Goal: Task Accomplishment & Management: Use online tool/utility

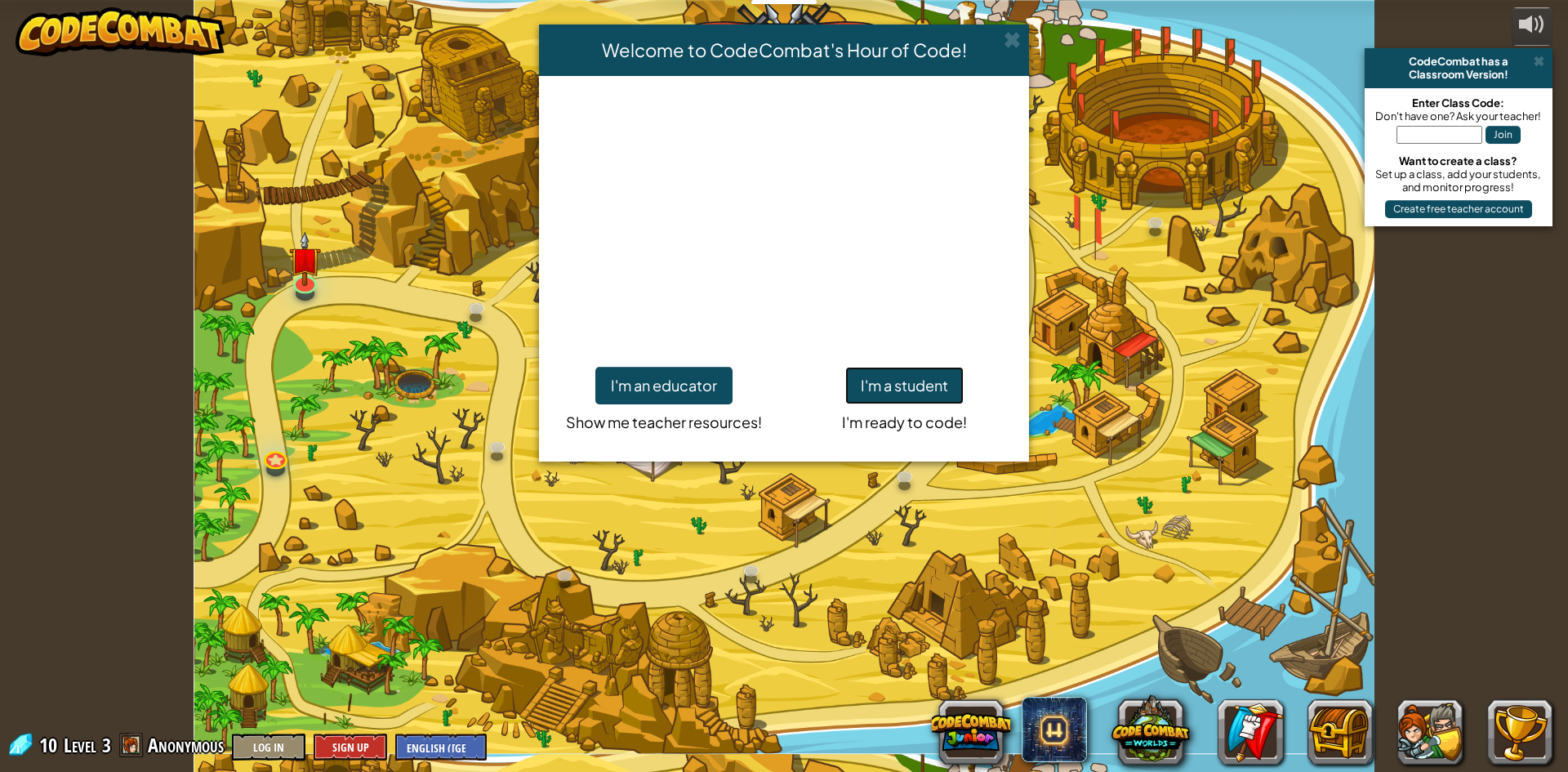
click at [906, 382] on button "I'm a student" at bounding box center [904, 385] width 118 height 38
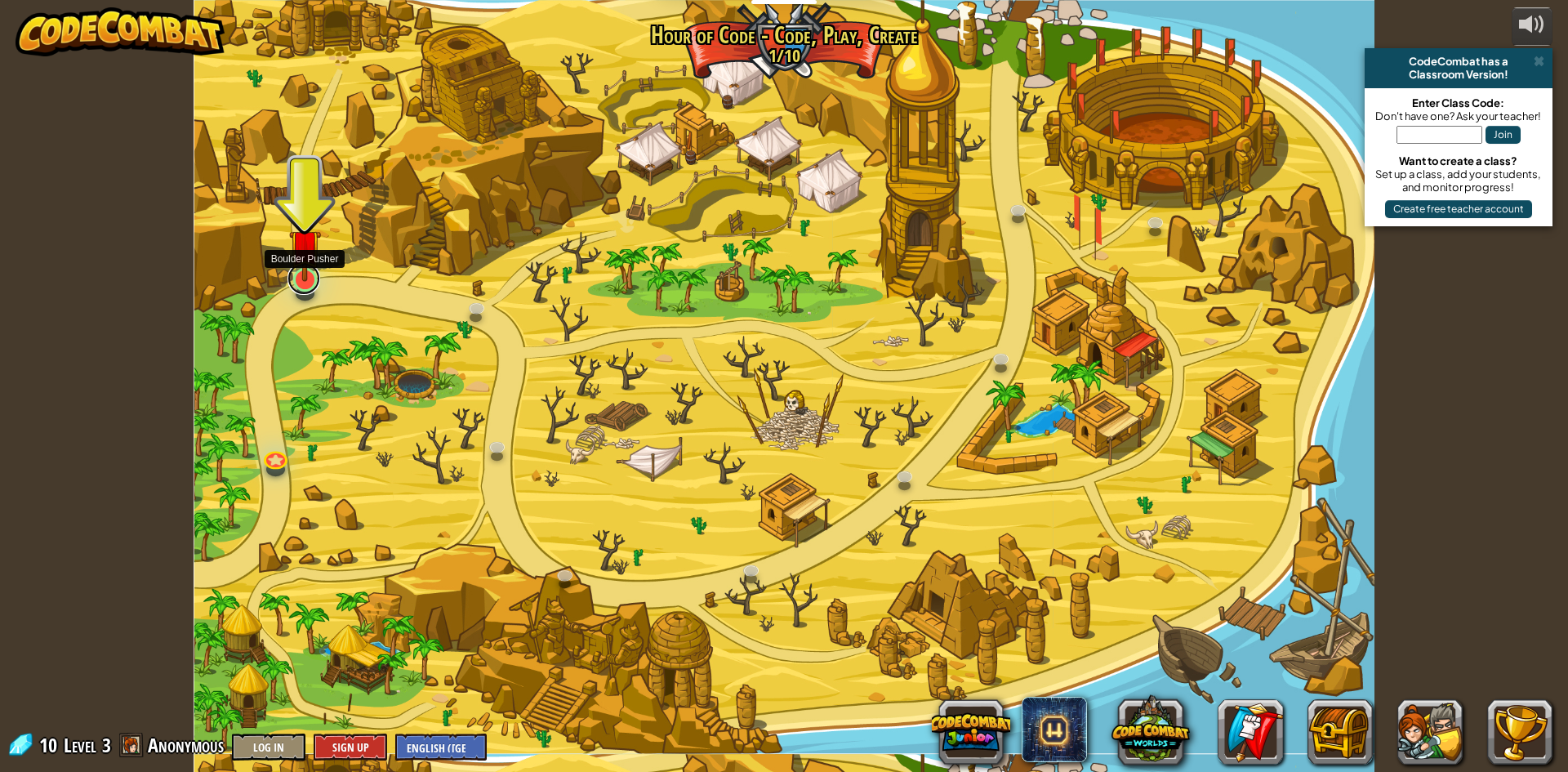
click at [300, 282] on link at bounding box center [303, 278] width 32 height 33
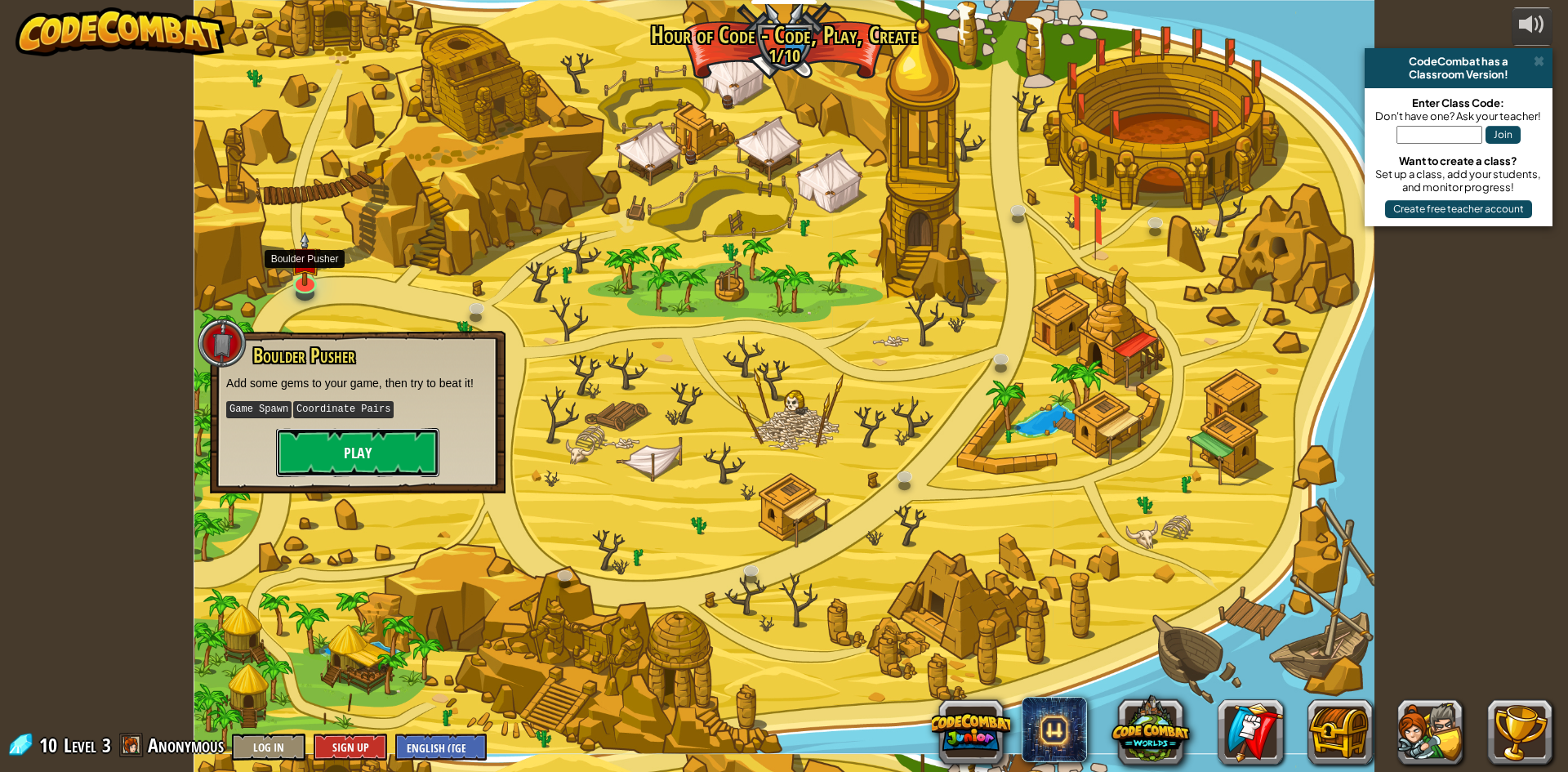
click at [353, 451] on button "Play" at bounding box center [357, 453] width 163 height 49
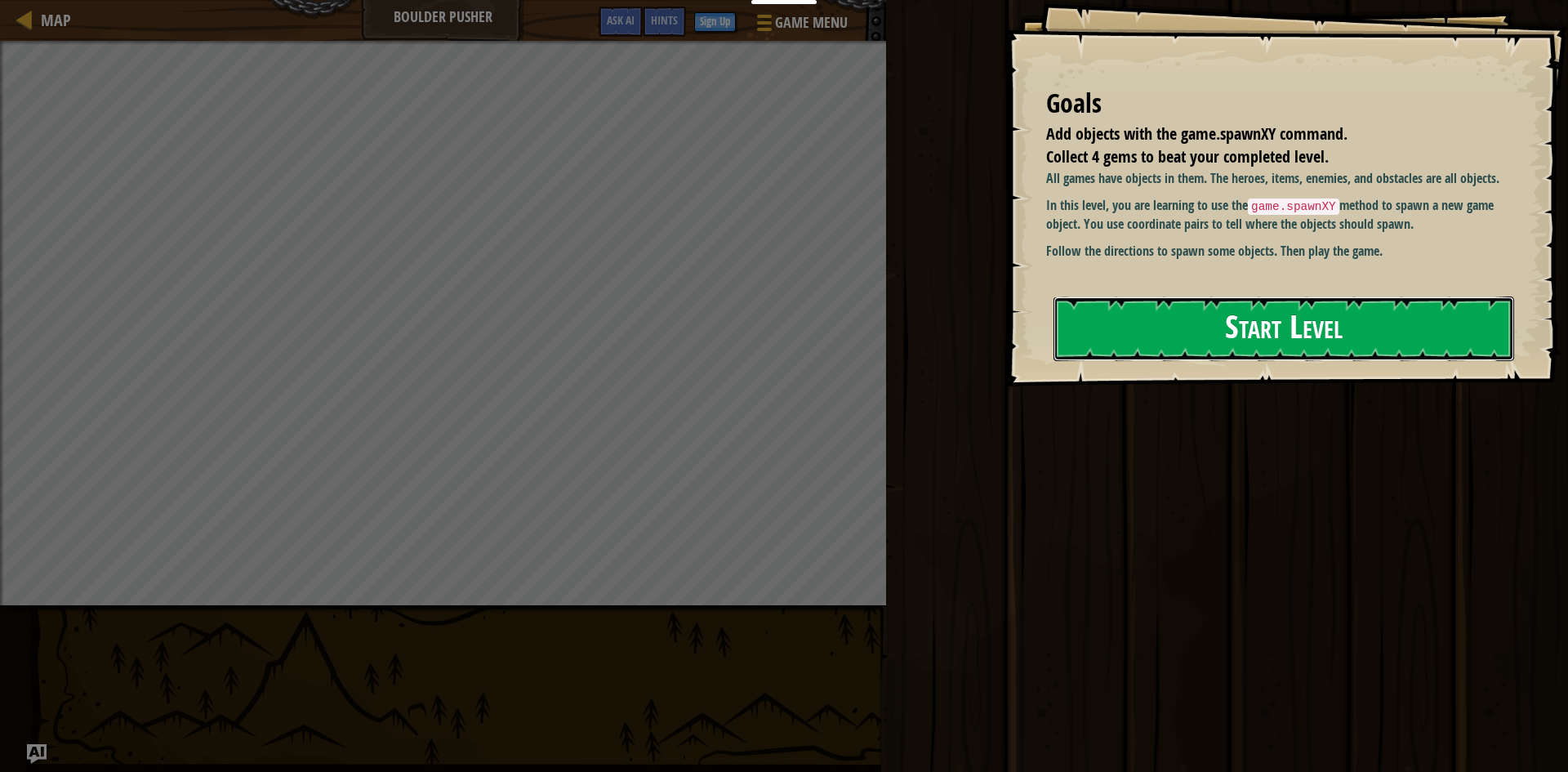
click at [1236, 331] on button "Start Level" at bounding box center [1283, 328] width 461 height 64
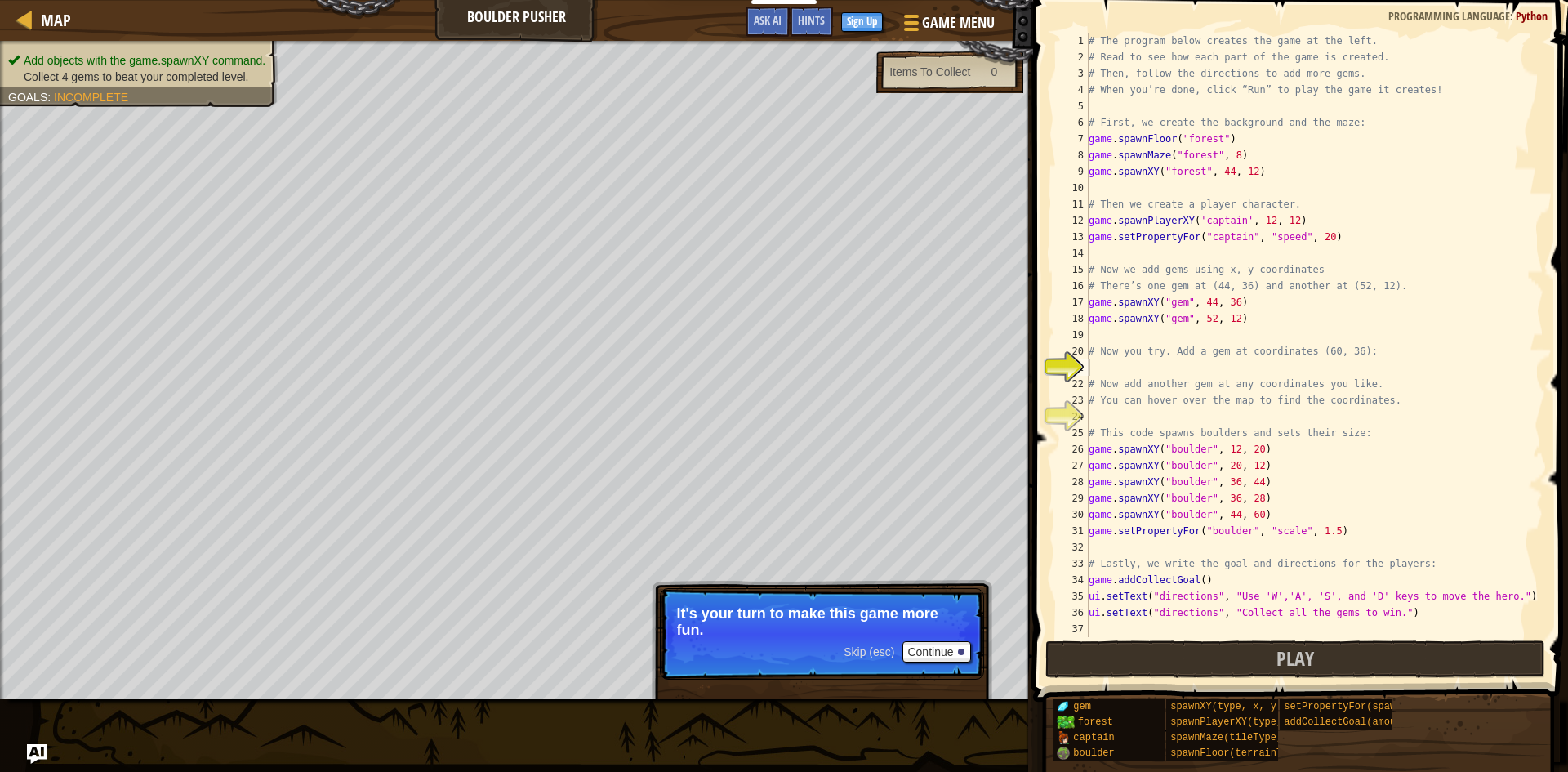
click at [1186, 638] on span at bounding box center [1302, 328] width 548 height 750
click at [1198, 643] on button "Play" at bounding box center [1296, 659] width 501 height 38
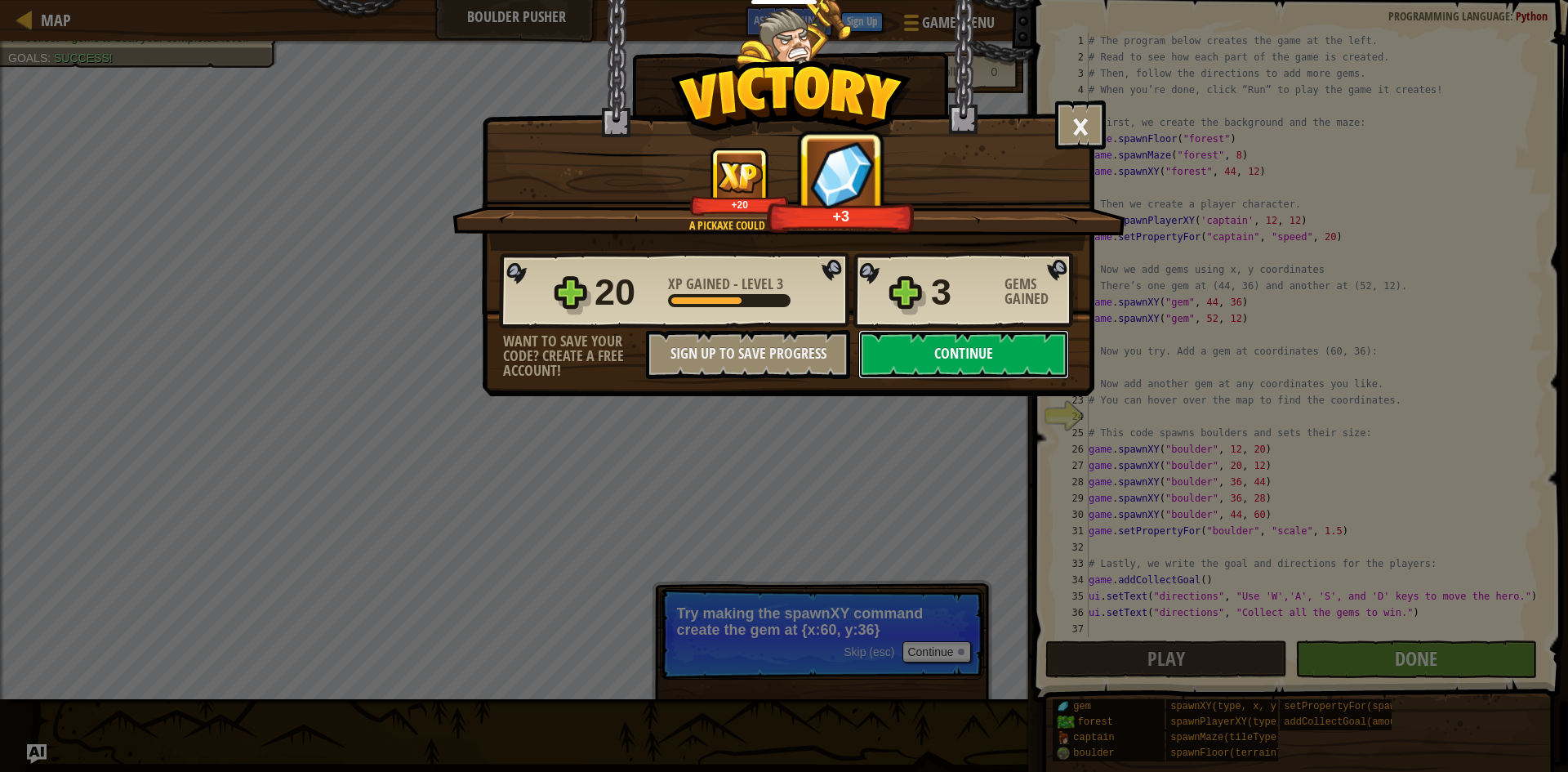
click at [1028, 345] on button "Continue" at bounding box center [963, 354] width 211 height 49
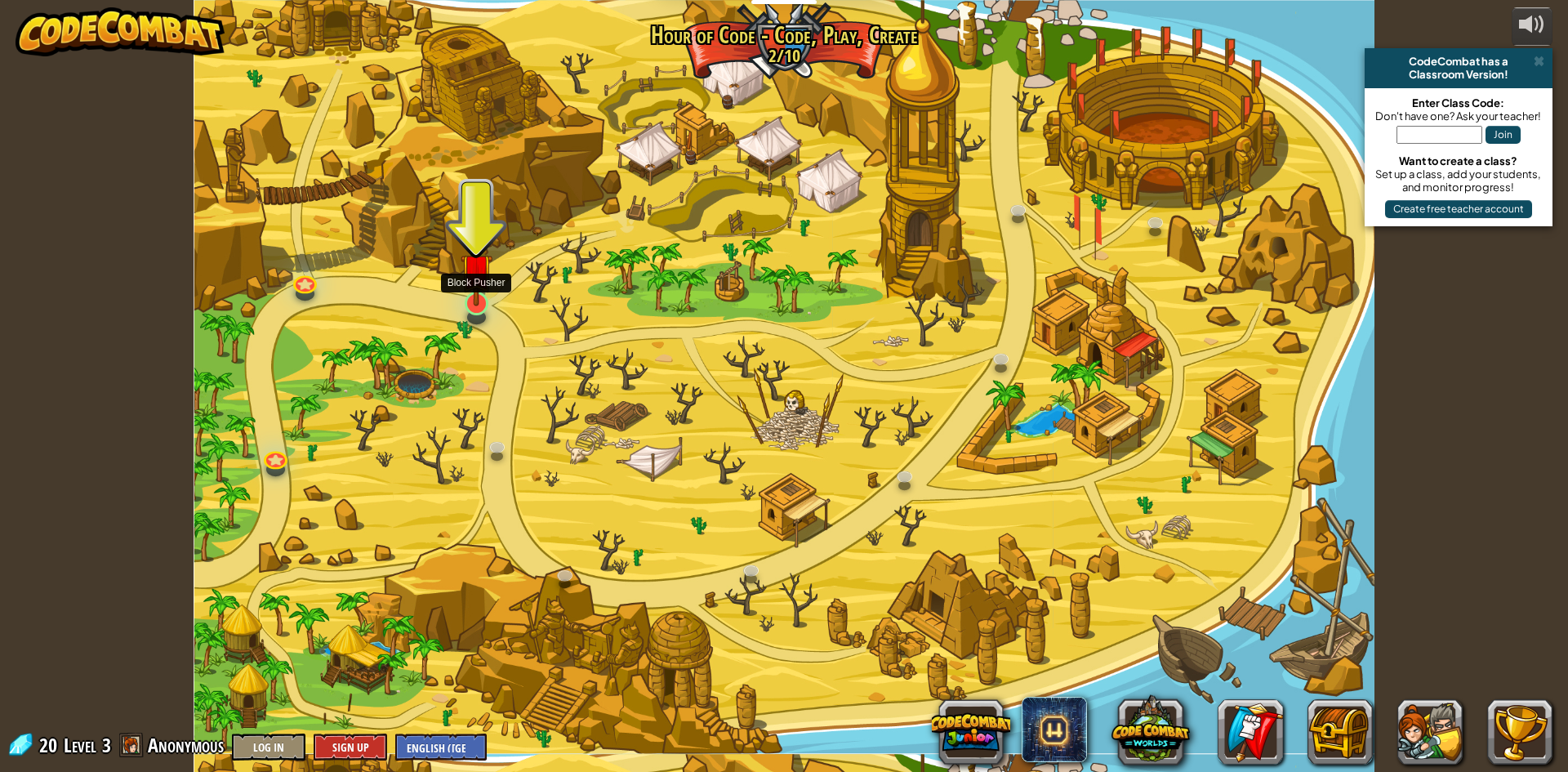
click at [470, 275] on img at bounding box center [477, 268] width 32 height 73
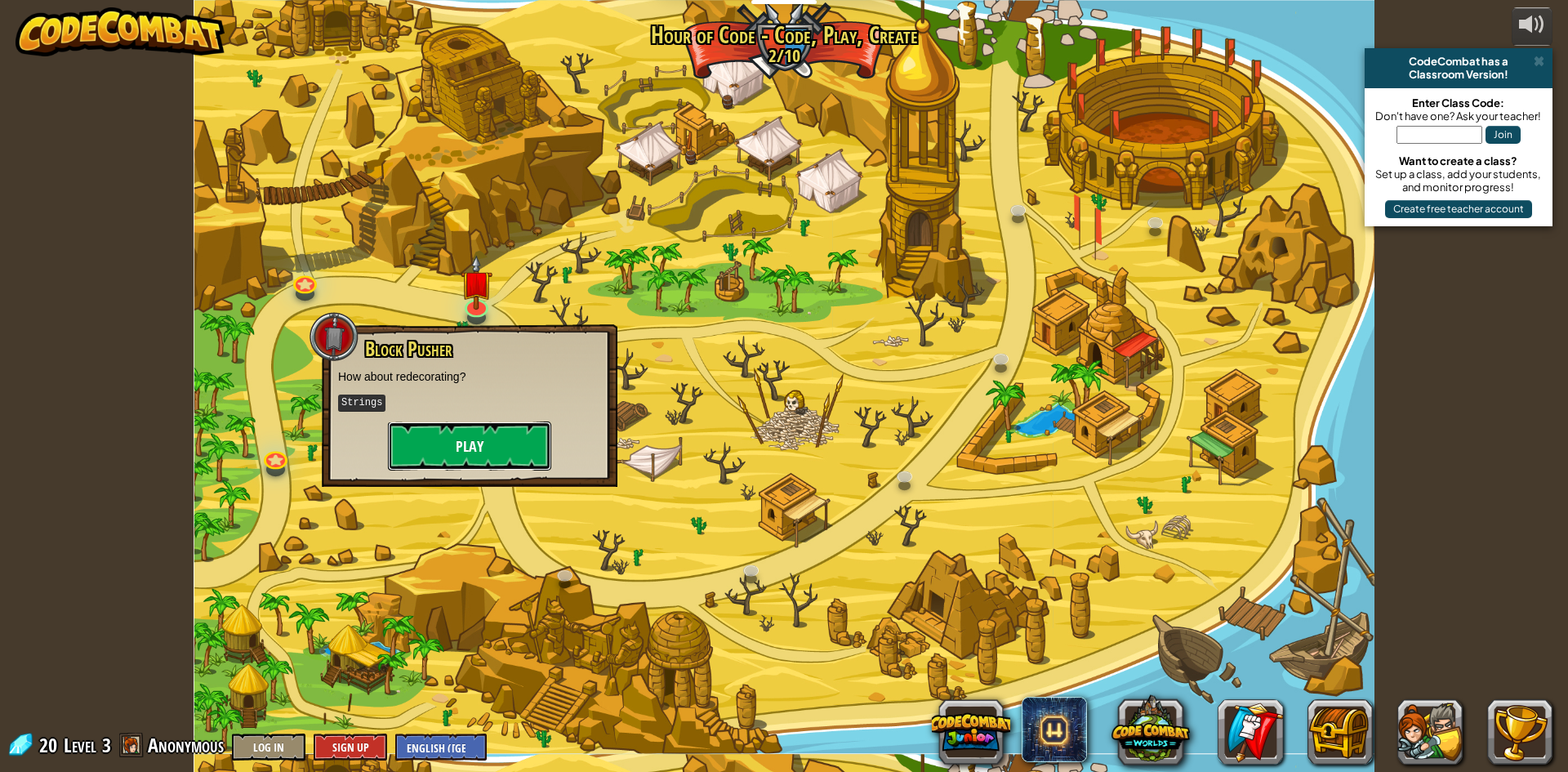
click at [486, 450] on button "Play" at bounding box center [470, 446] width 163 height 49
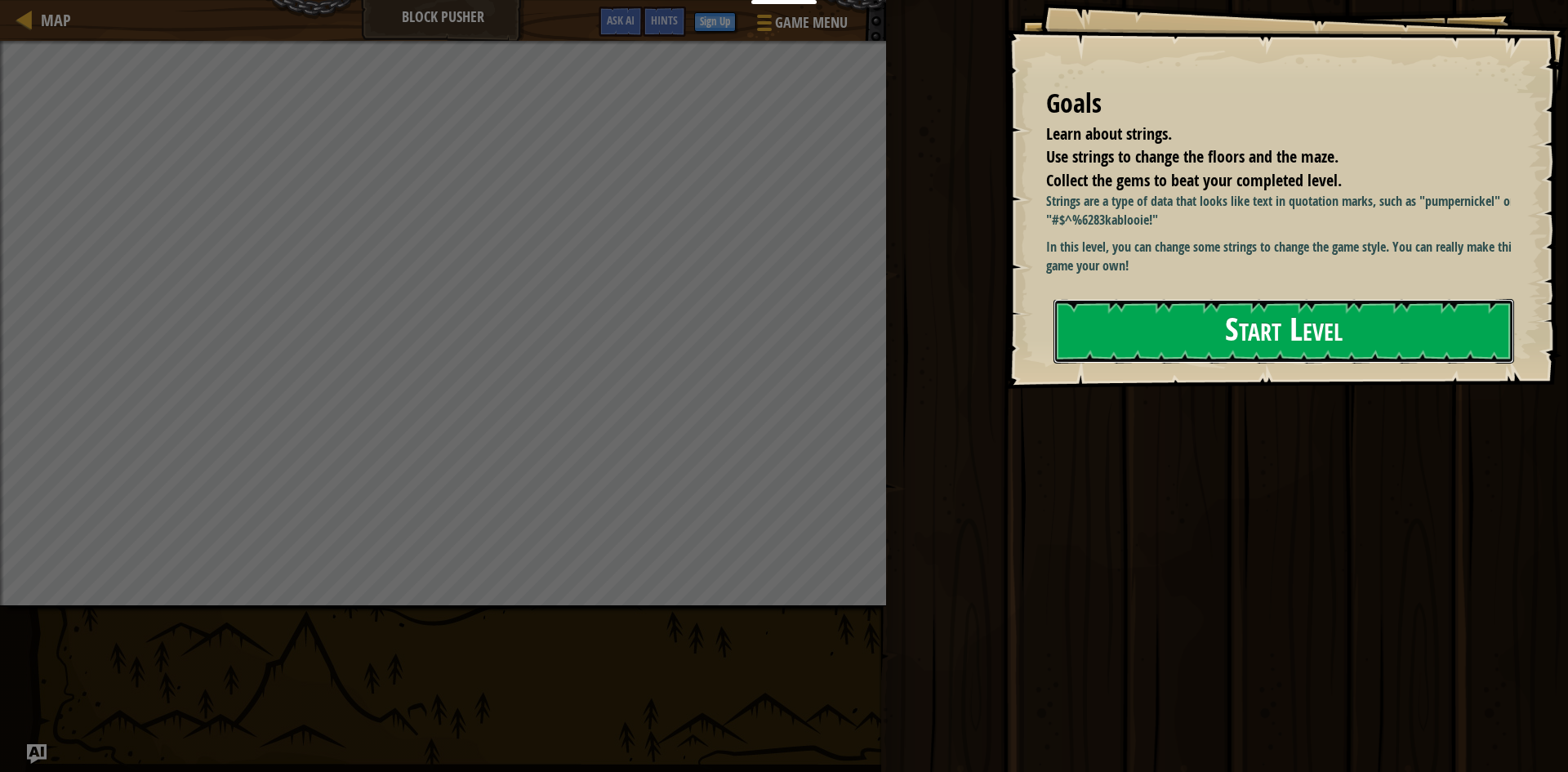
click at [1090, 346] on button "Start Level" at bounding box center [1283, 331] width 461 height 64
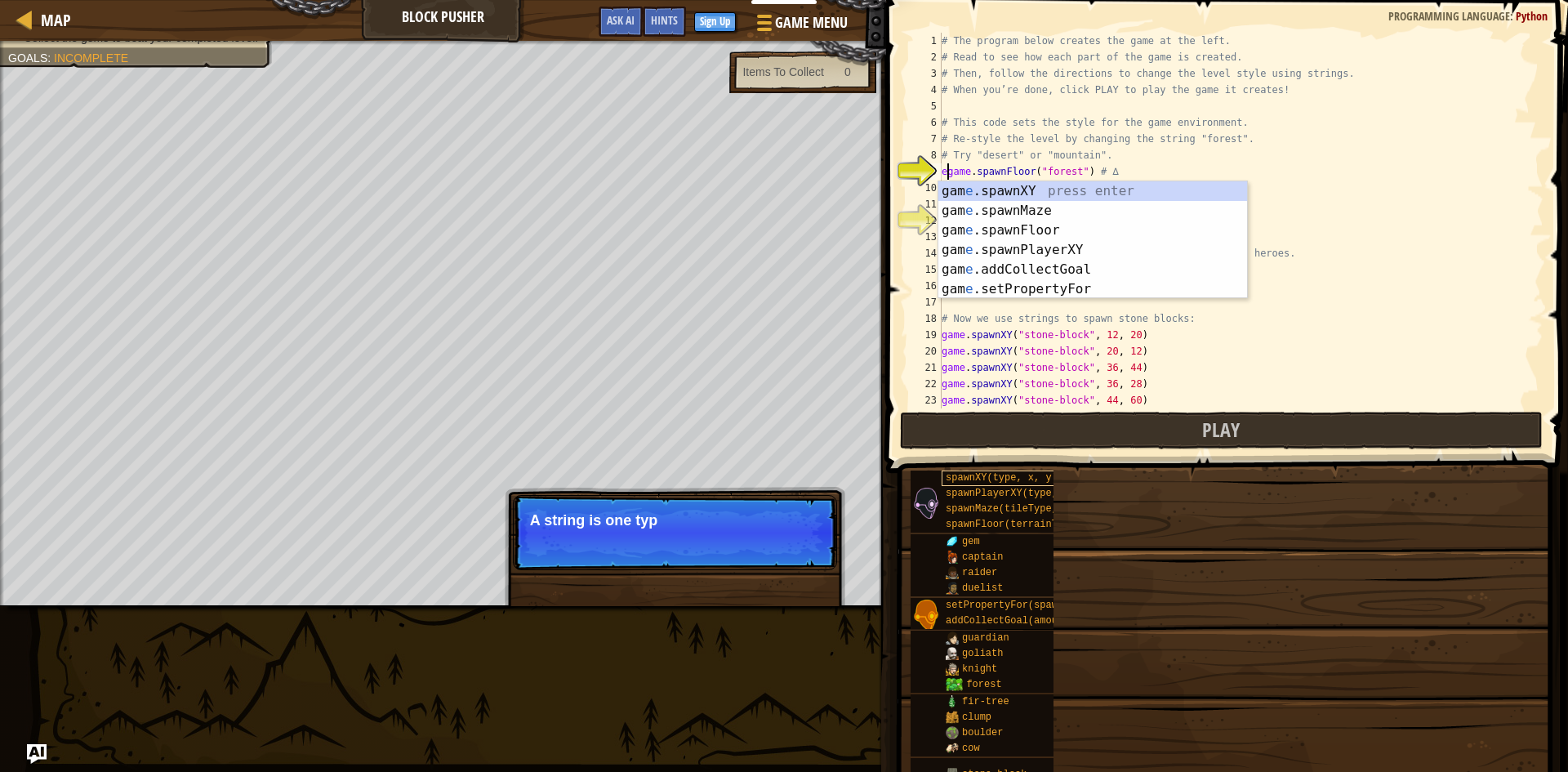
scroll to position [8, 0]
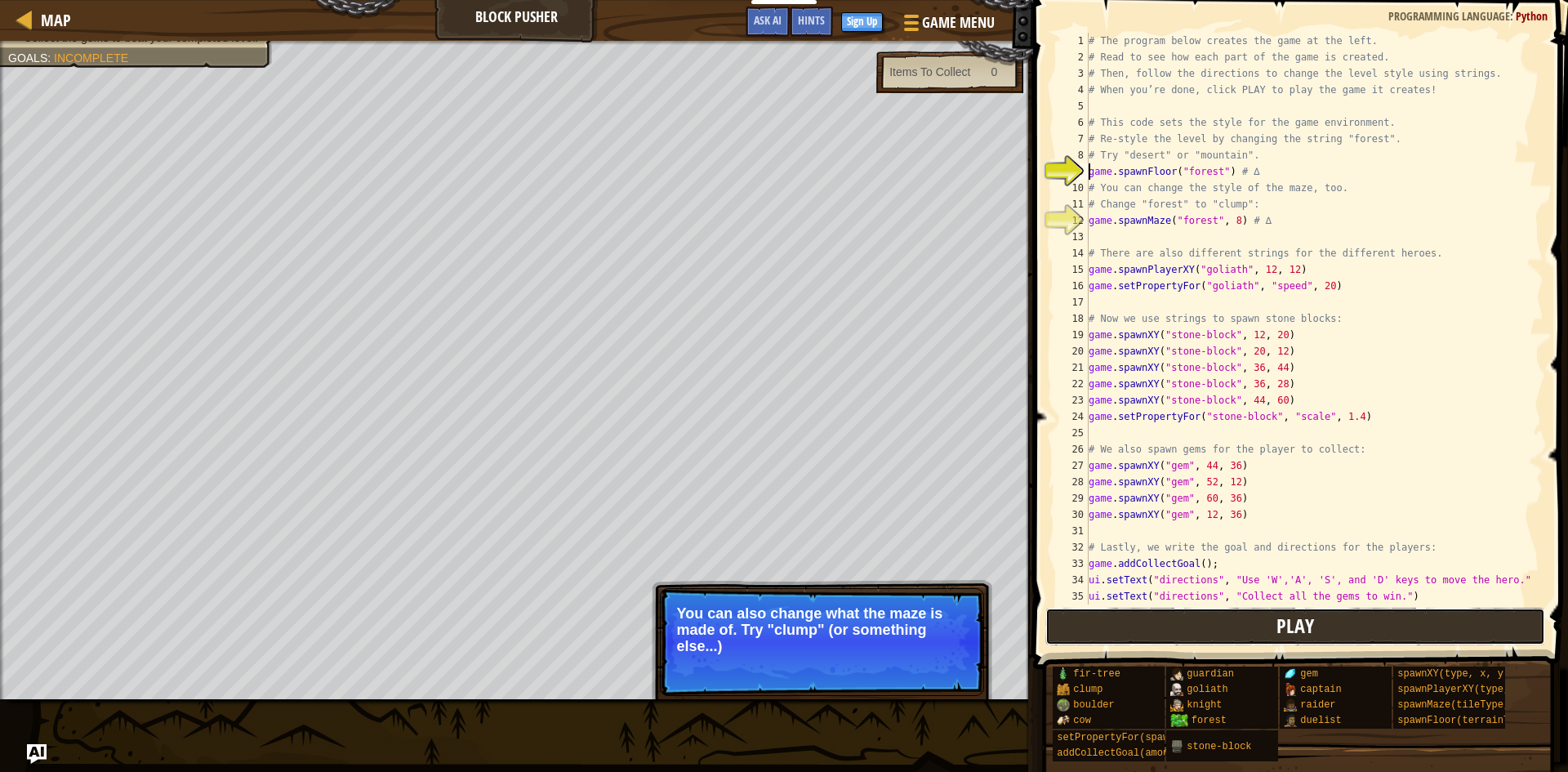
click at [1404, 619] on button "Play" at bounding box center [1296, 626] width 501 height 38
click at [1196, 619] on button "Play" at bounding box center [1296, 626] width 501 height 38
click at [1204, 622] on button "Play" at bounding box center [1296, 626] width 501 height 38
type textarea "# There are also different strings for the different heroes."
click at [1131, 247] on div "# The program below creates the game at the left. # Read to see how each part o…" at bounding box center [1308, 334] width 446 height 604
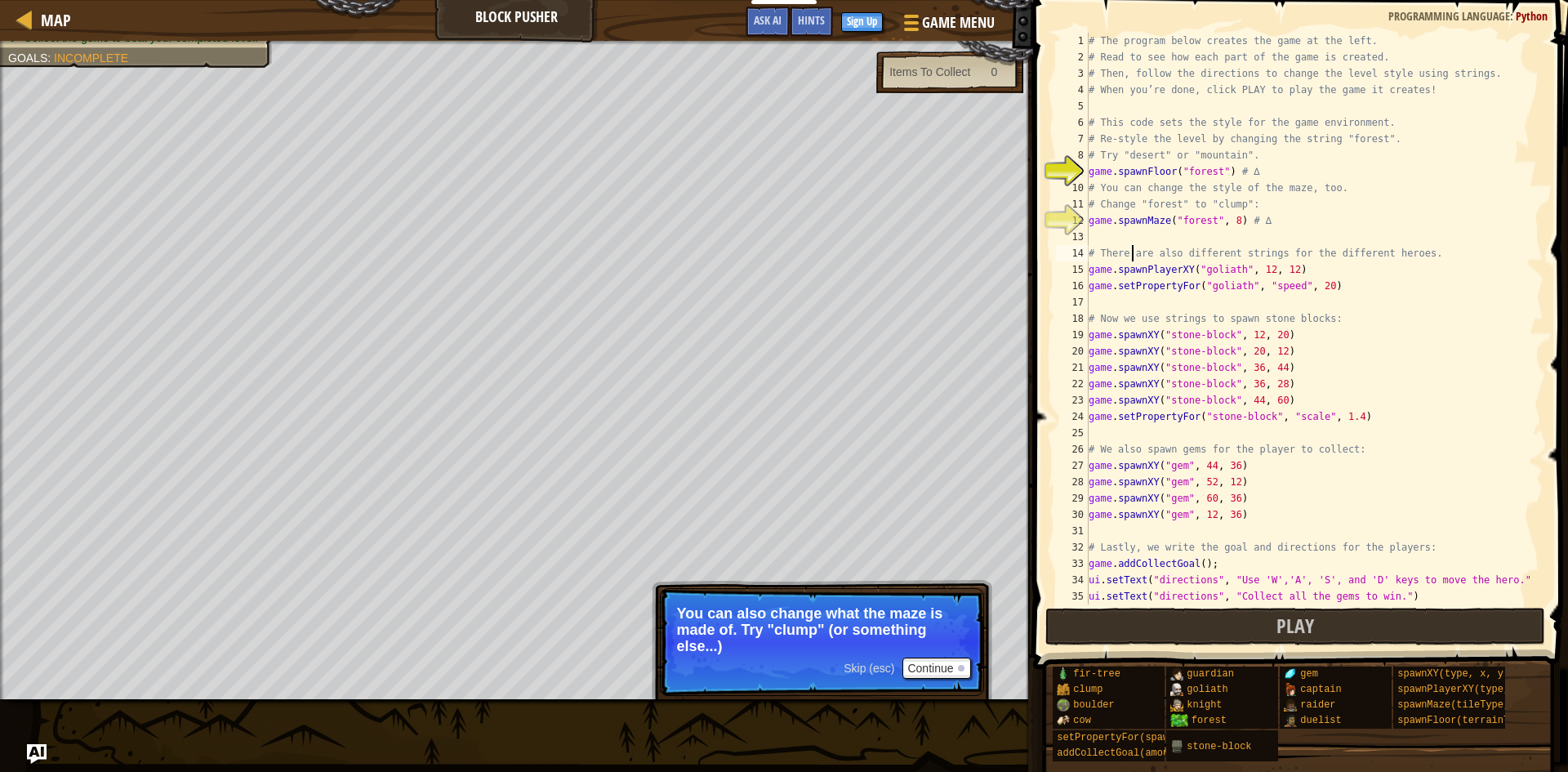
click at [1119, 248] on div "# The program below creates the game at the left. # Read to see how each part o…" at bounding box center [1308, 334] width 446 height 604
click at [1111, 242] on div "# The program below creates the game at the left. # Read to see how each part o…" at bounding box center [1308, 334] width 446 height 604
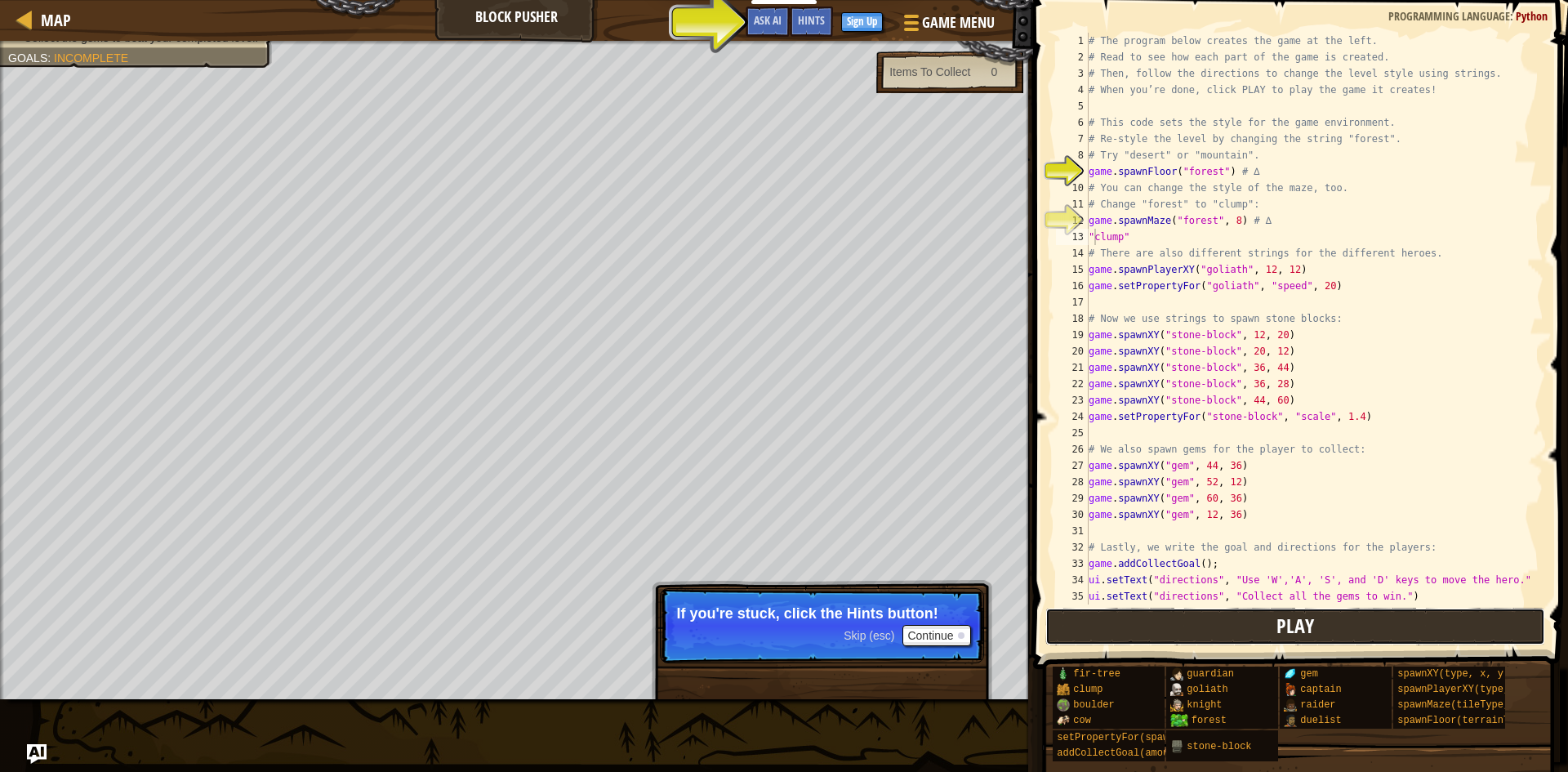
click at [1287, 611] on button "Play" at bounding box center [1296, 626] width 501 height 38
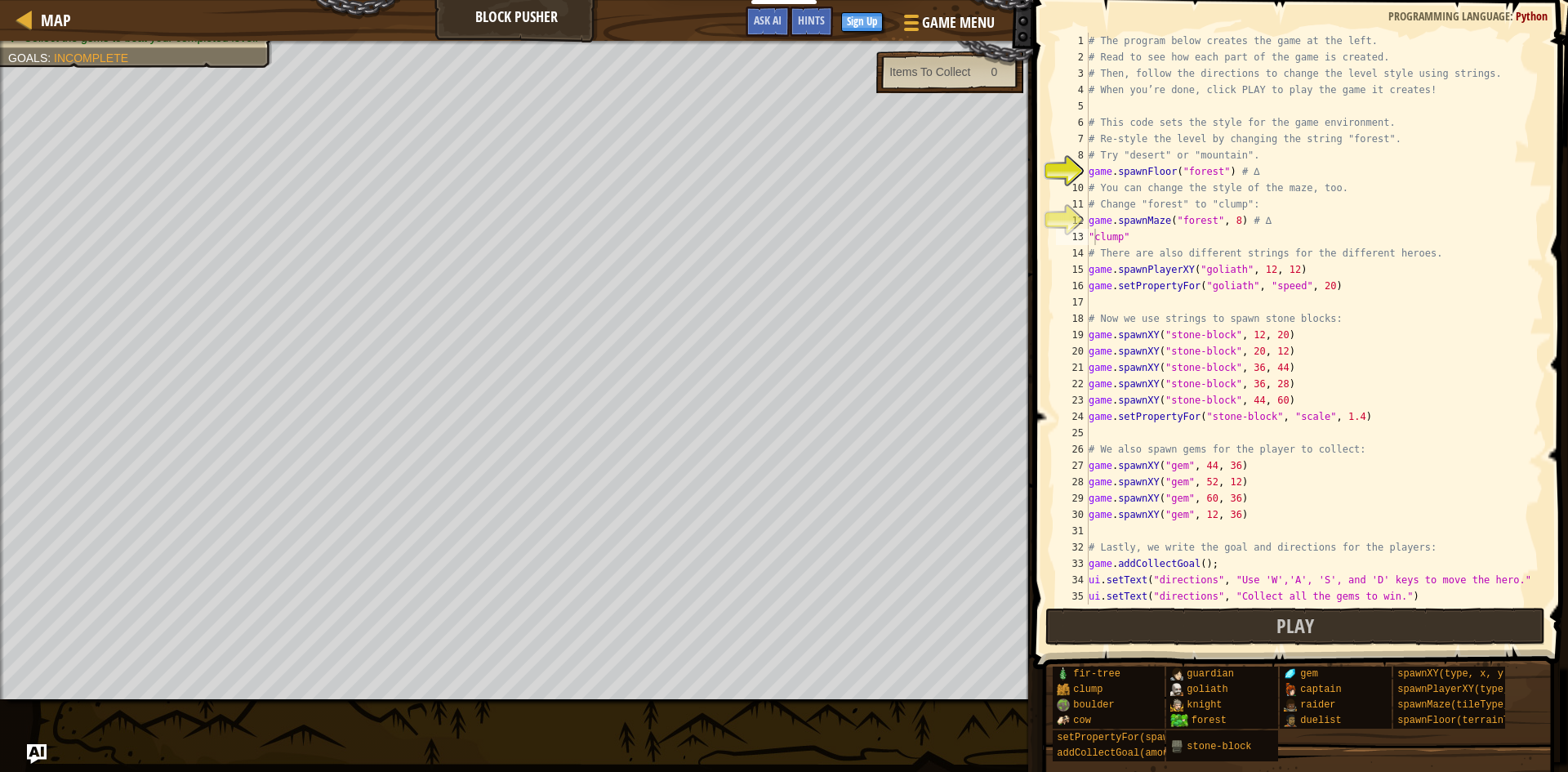
click at [1075, 174] on div "9" at bounding box center [1071, 172] width 32 height 17
click at [1098, 233] on div "# The program below creates the game at the left. # Read to see how each part o…" at bounding box center [1308, 334] width 446 height 604
click at [1114, 227] on div "# The program below creates the game at the left. # Read to see how each part o…" at bounding box center [1308, 334] width 446 height 604
click at [951, 99] on div "Learn about strings. Use strings to change the floors and the maze. Collect the…" at bounding box center [784, 370] width 1568 height 659
click at [1426, 625] on button "Play" at bounding box center [1296, 626] width 501 height 38
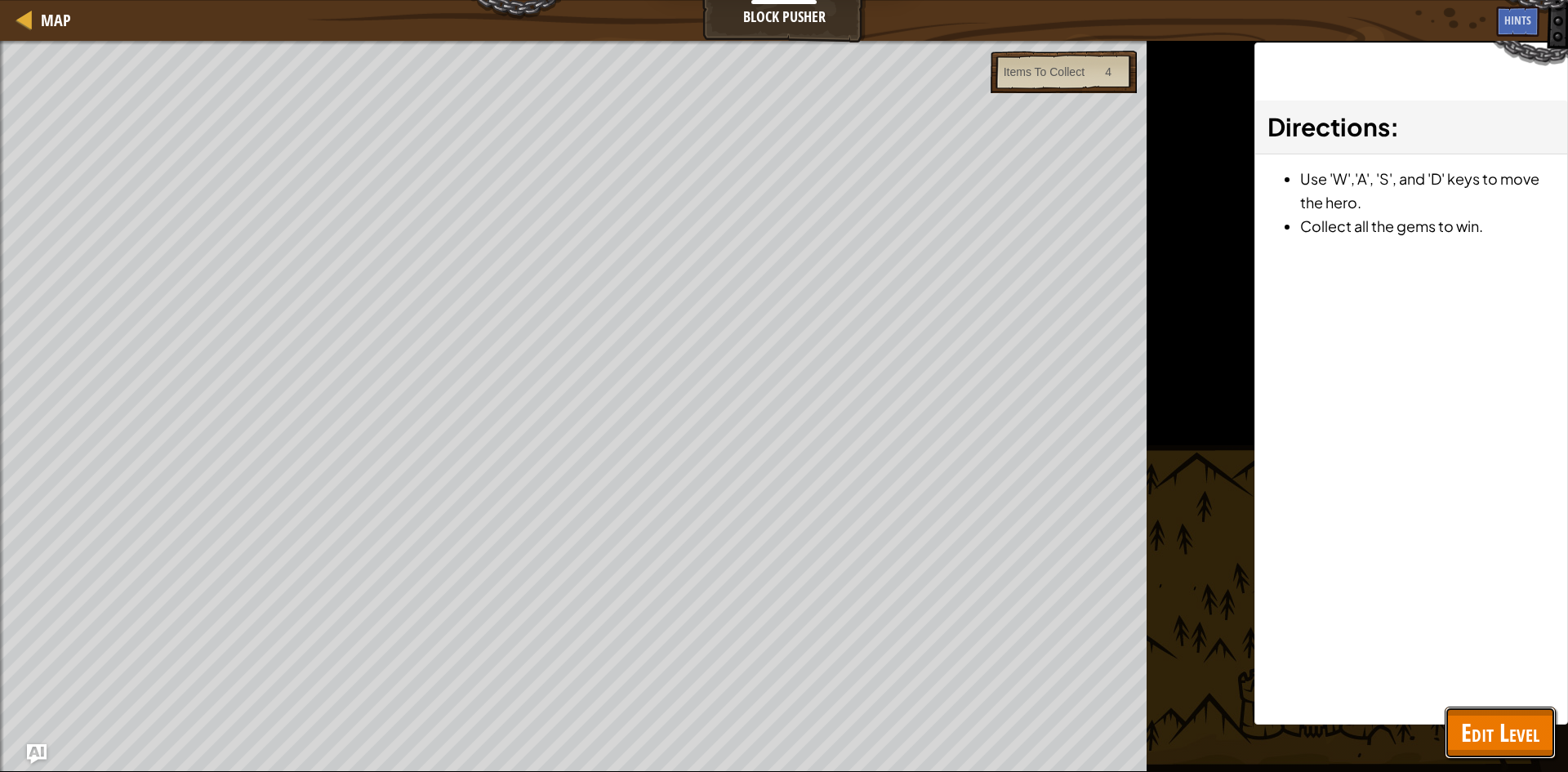
click at [1486, 723] on span "Edit Level" at bounding box center [1501, 733] width 78 height 33
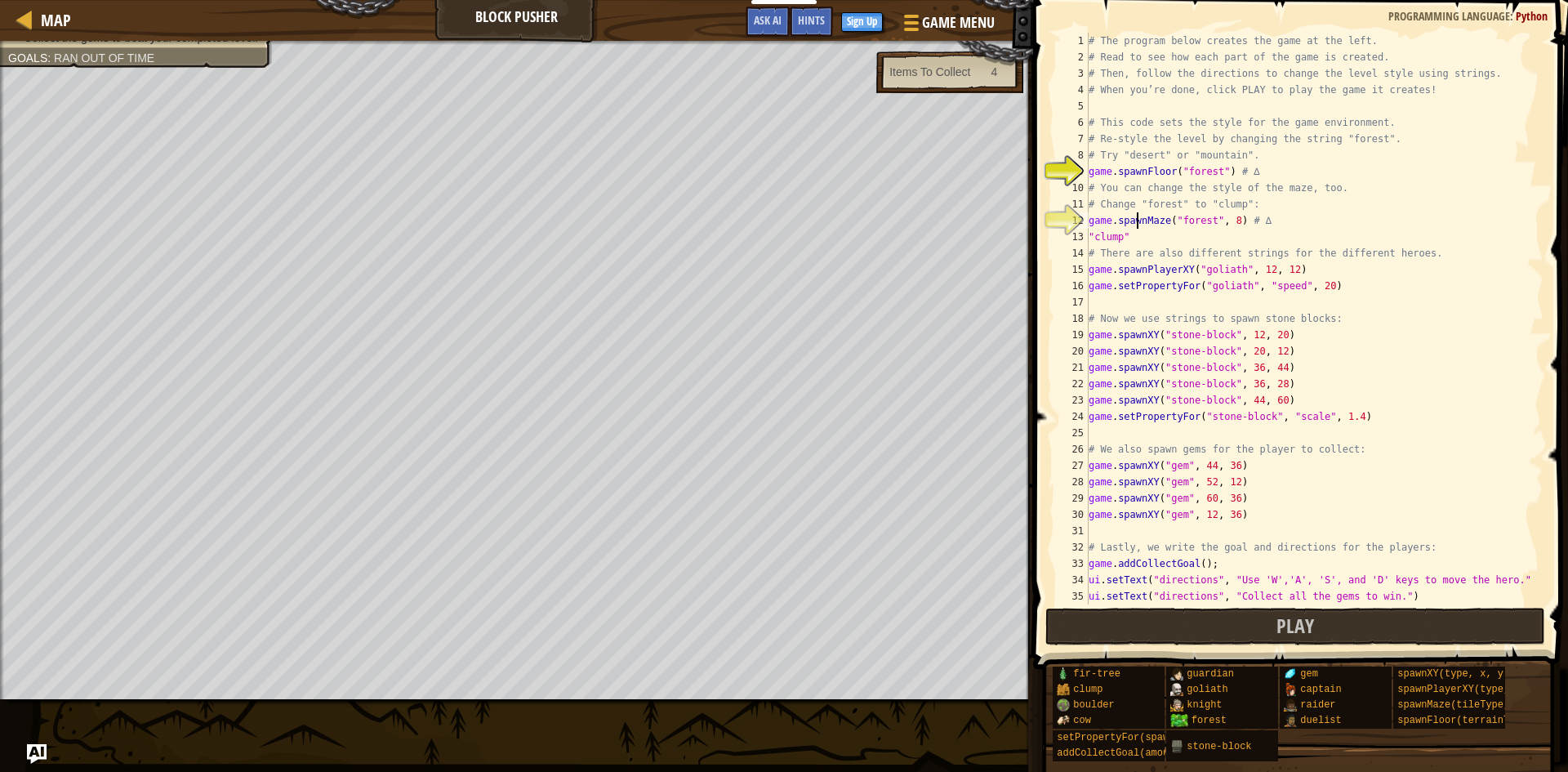
click at [1136, 223] on div "# The program below creates the game at the left. # Read to see how each part o…" at bounding box center [1308, 334] width 446 height 604
click at [1251, 226] on div "# The program below creates the game at the left. # Read to see how each part o…" at bounding box center [1308, 334] width 446 height 604
click at [1222, 217] on div "# The program below creates the game at the left. # Read to see how each part o…" at bounding box center [1308, 334] width 446 height 604
type textarea "game.spawnMaze("forest", 9) # ∆"
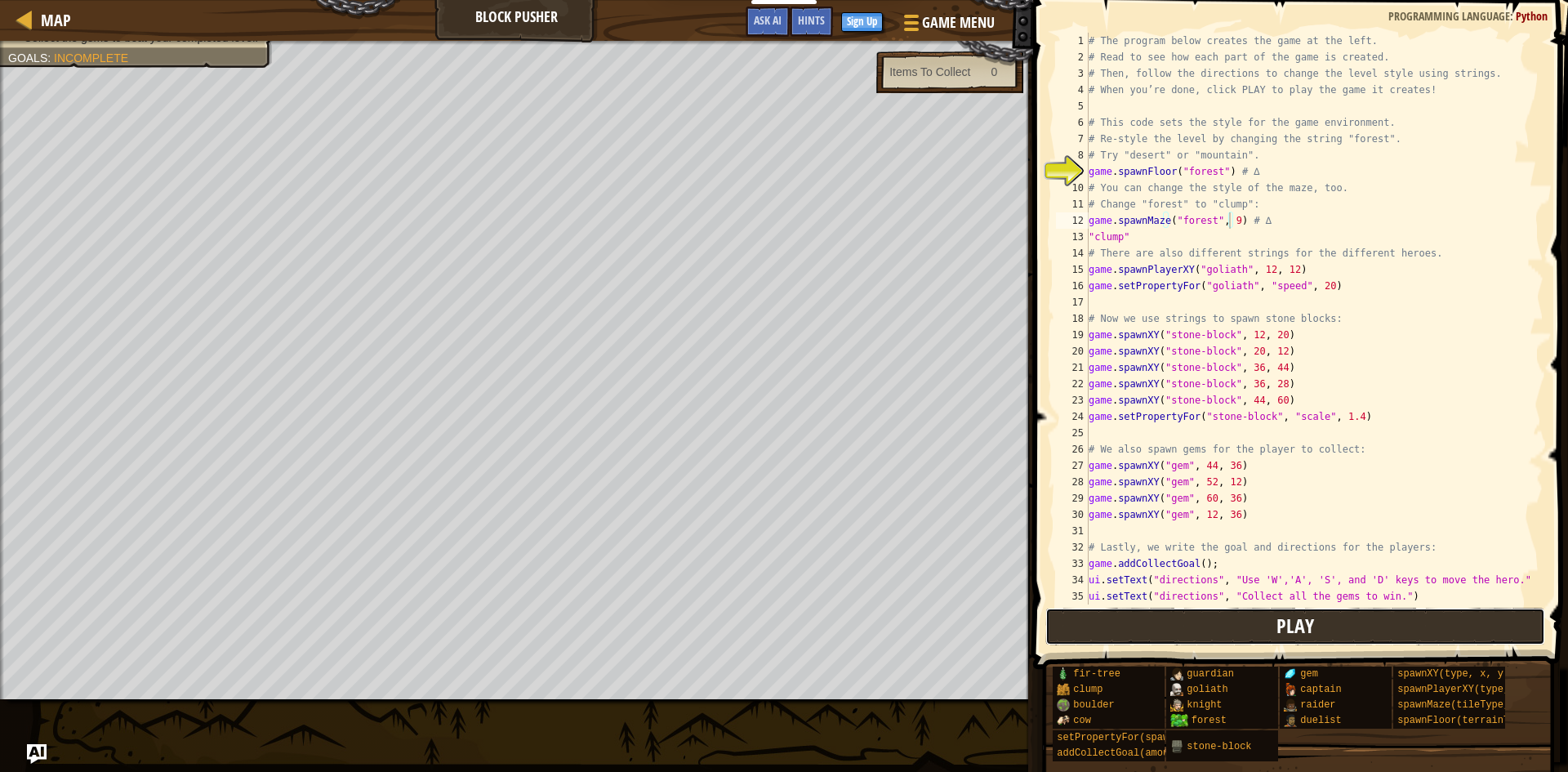
click at [1375, 614] on button "Play" at bounding box center [1296, 626] width 501 height 38
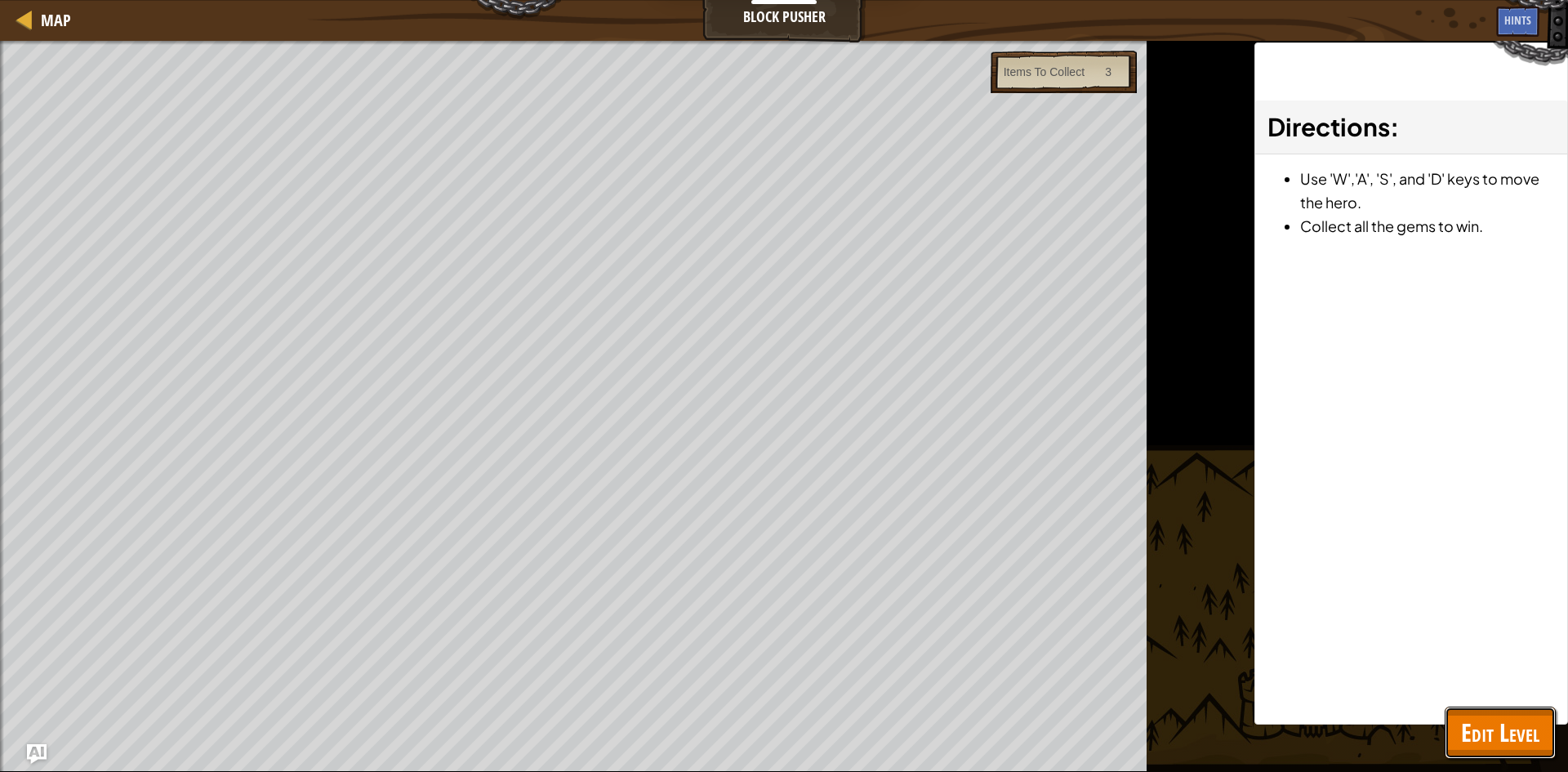
click at [1498, 724] on span "Edit Level" at bounding box center [1501, 733] width 78 height 33
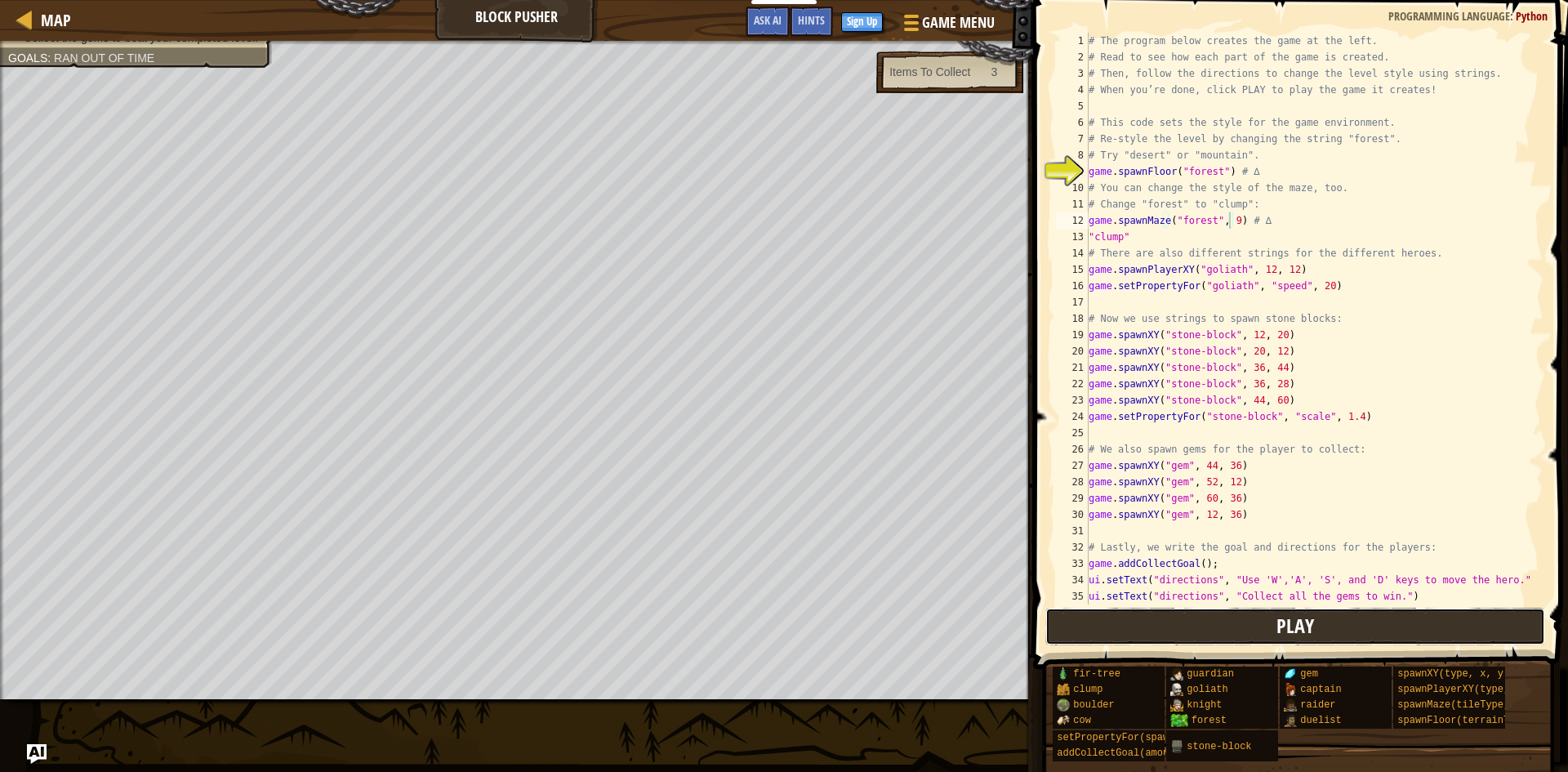
click at [1322, 614] on button "Play" at bounding box center [1296, 626] width 501 height 38
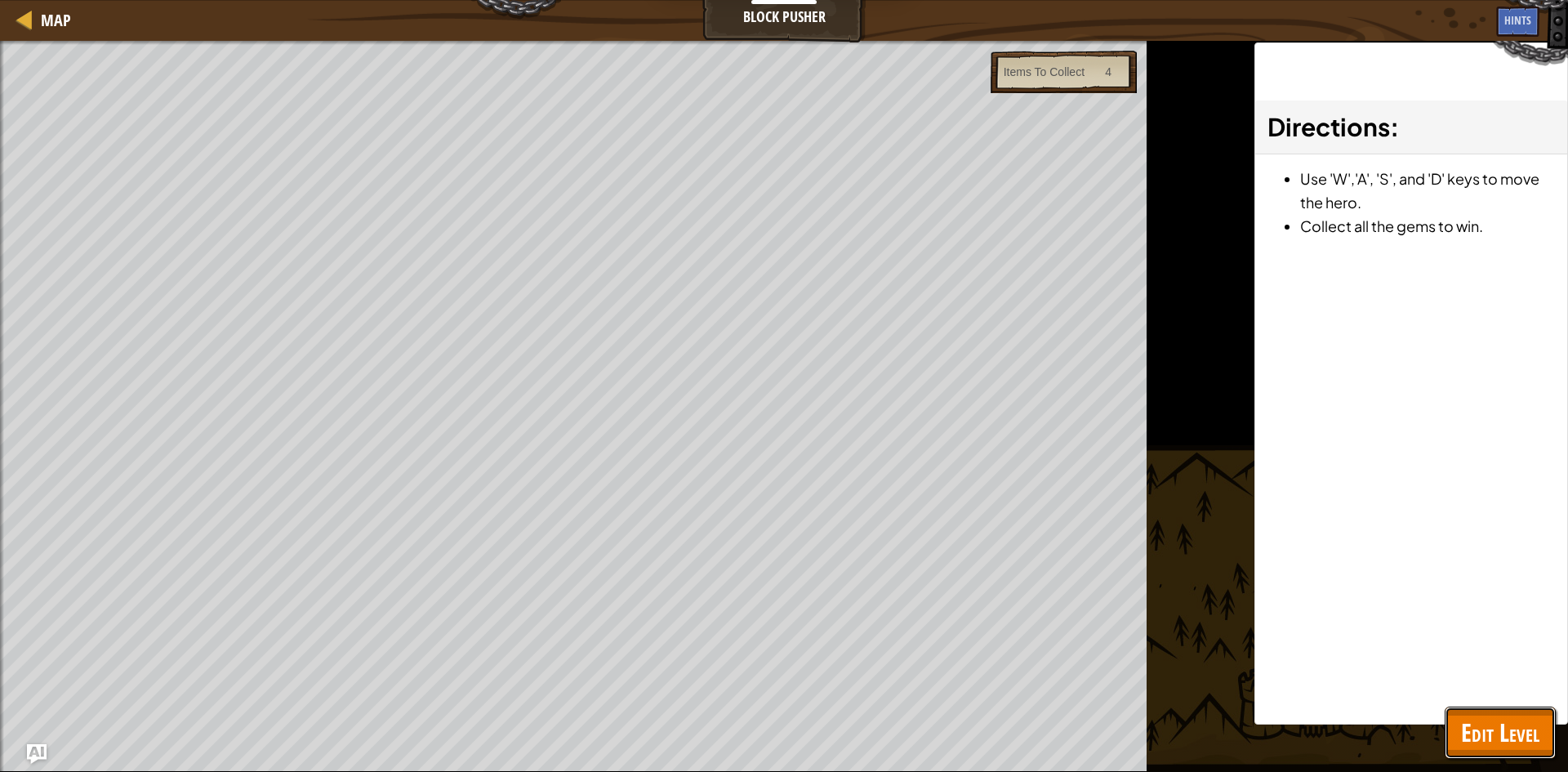
drag, startPoint x: 1456, startPoint y: 715, endPoint x: 1438, endPoint y: 746, distance: 35.8
click at [1452, 727] on button "Edit Level" at bounding box center [1500, 733] width 111 height 53
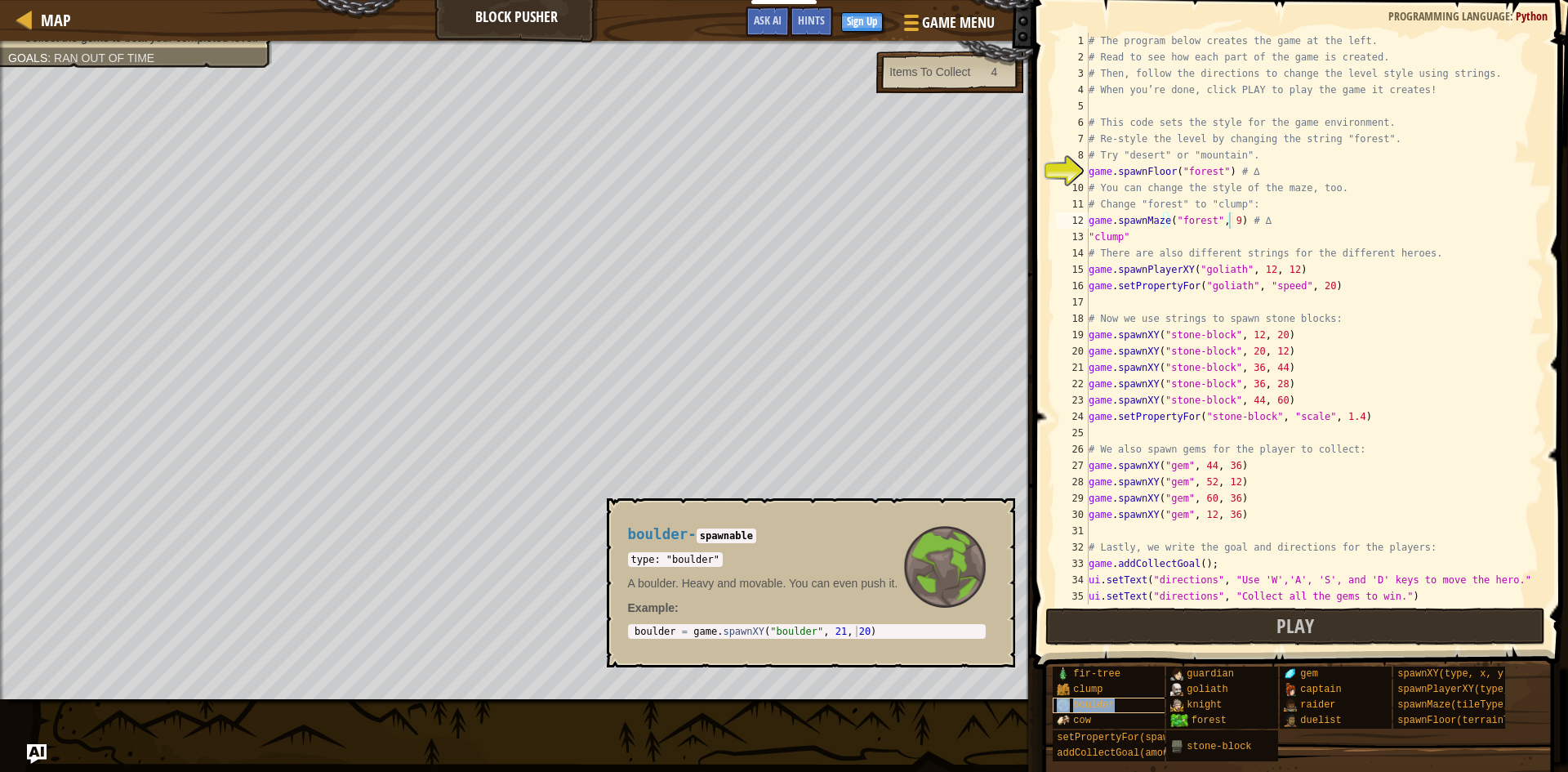
click at [1085, 706] on span "boulder" at bounding box center [1093, 705] width 41 height 12
click at [1084, 706] on span "boulder" at bounding box center [1093, 705] width 41 height 12
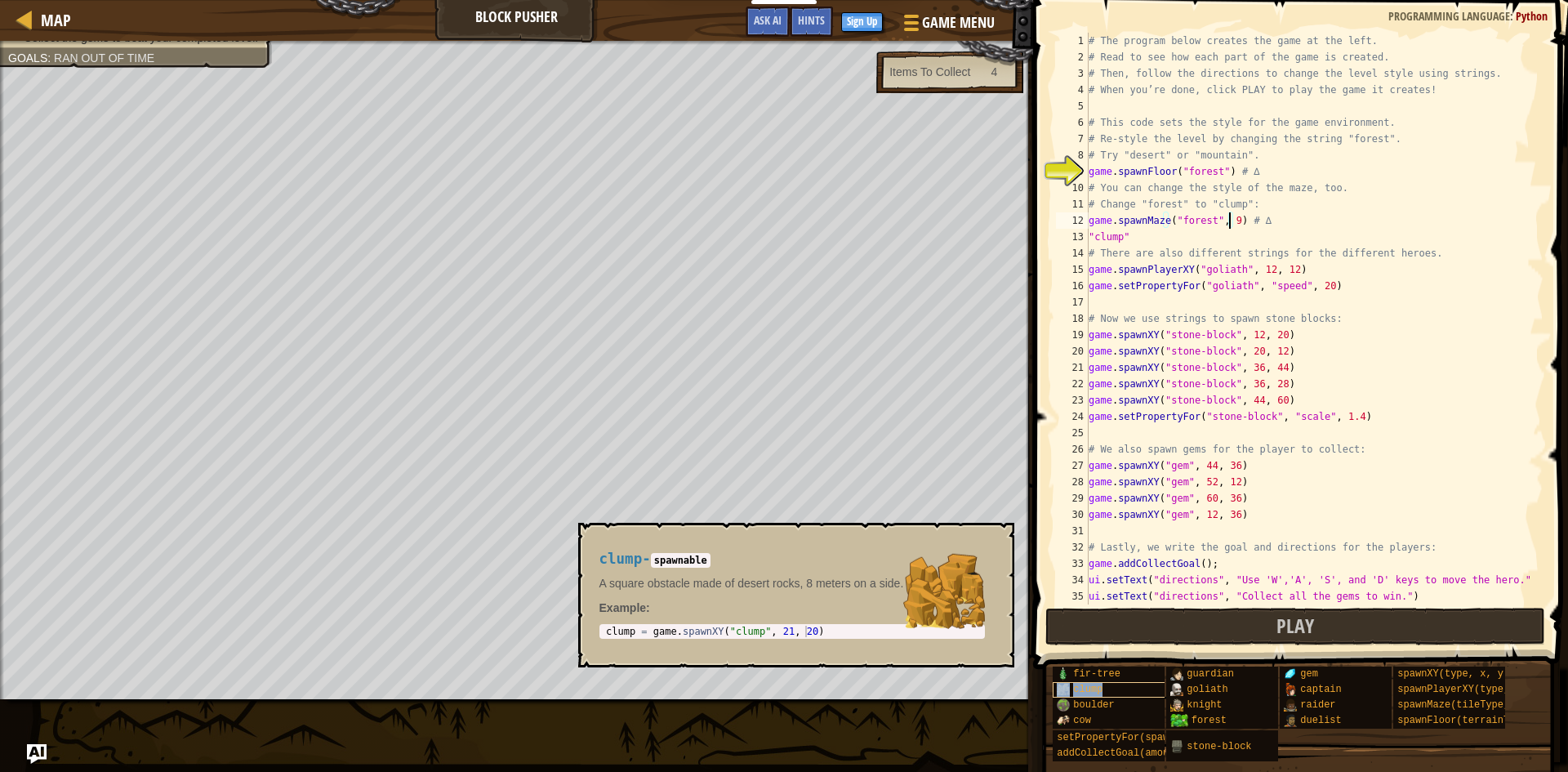
click at [1130, 694] on div "clump" at bounding box center [1131, 689] width 157 height 16
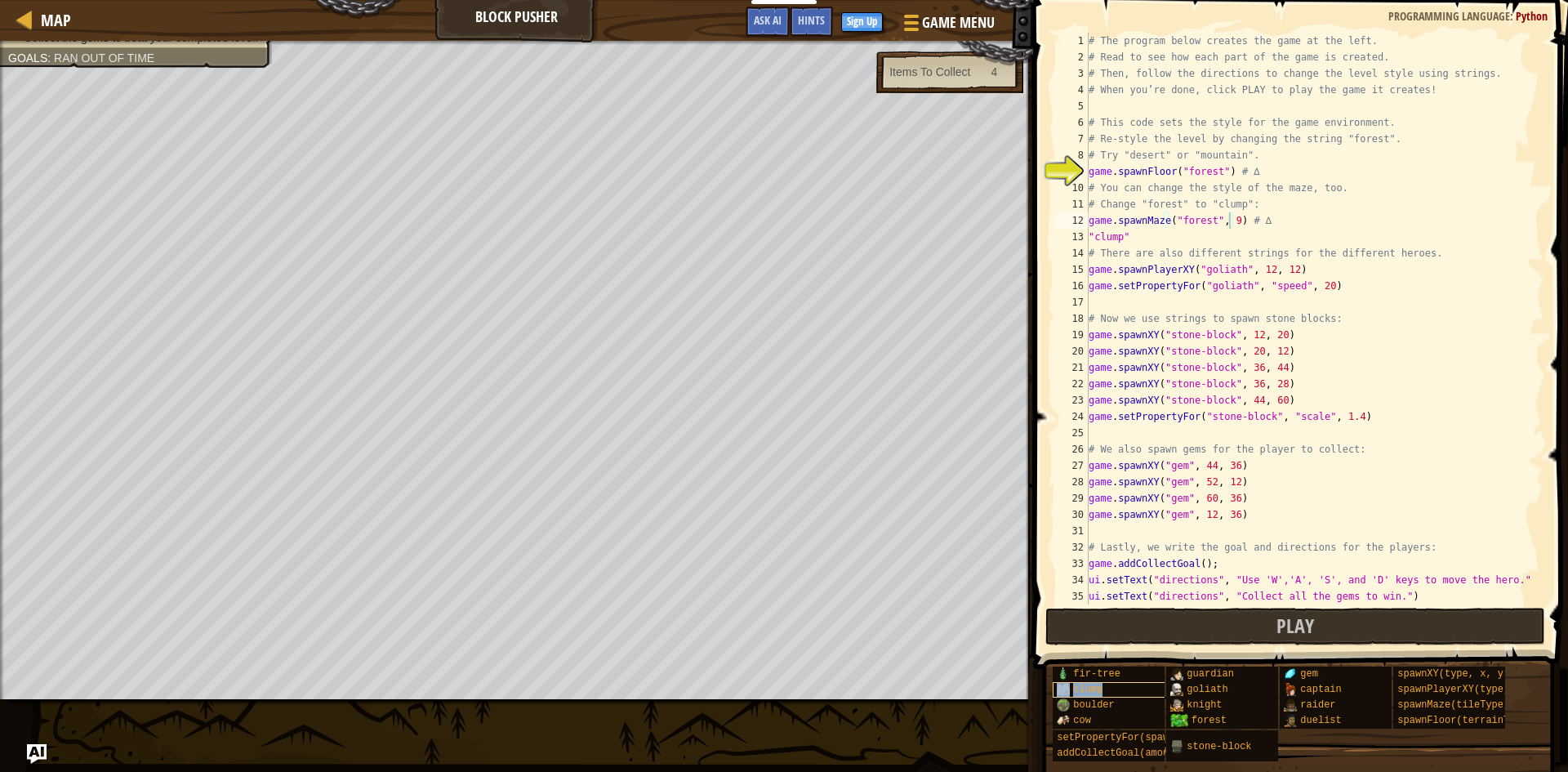
click at [1130, 694] on div "clump" at bounding box center [1131, 689] width 157 height 16
drag, startPoint x: 1231, startPoint y: 200, endPoint x: 1086, endPoint y: 228, distance: 147.7
click at [1126, 224] on div "# The program below creates the game at the left. # Read to see how each part o…" at bounding box center [1308, 334] width 446 height 604
click at [1140, 204] on div "# The program below creates the game at the left. # Read to see how each part o…" at bounding box center [1308, 334] width 446 height 604
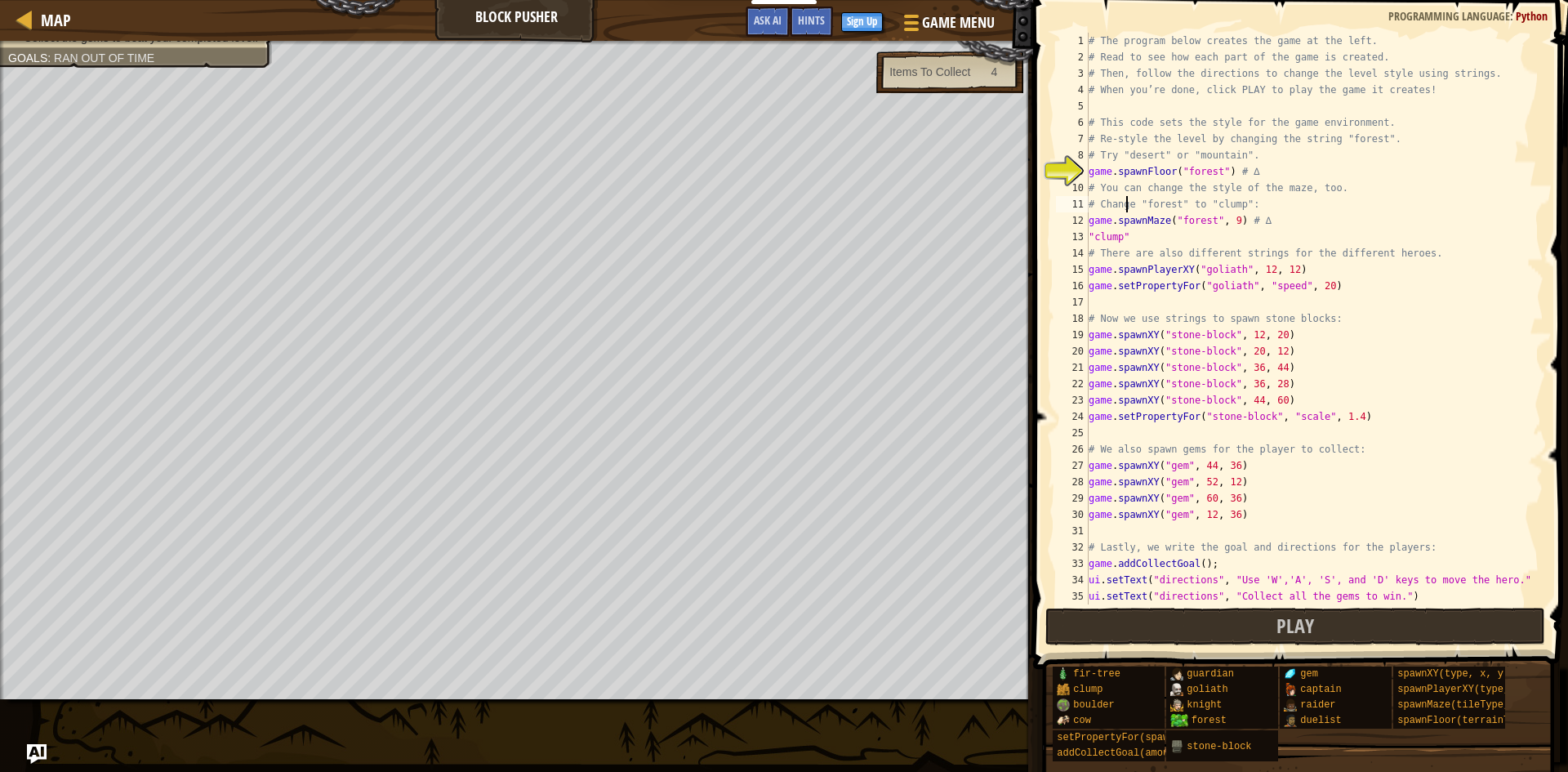
click at [1126, 203] on div "# The program below creates the game at the left. # Read to see how each part o…" at bounding box center [1308, 334] width 446 height 604
type textarea "#e "forest" to "clump":"
click at [1163, 607] on span at bounding box center [1302, 311] width 548 height 718
click at [1161, 613] on button "Play" at bounding box center [1296, 626] width 501 height 38
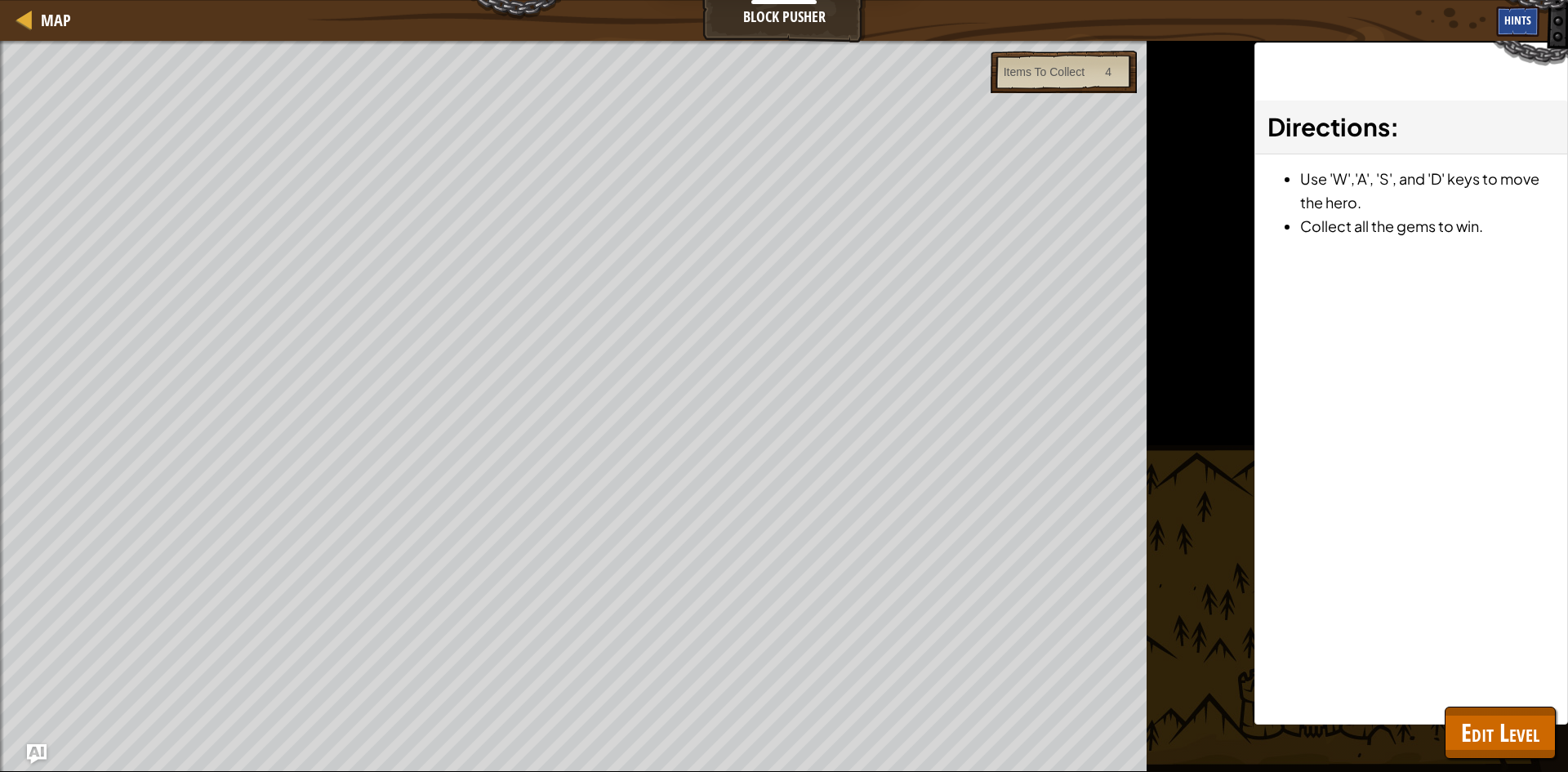
click at [1523, 28] on div "Hints" at bounding box center [1518, 22] width 43 height 30
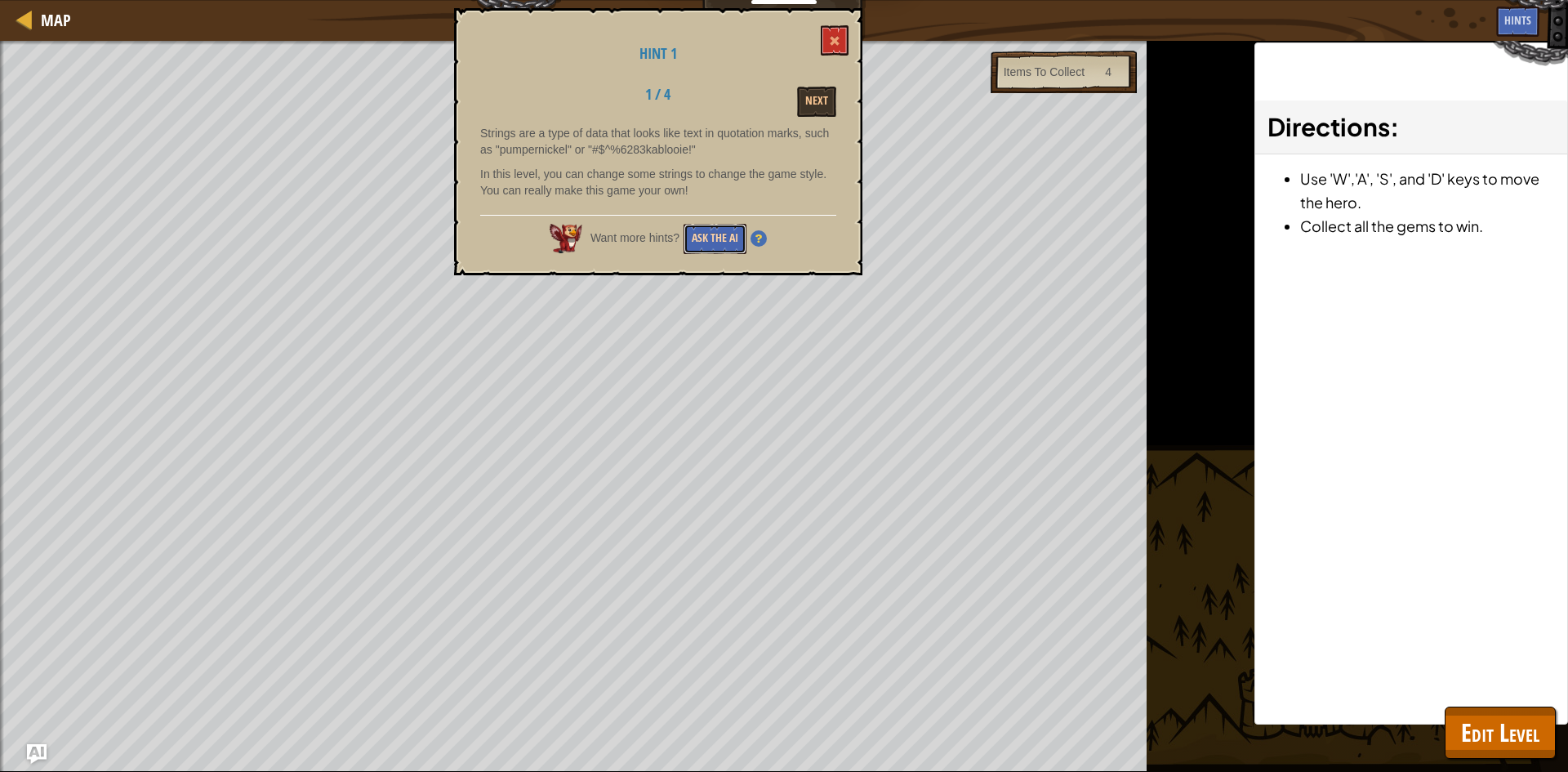
click at [738, 241] on button "Ask the AI" at bounding box center [714, 239] width 62 height 30
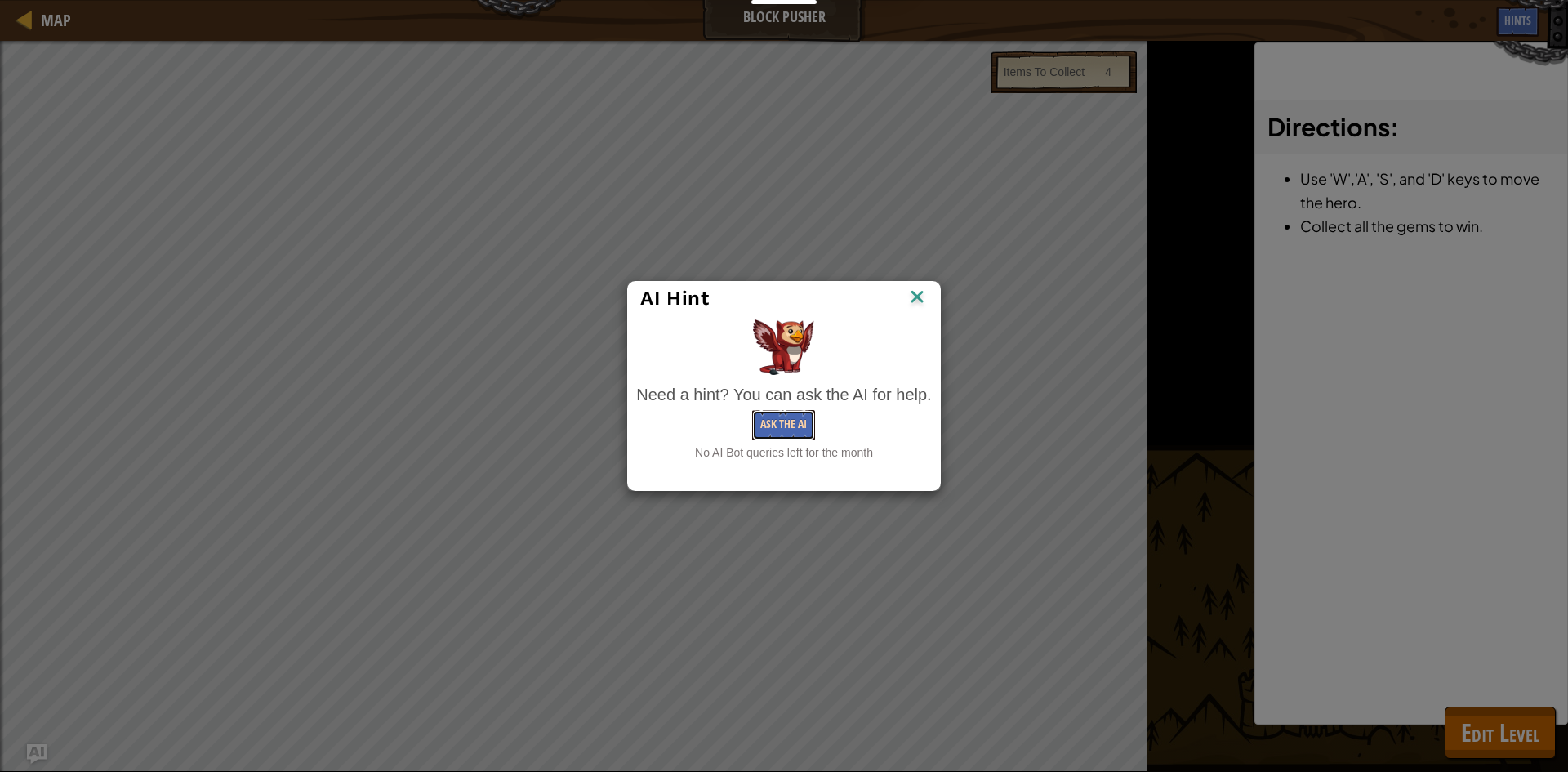
click at [782, 425] on button "Ask the AI" at bounding box center [783, 425] width 62 height 30
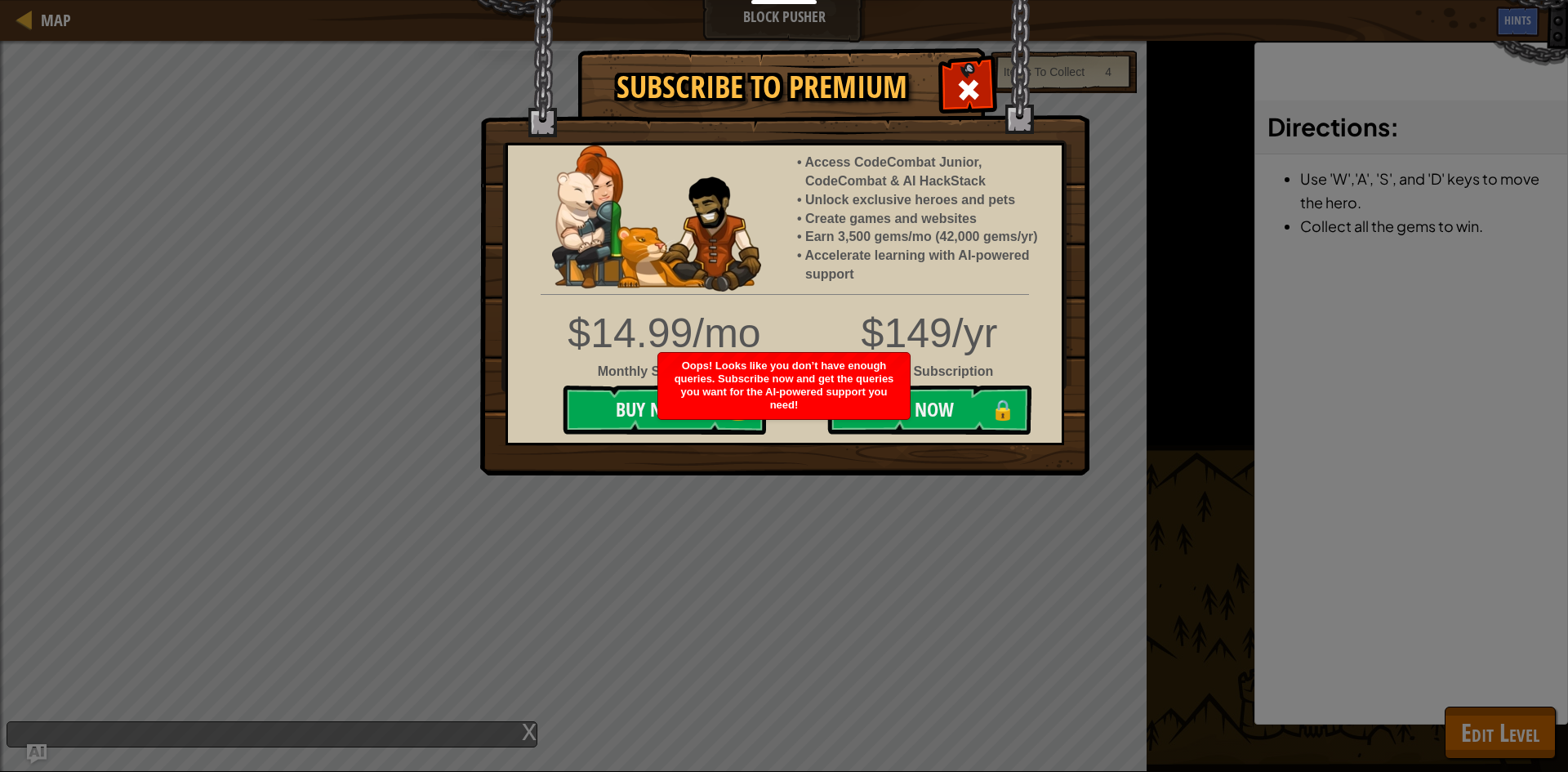
click at [994, 51] on div "Subscribe to Premium Access CodeCombat Junior, CodeCombat & AI HackStack Unlock…" at bounding box center [783, 50] width 609 height 2
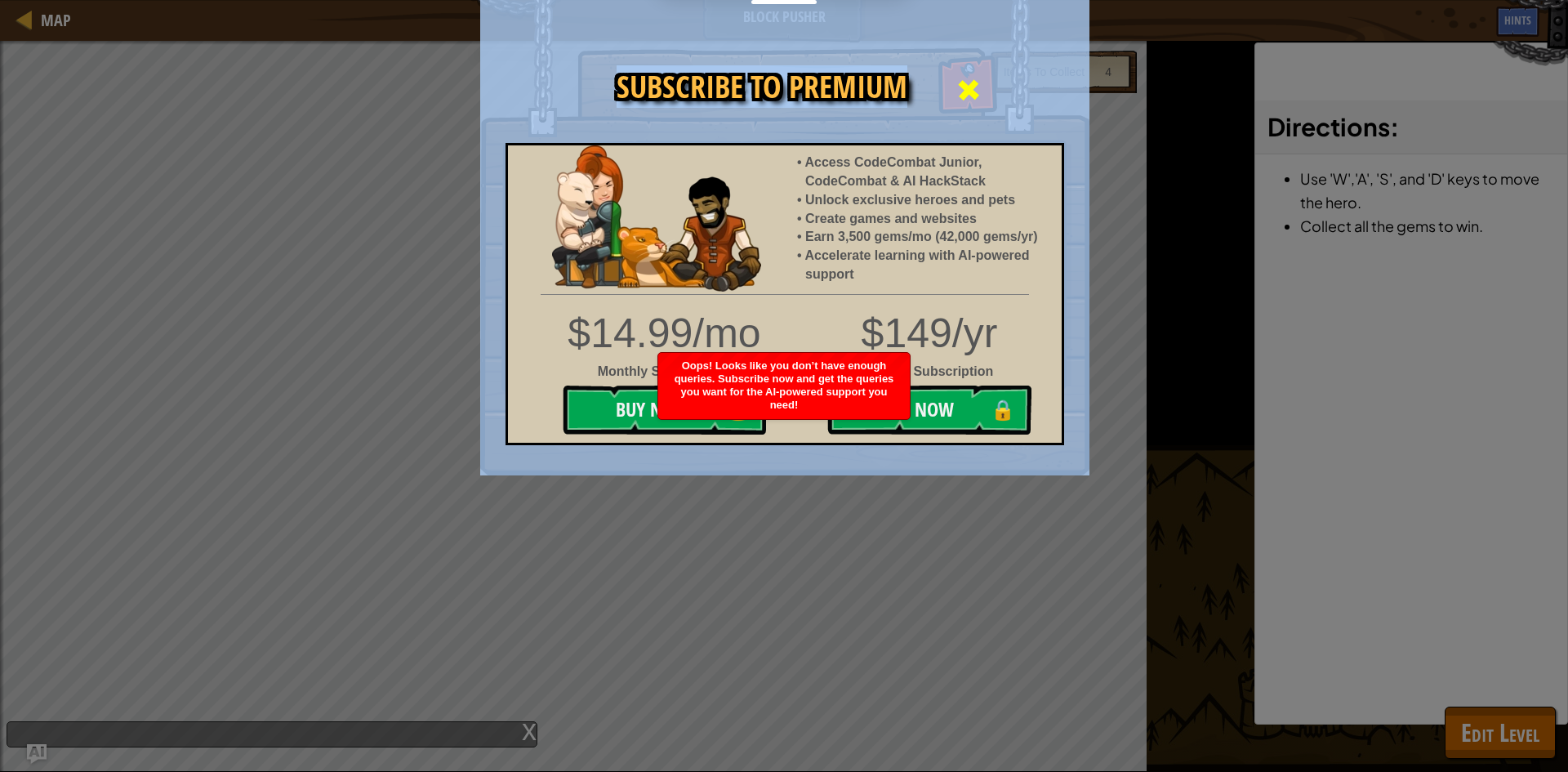
click at [950, 87] on div at bounding box center [968, 88] width 52 height 52
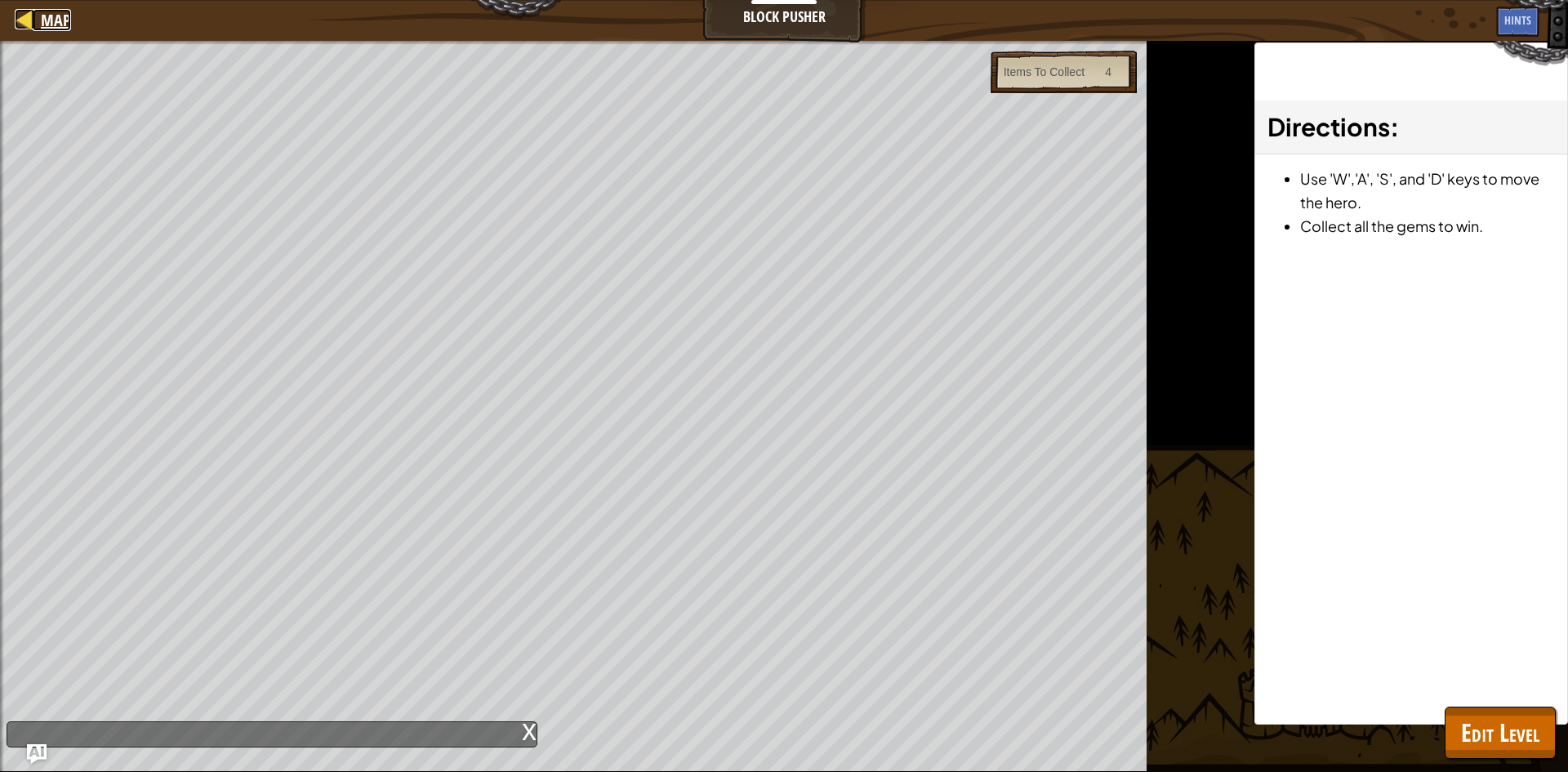
click at [42, 26] on span "Map" at bounding box center [56, 20] width 30 height 22
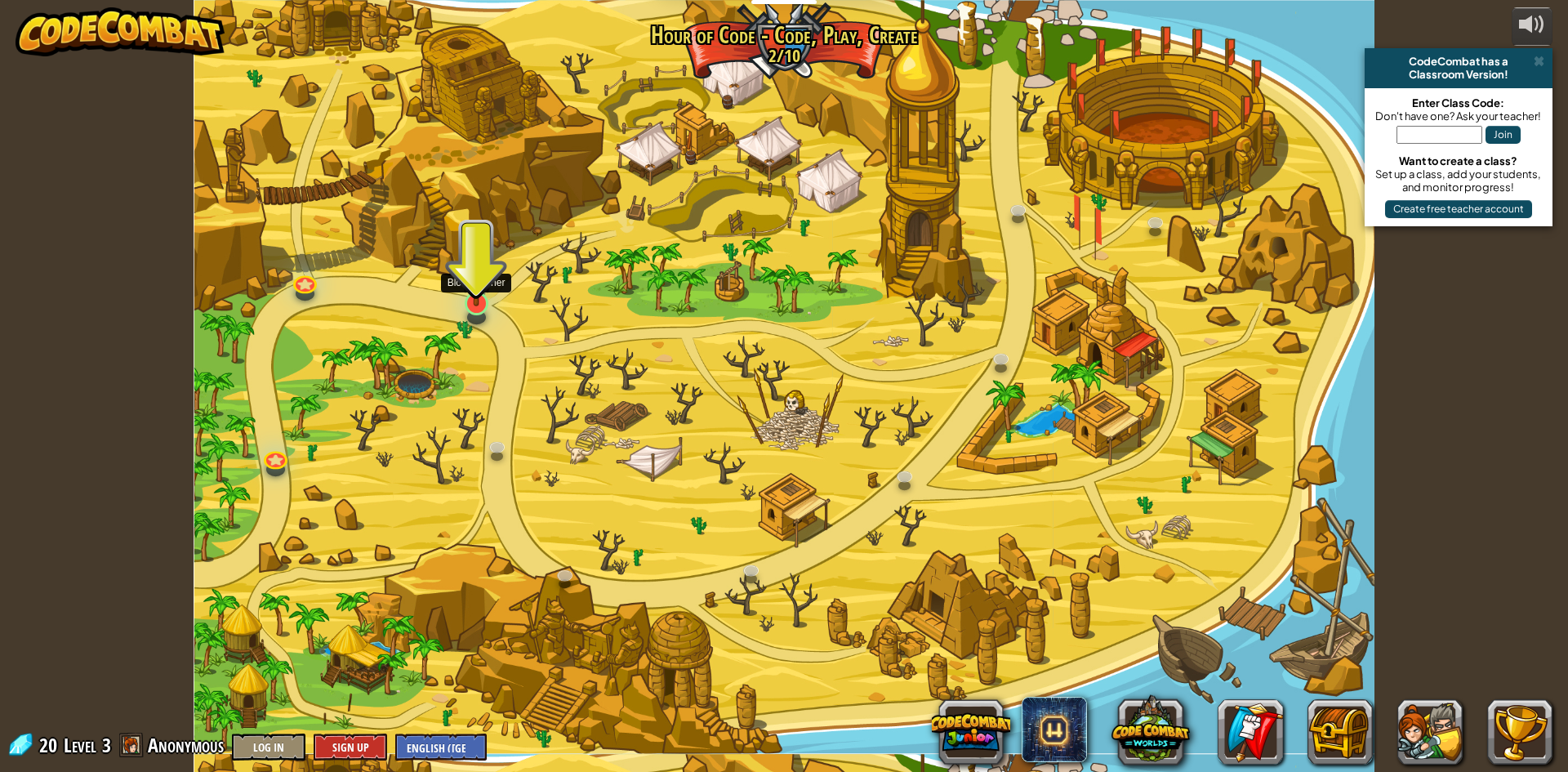
click at [481, 299] on img at bounding box center [477, 268] width 32 height 73
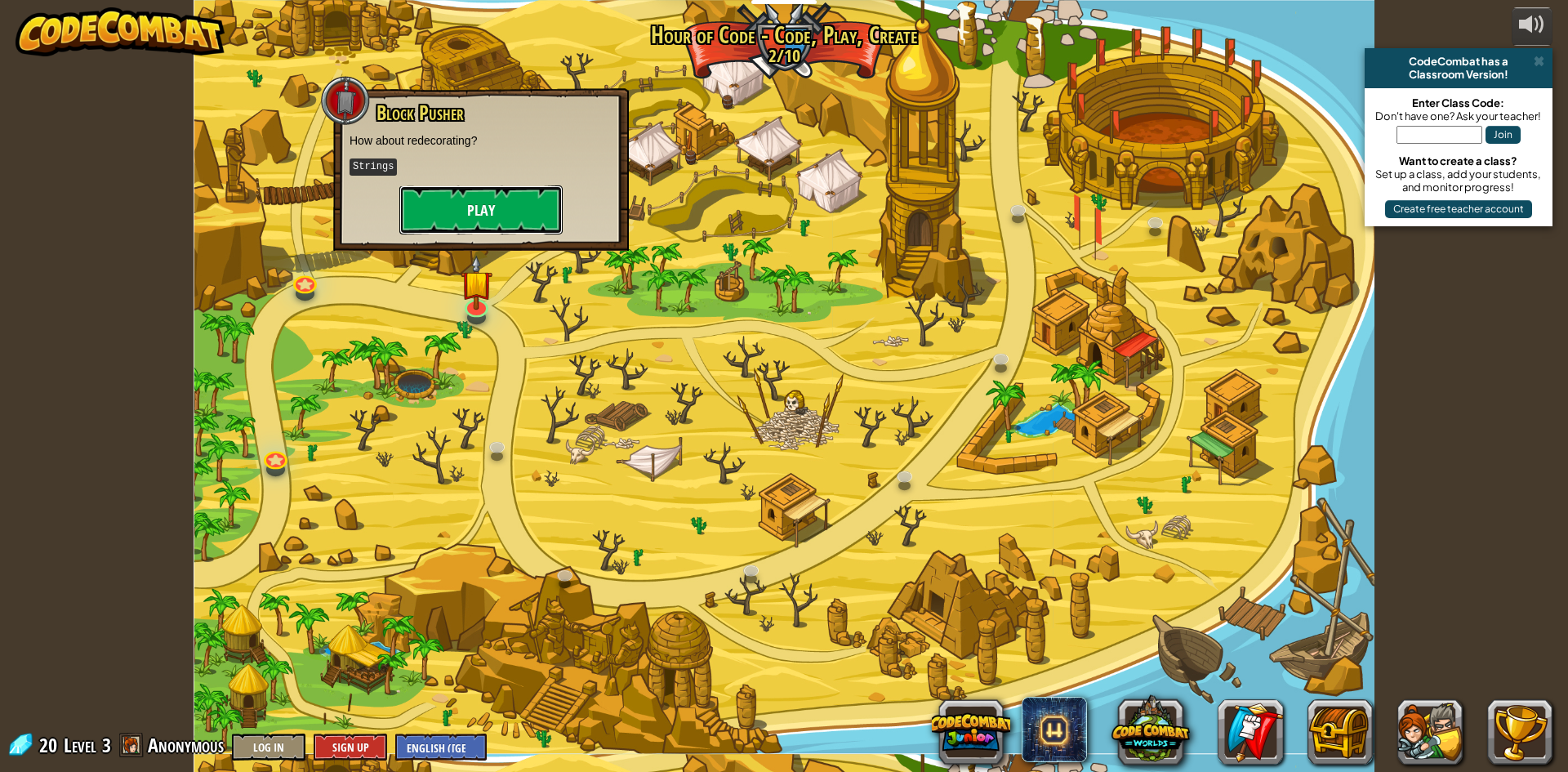
click at [469, 200] on button "Play" at bounding box center [481, 209] width 163 height 49
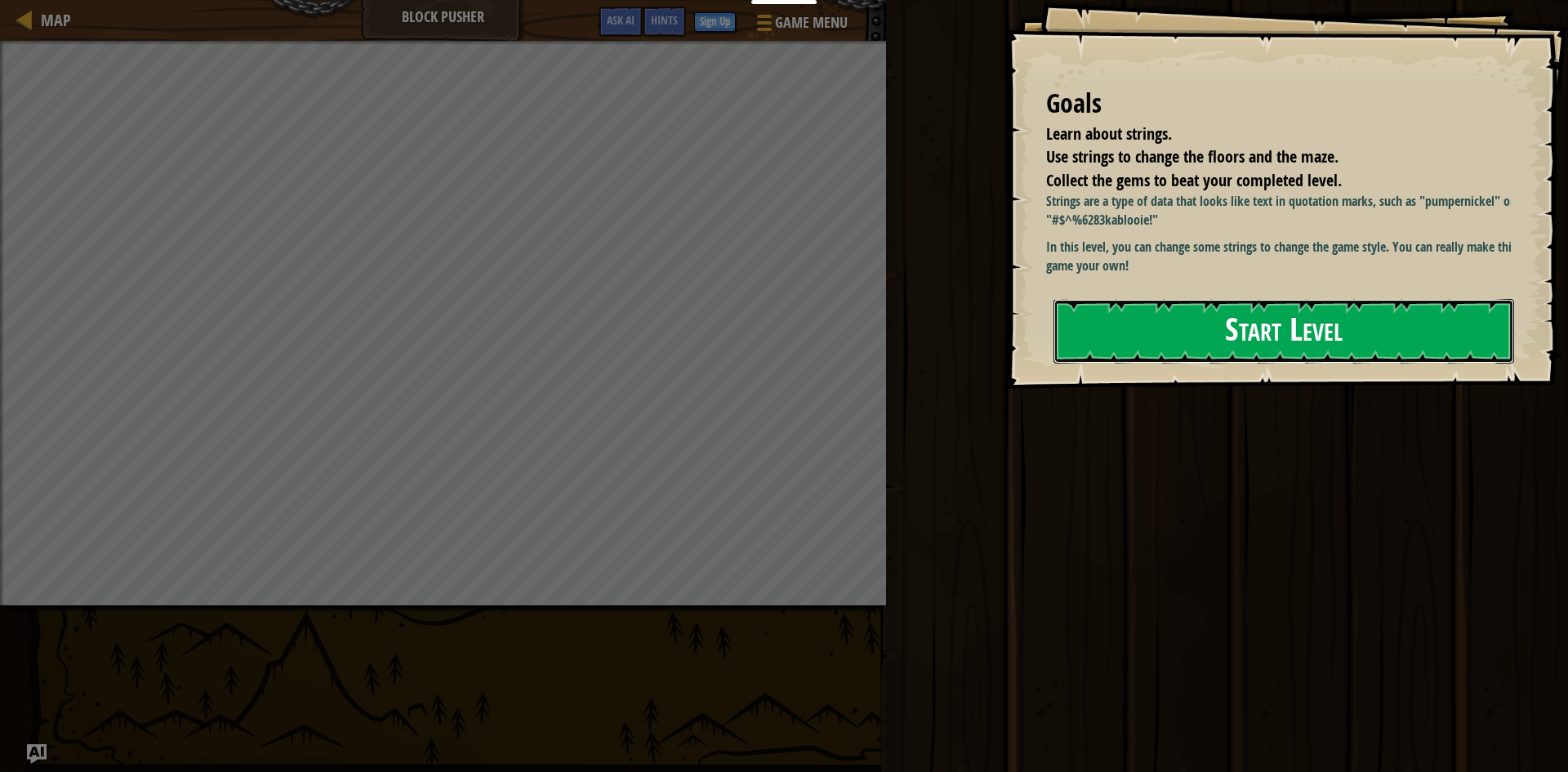
click at [1288, 337] on button "Start Level" at bounding box center [1283, 331] width 461 height 64
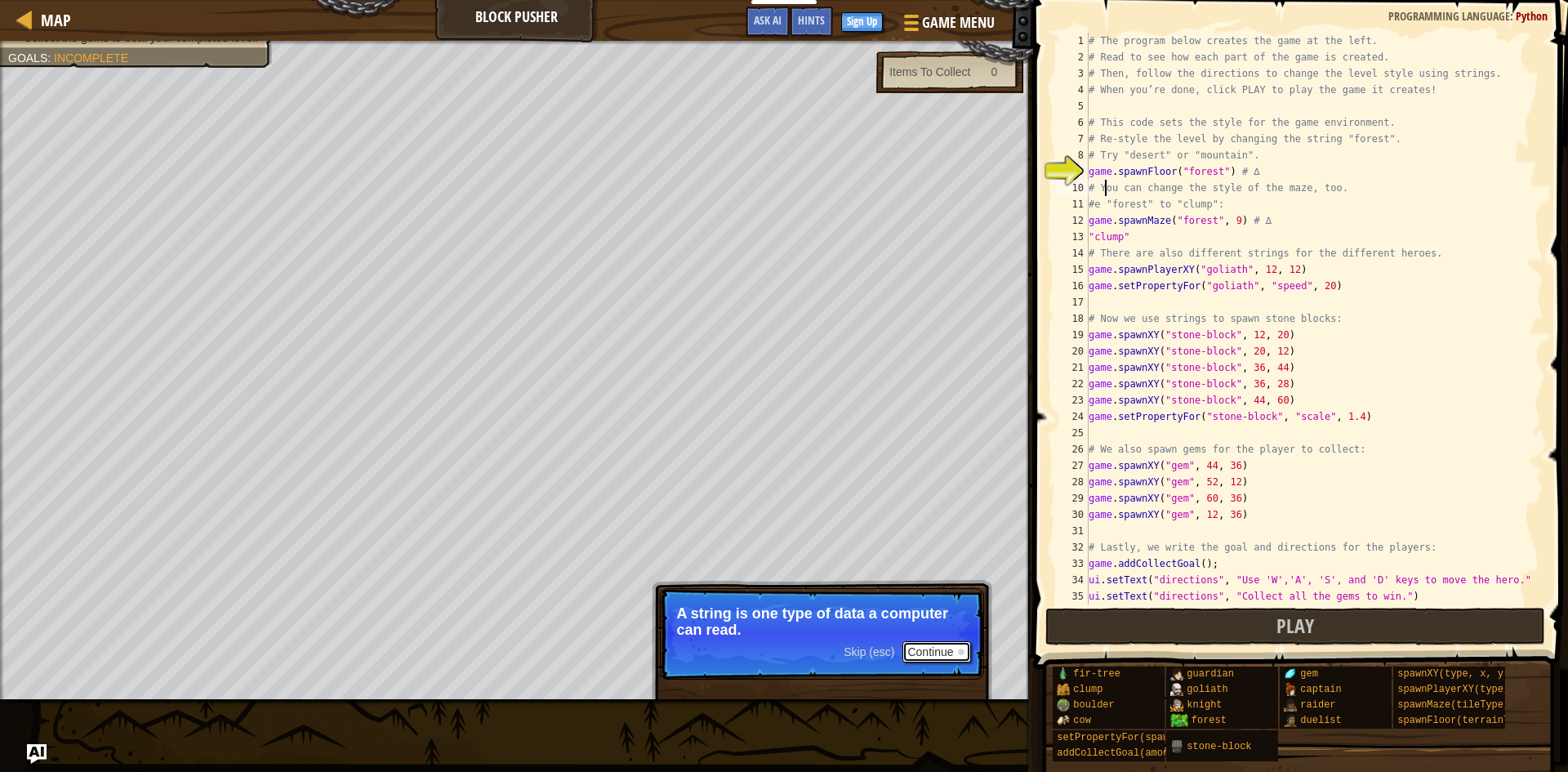
click at [956, 657] on button "Continue" at bounding box center [936, 651] width 67 height 21
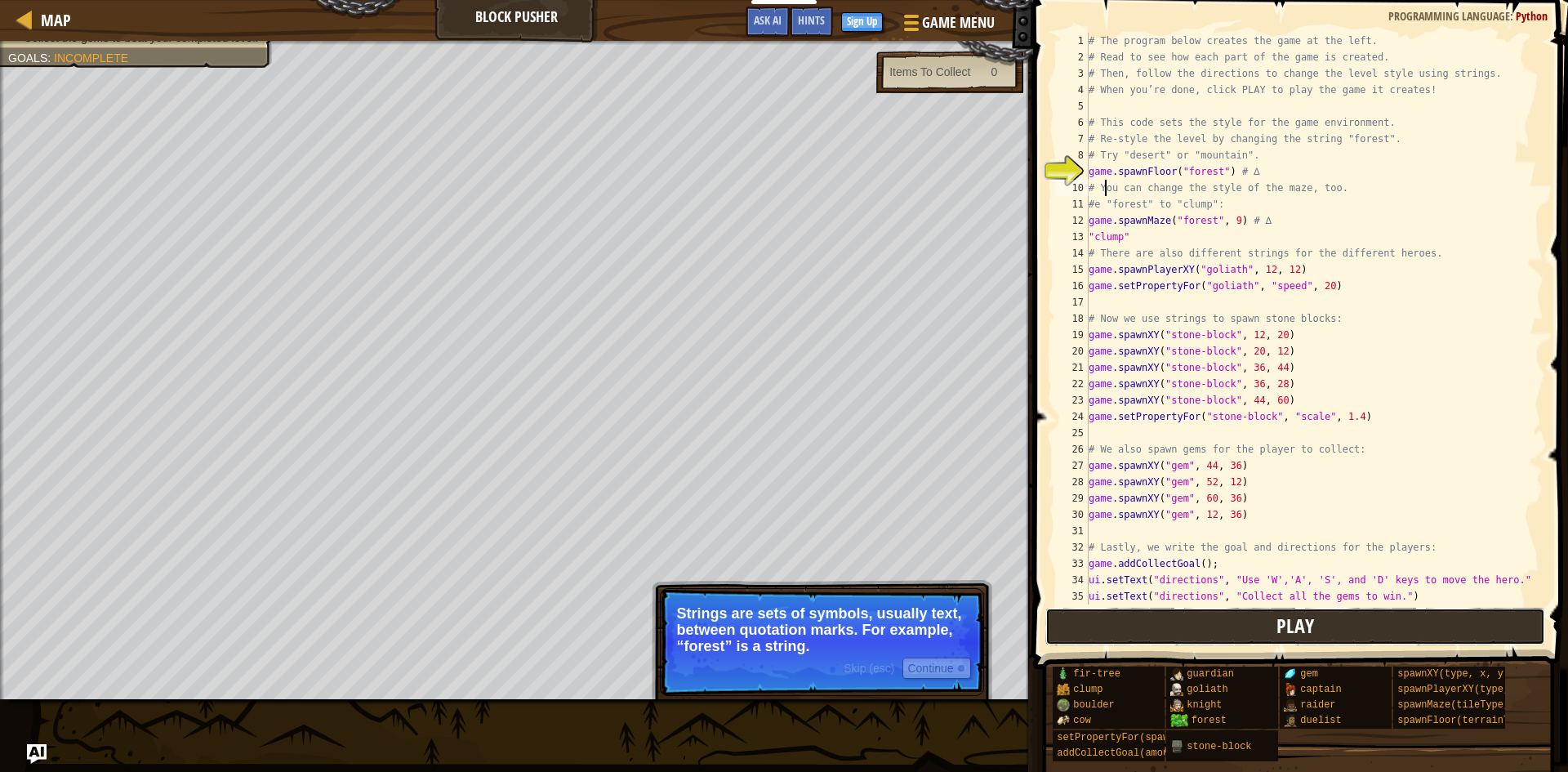
click at [1401, 622] on button "Play" at bounding box center [1296, 626] width 501 height 38
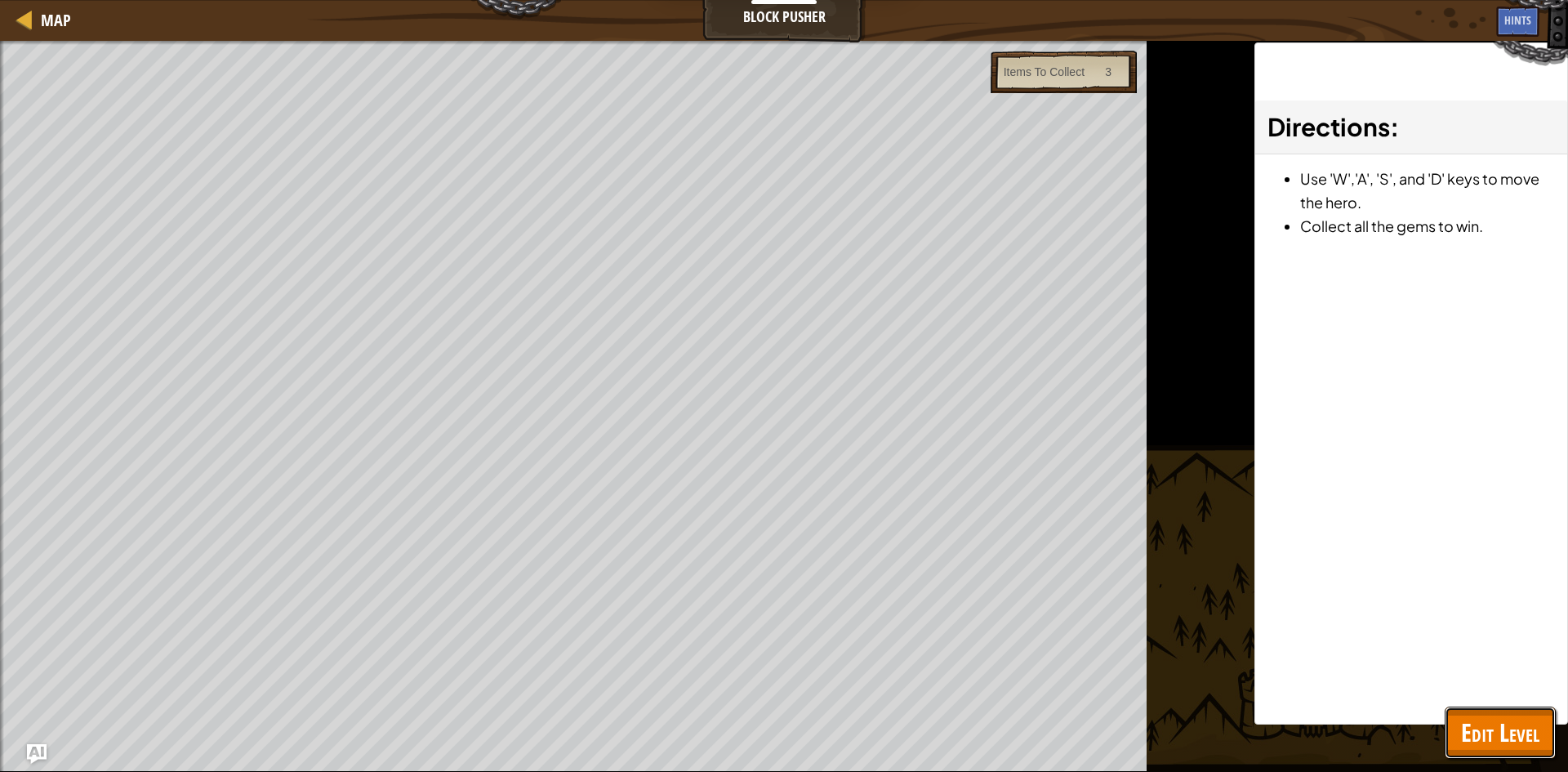
click at [1482, 707] on button "Edit Level" at bounding box center [1500, 733] width 111 height 53
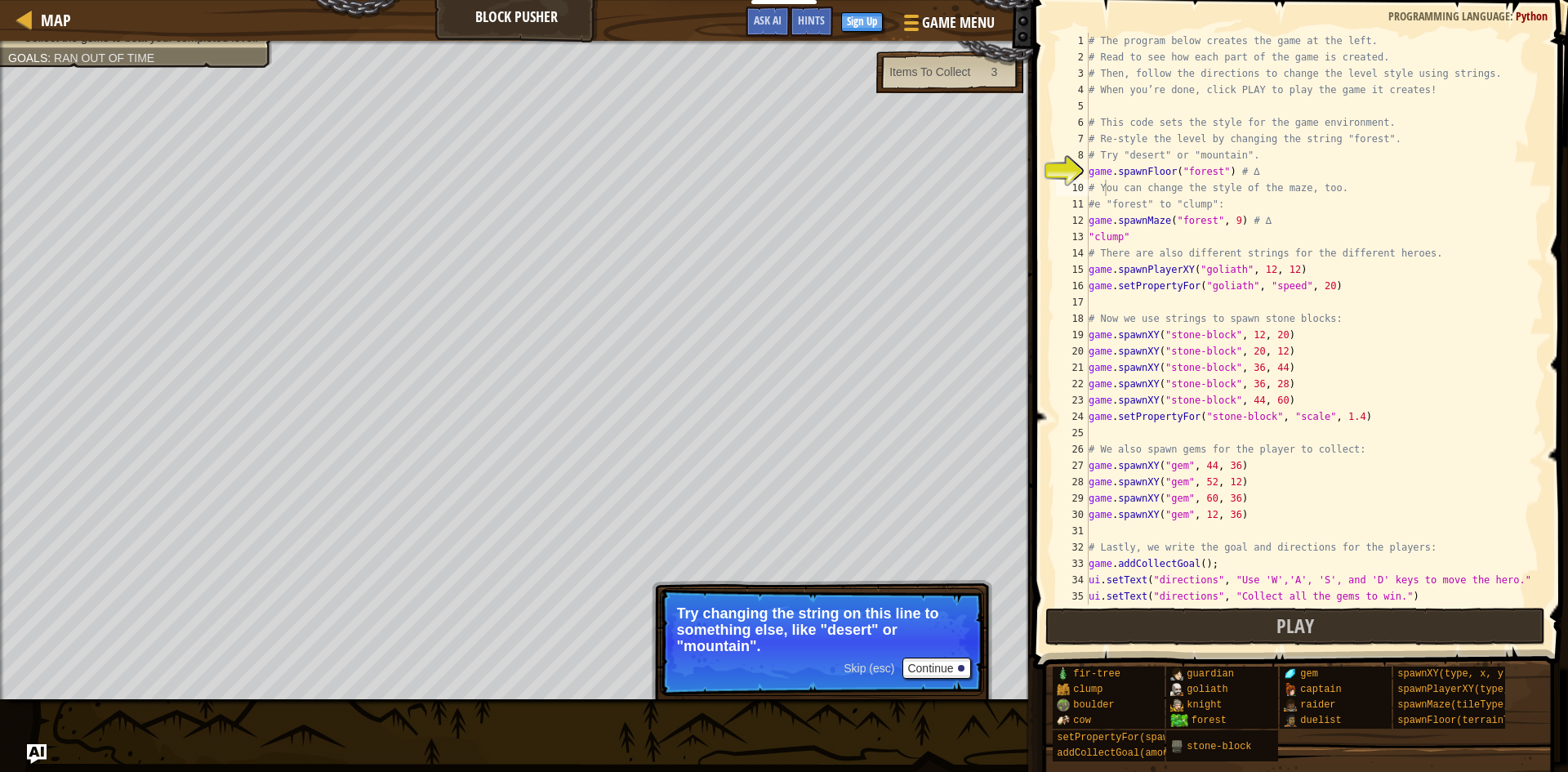
click at [1208, 172] on div "# The program below creates the game at the left. # Read to see how each part o…" at bounding box center [1308, 334] width 446 height 604
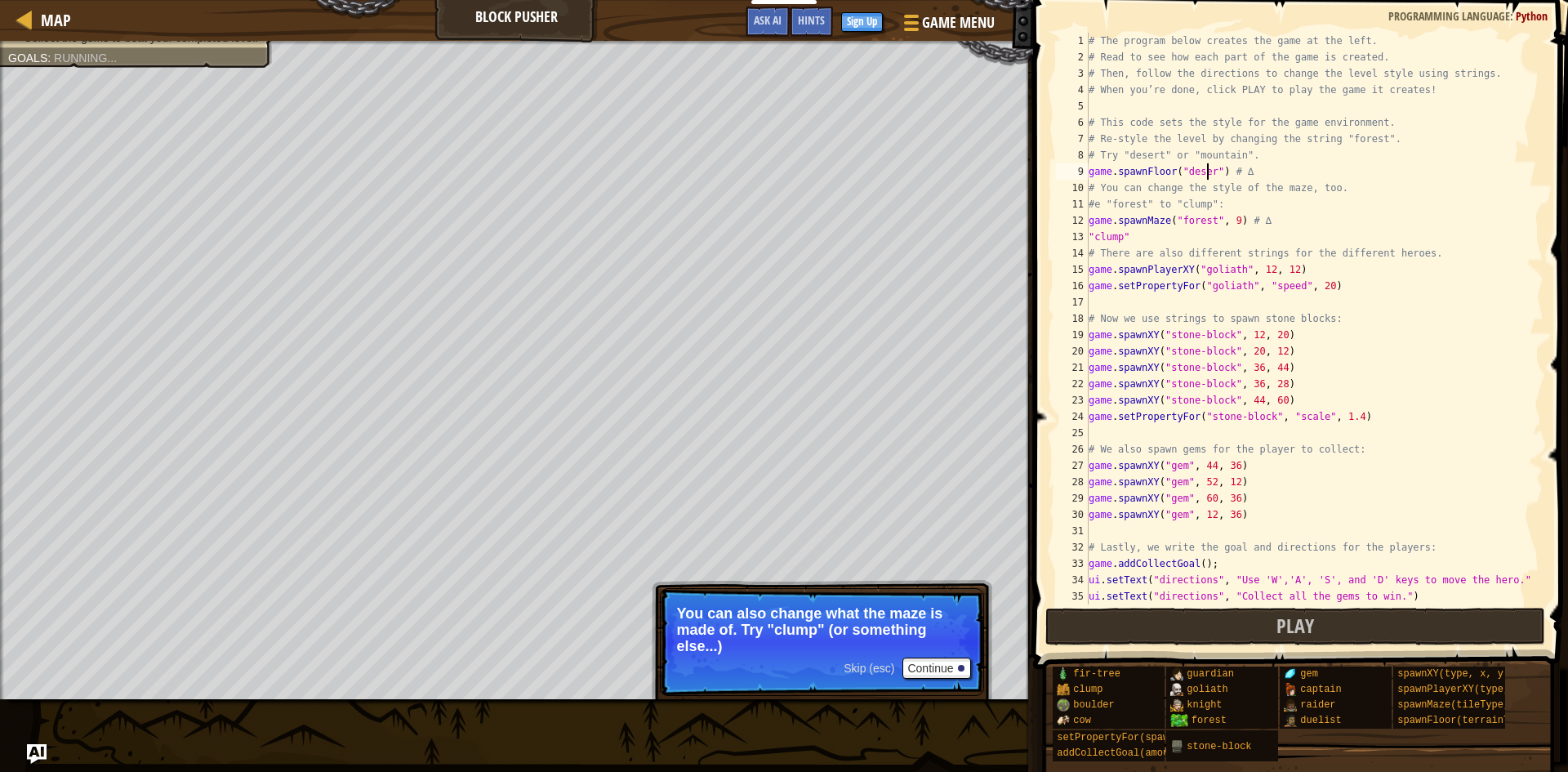
scroll to position [8, 10]
click at [1233, 334] on div "# The program below creates the game at the left. # Read to see how each part o…" at bounding box center [1308, 334] width 446 height 604
click at [1262, 329] on div "# The program below creates the game at the left. # Read to see how each part o…" at bounding box center [1308, 334] width 446 height 604
drag, startPoint x: 1254, startPoint y: 352, endPoint x: 1243, endPoint y: 356, distance: 11.7
click at [1243, 356] on div "# The program below creates the game at the left. # Read to see how each part o…" at bounding box center [1308, 334] width 446 height 604
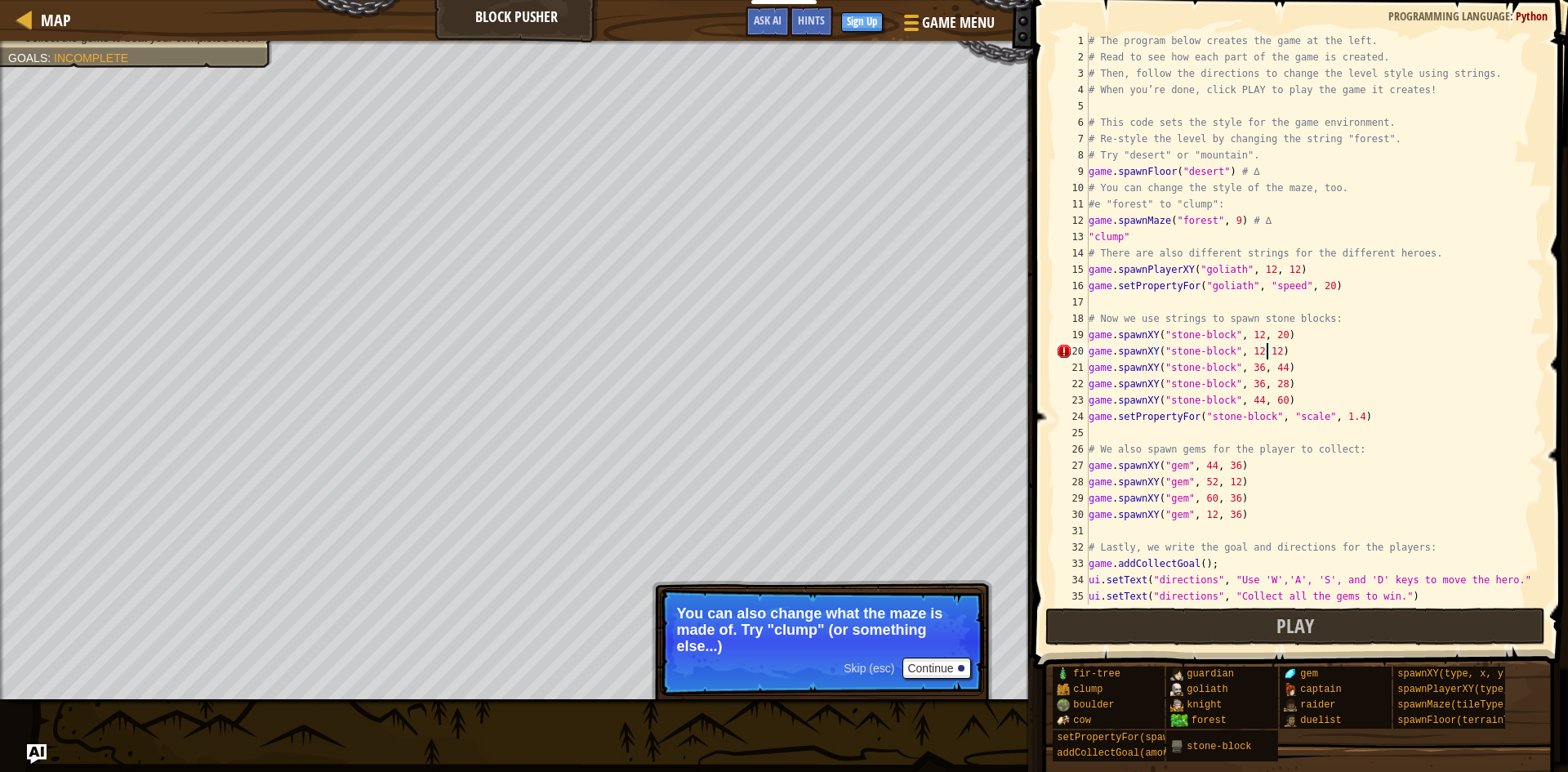
scroll to position [8, 14]
type textarea "game.spawnXY("stone-block", 12 20)"
click at [1215, 637] on button "Play" at bounding box center [1296, 626] width 501 height 38
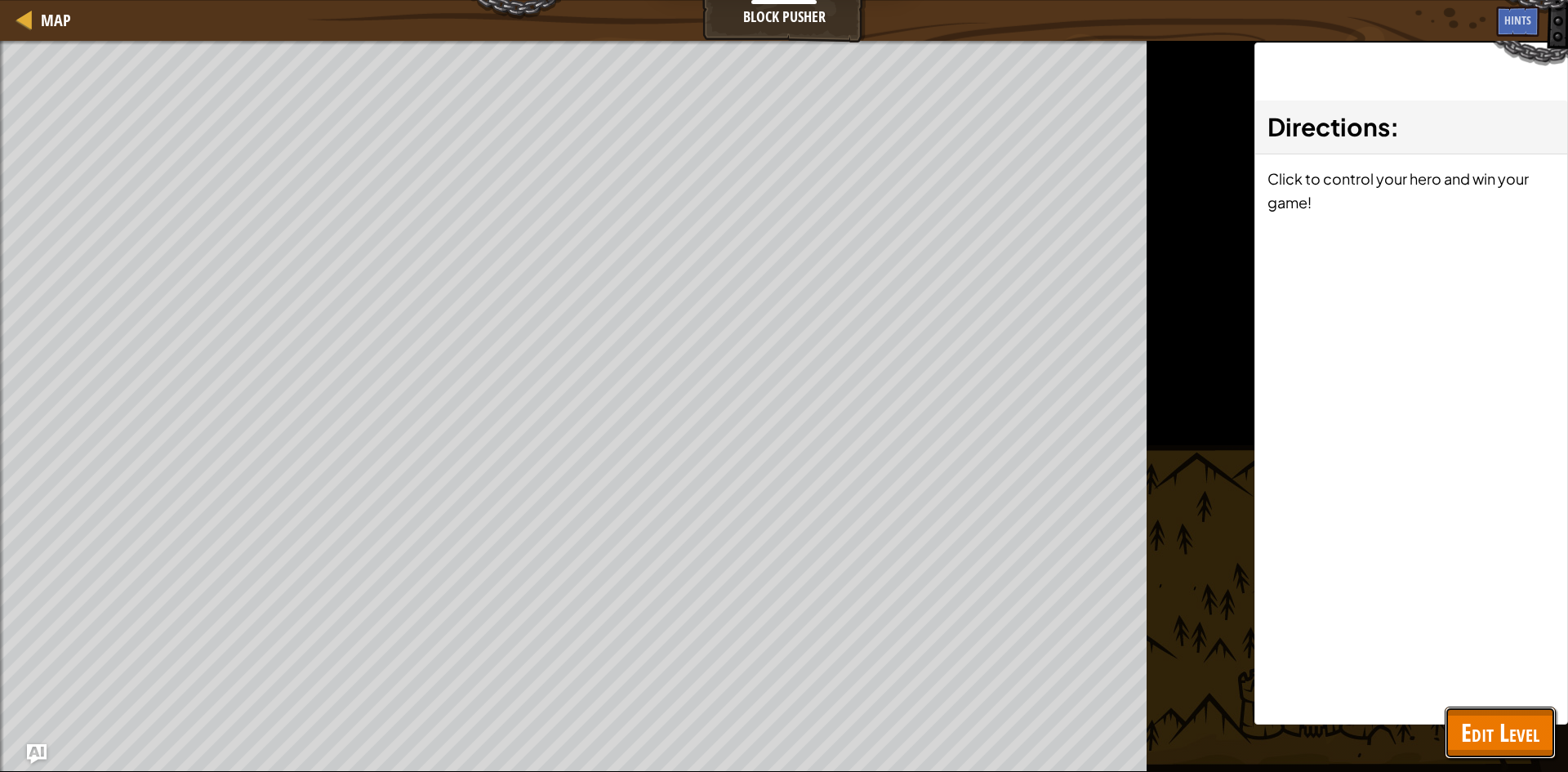
click at [1495, 731] on span "Edit Level" at bounding box center [1501, 733] width 78 height 33
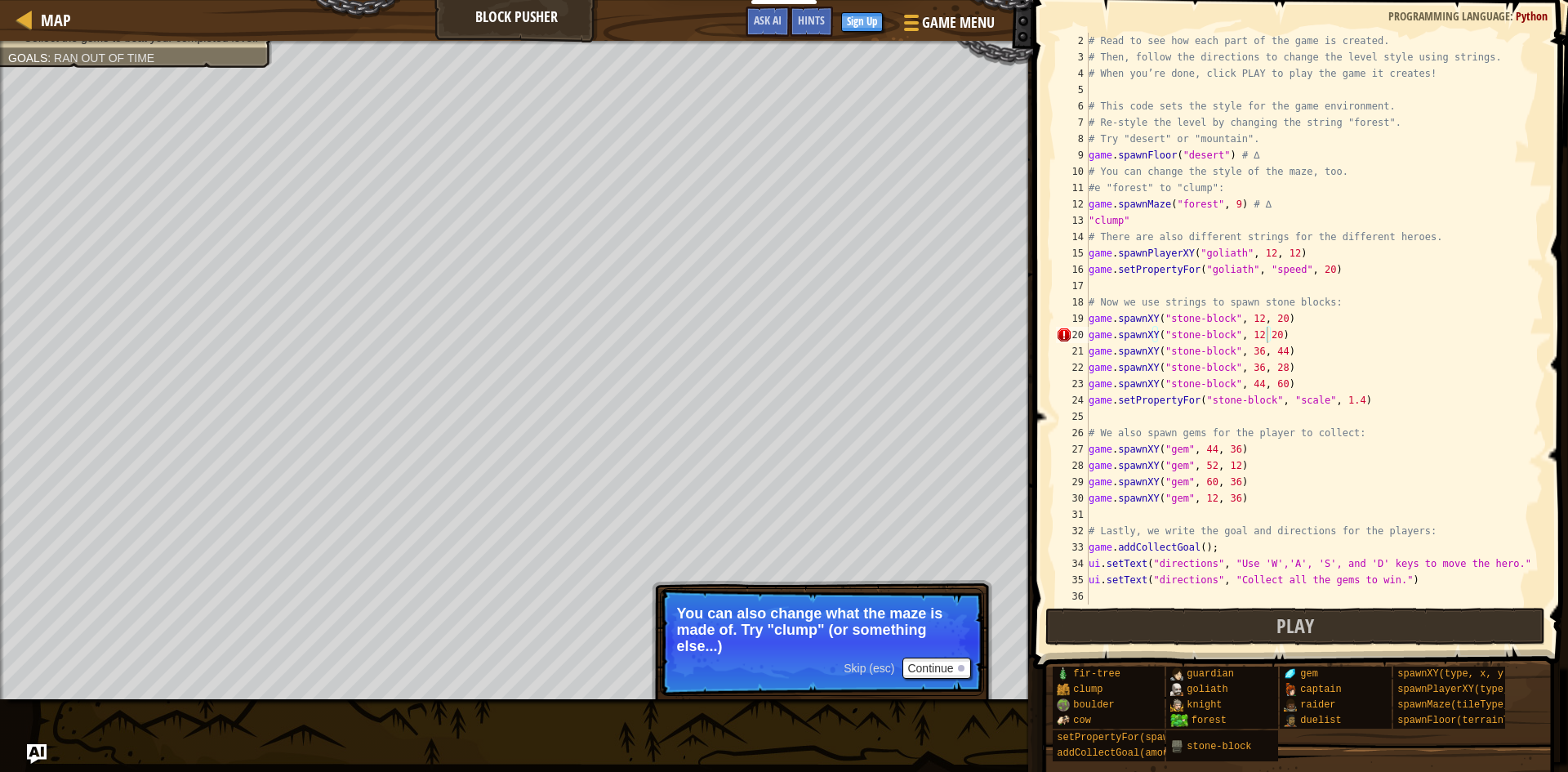
scroll to position [17, 0]
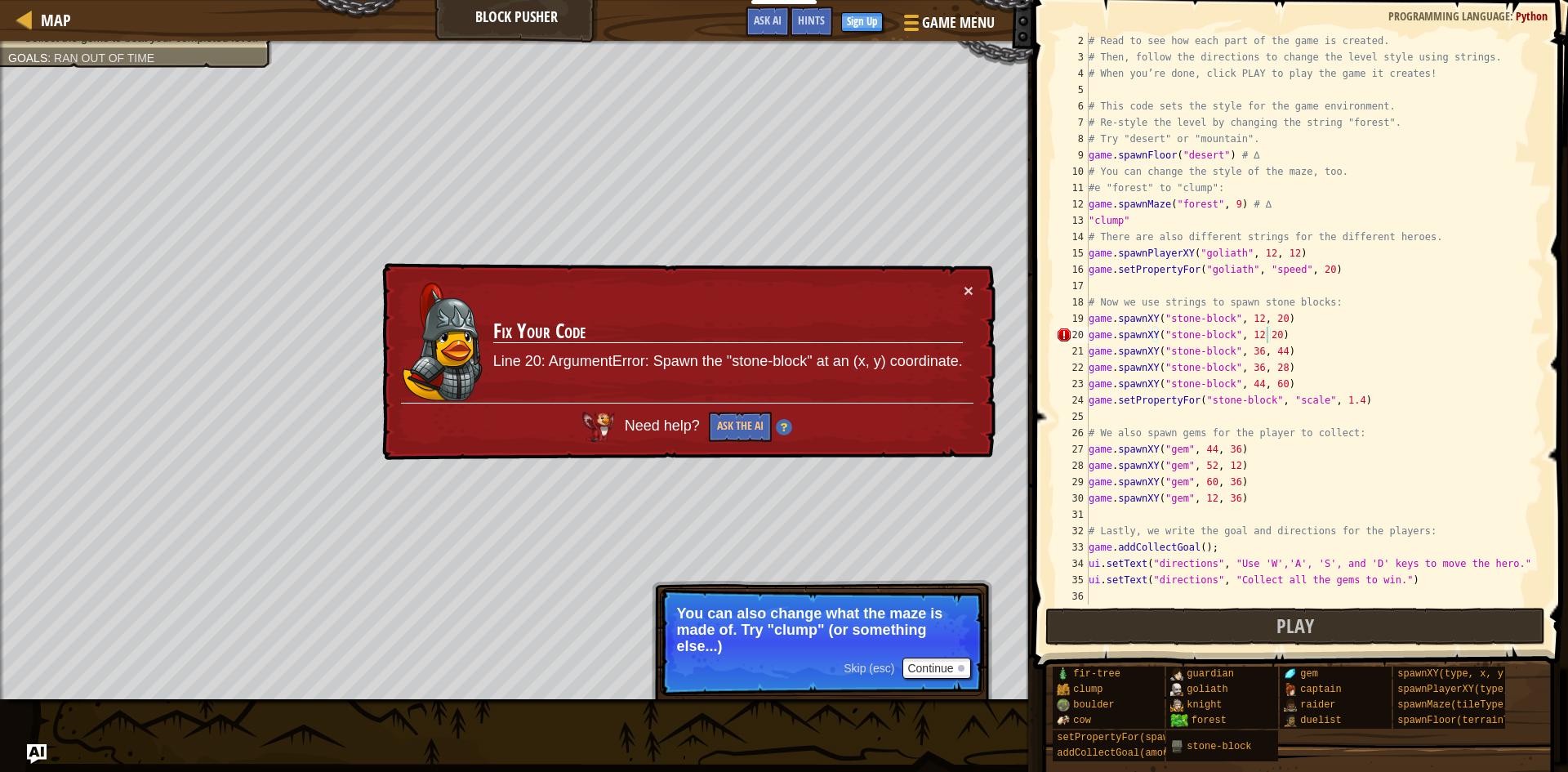
click at [742, 407] on div "Need help? Ask the AI" at bounding box center [687, 422] width 572 height 39
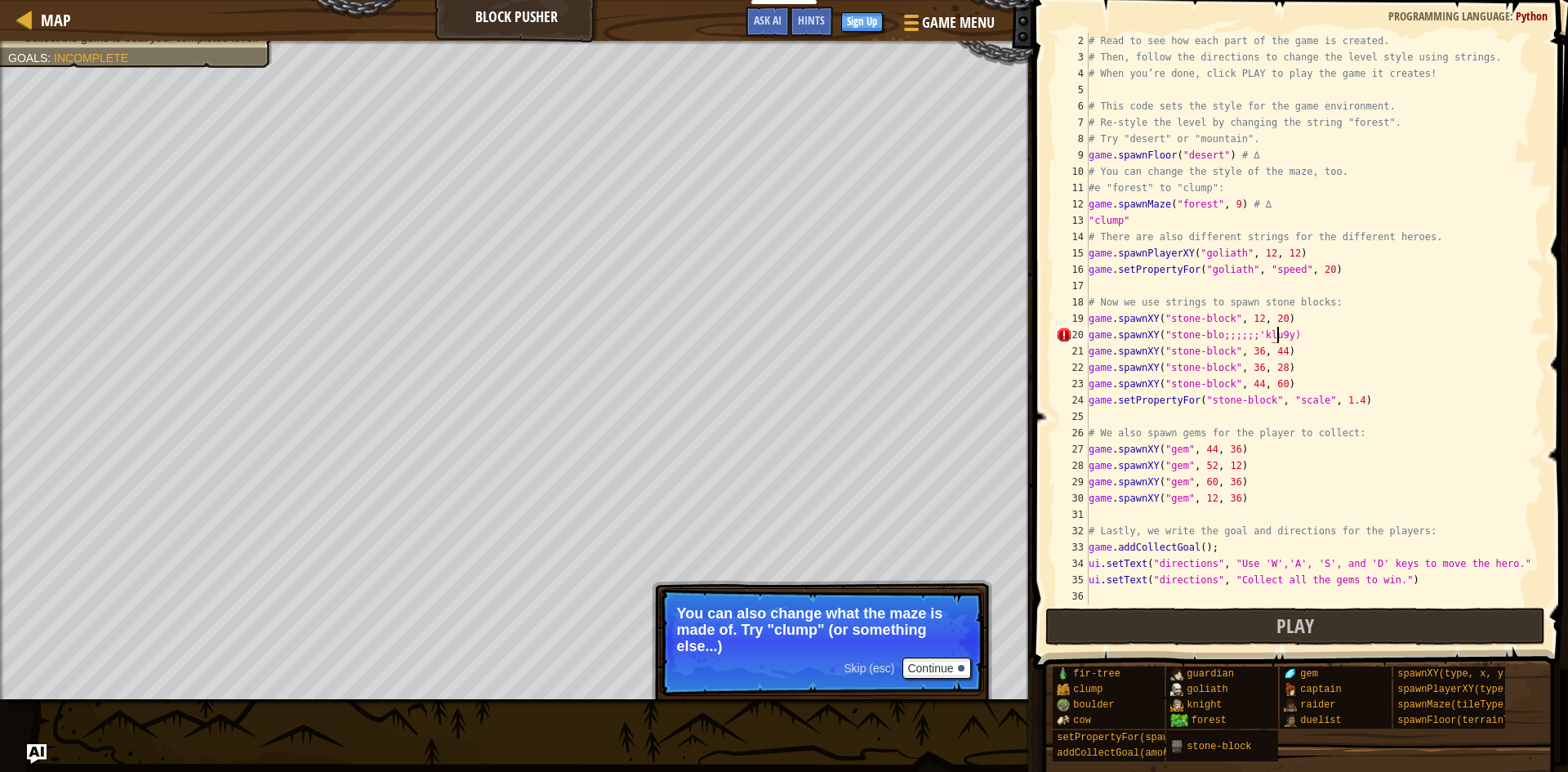
scroll to position [8, 16]
type textarea "game.spawnXY("stone-blo;;;;;;'klu9yu)"
click at [1295, 618] on span "Play" at bounding box center [1295, 625] width 37 height 26
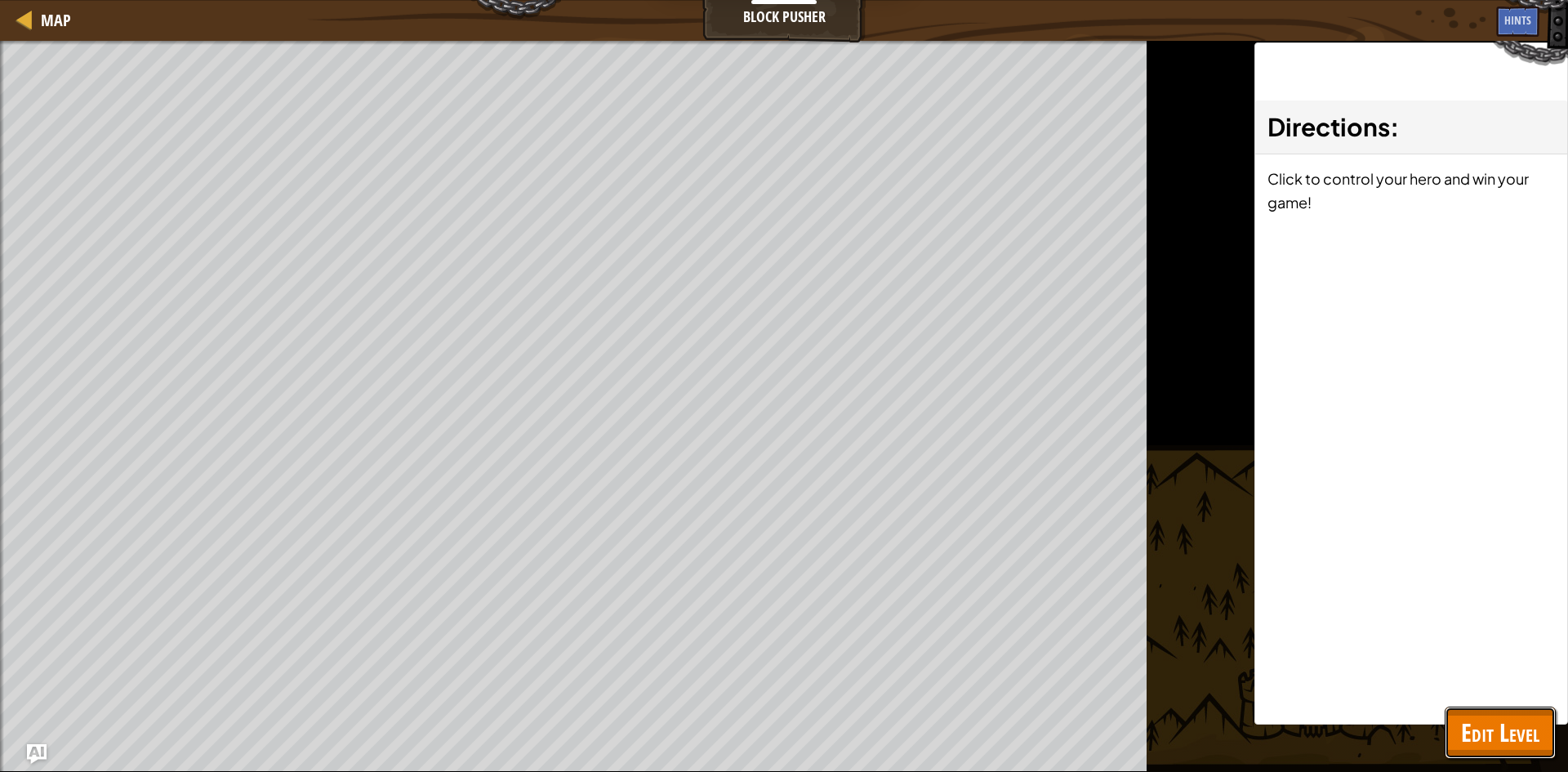
click at [1493, 715] on button "Edit Level" at bounding box center [1500, 733] width 111 height 53
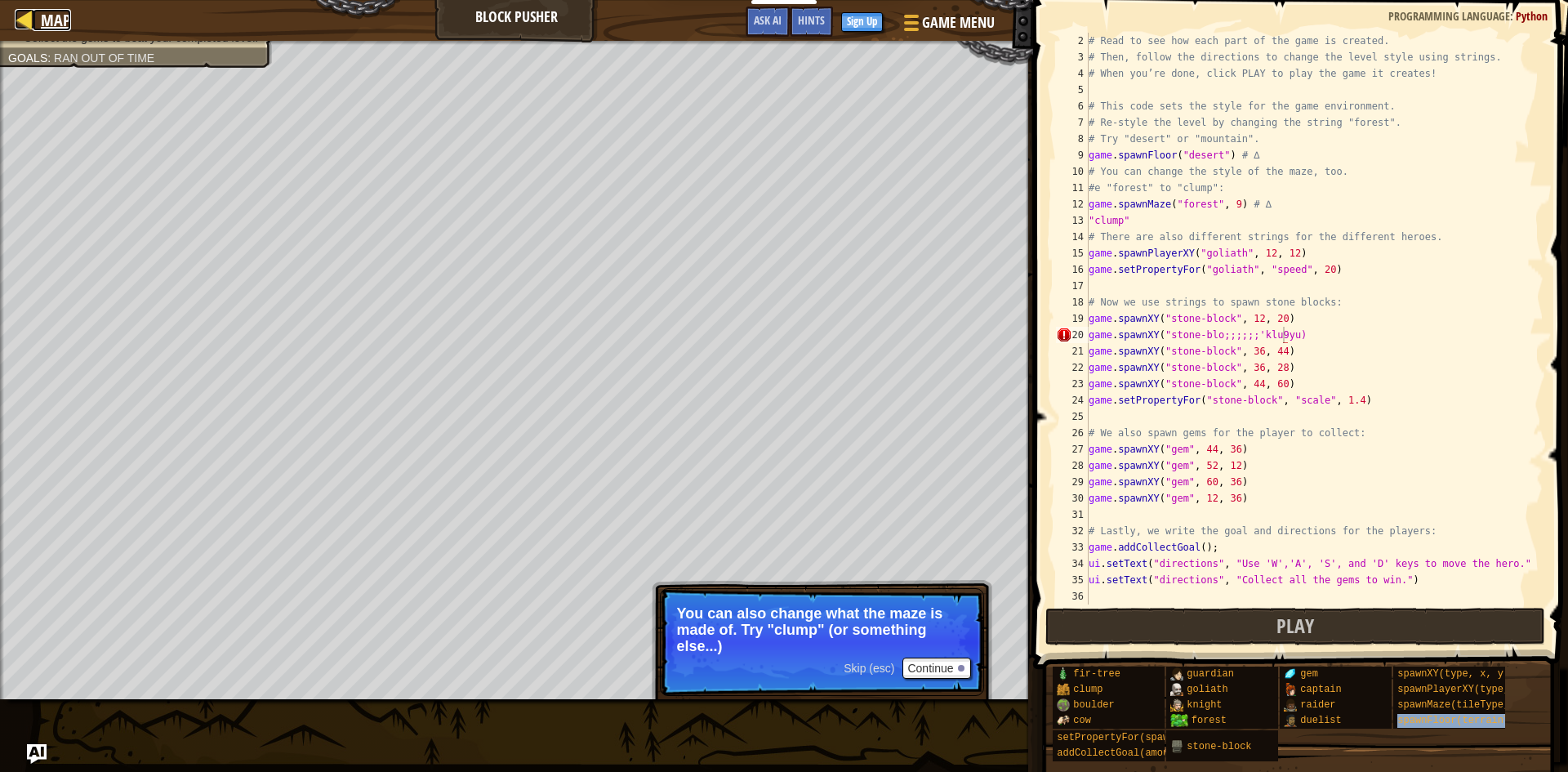
click at [38, 14] on link "Map" at bounding box center [52, 20] width 38 height 22
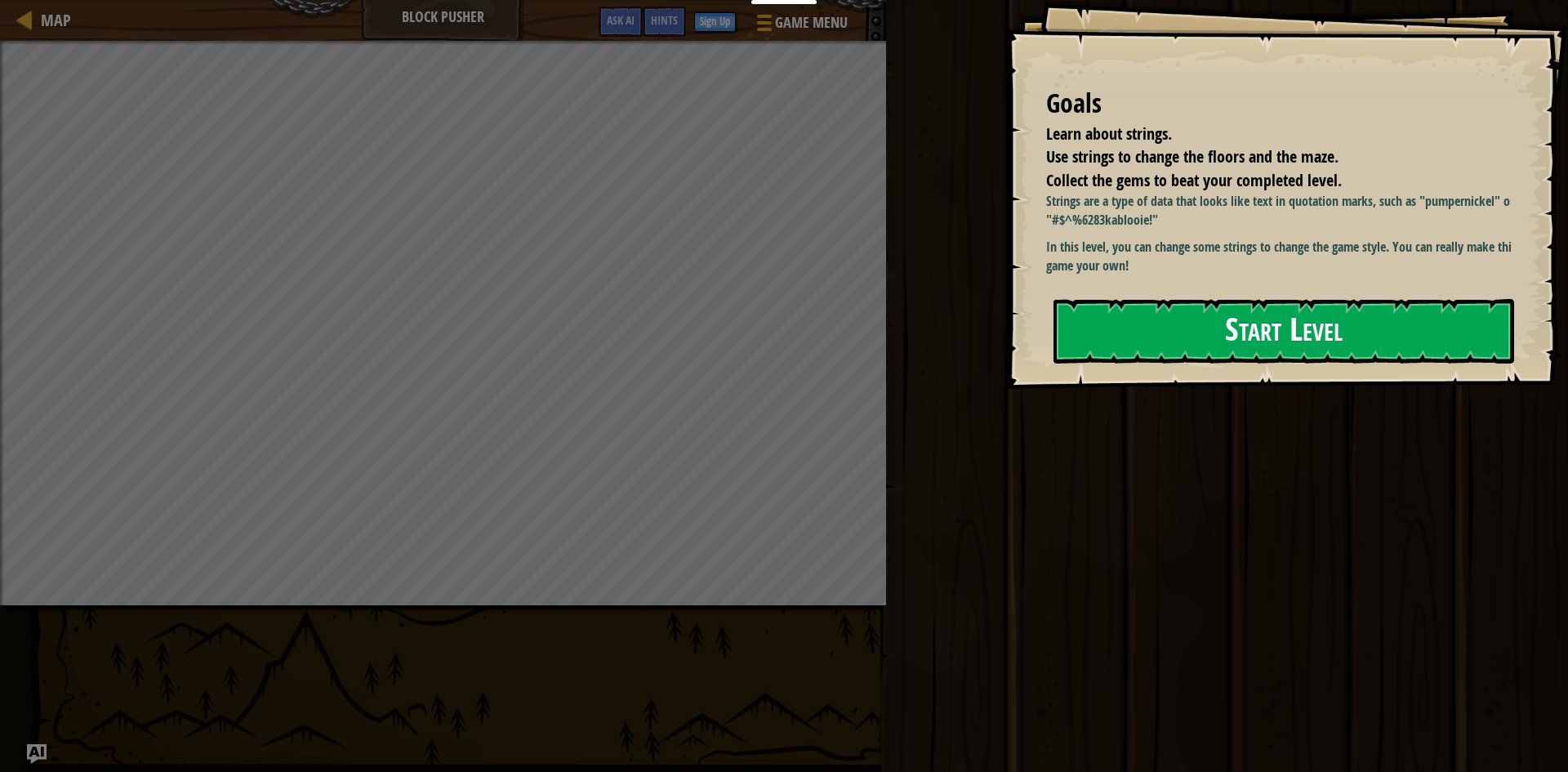
click at [1143, 320] on button "Start Level" at bounding box center [1283, 331] width 461 height 64
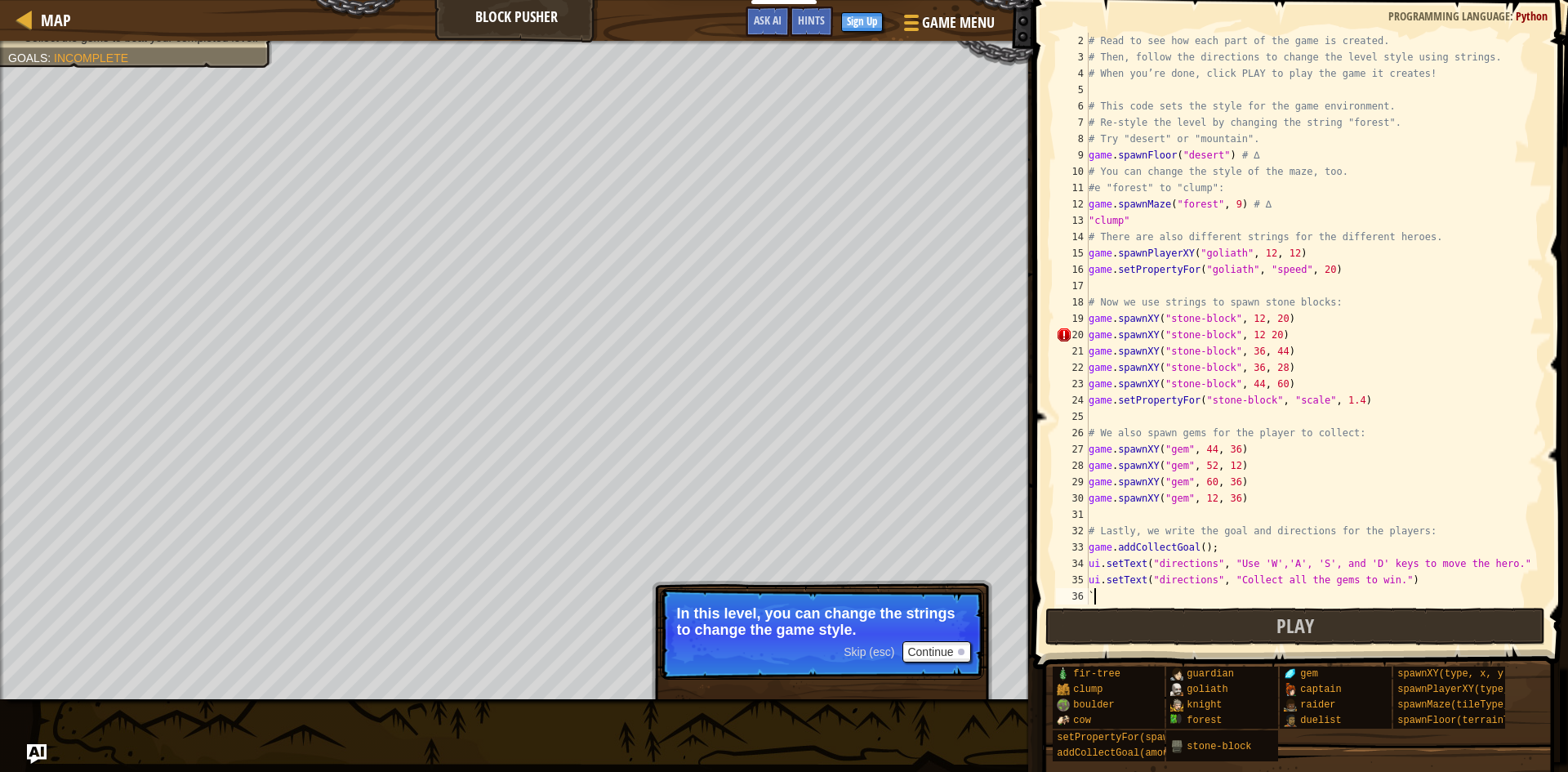
scroll to position [8, 0]
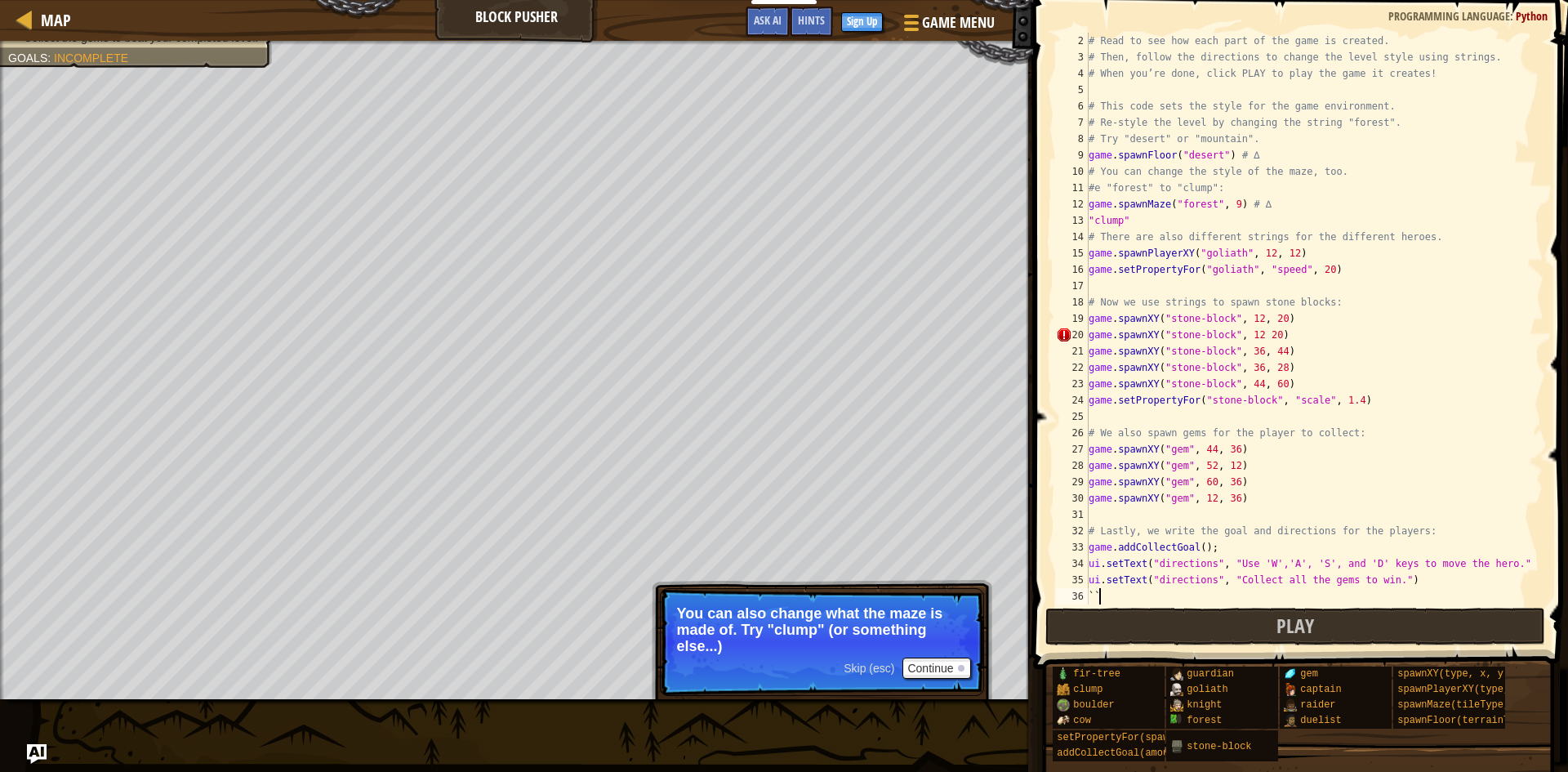
click at [860, 669] on span "Skip (esc)" at bounding box center [869, 669] width 51 height 13
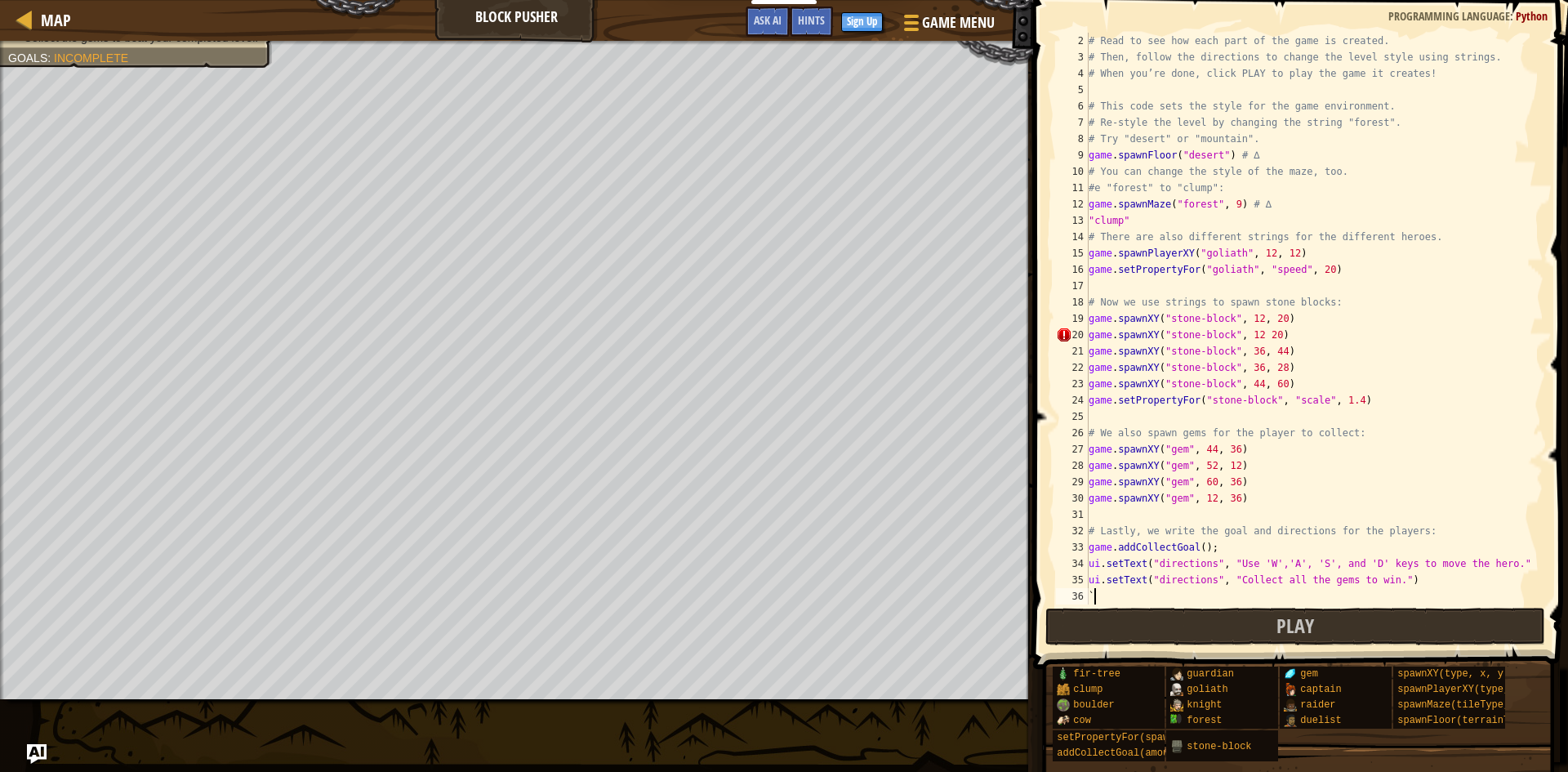
click at [1271, 342] on div "# Read to see how each part of the game is created. # Then, follow the directio…" at bounding box center [1308, 334] width 446 height 604
click at [1258, 336] on div "# Read to see how each part of the game is created. # Then, follow the directio…" at bounding box center [1308, 334] width 446 height 604
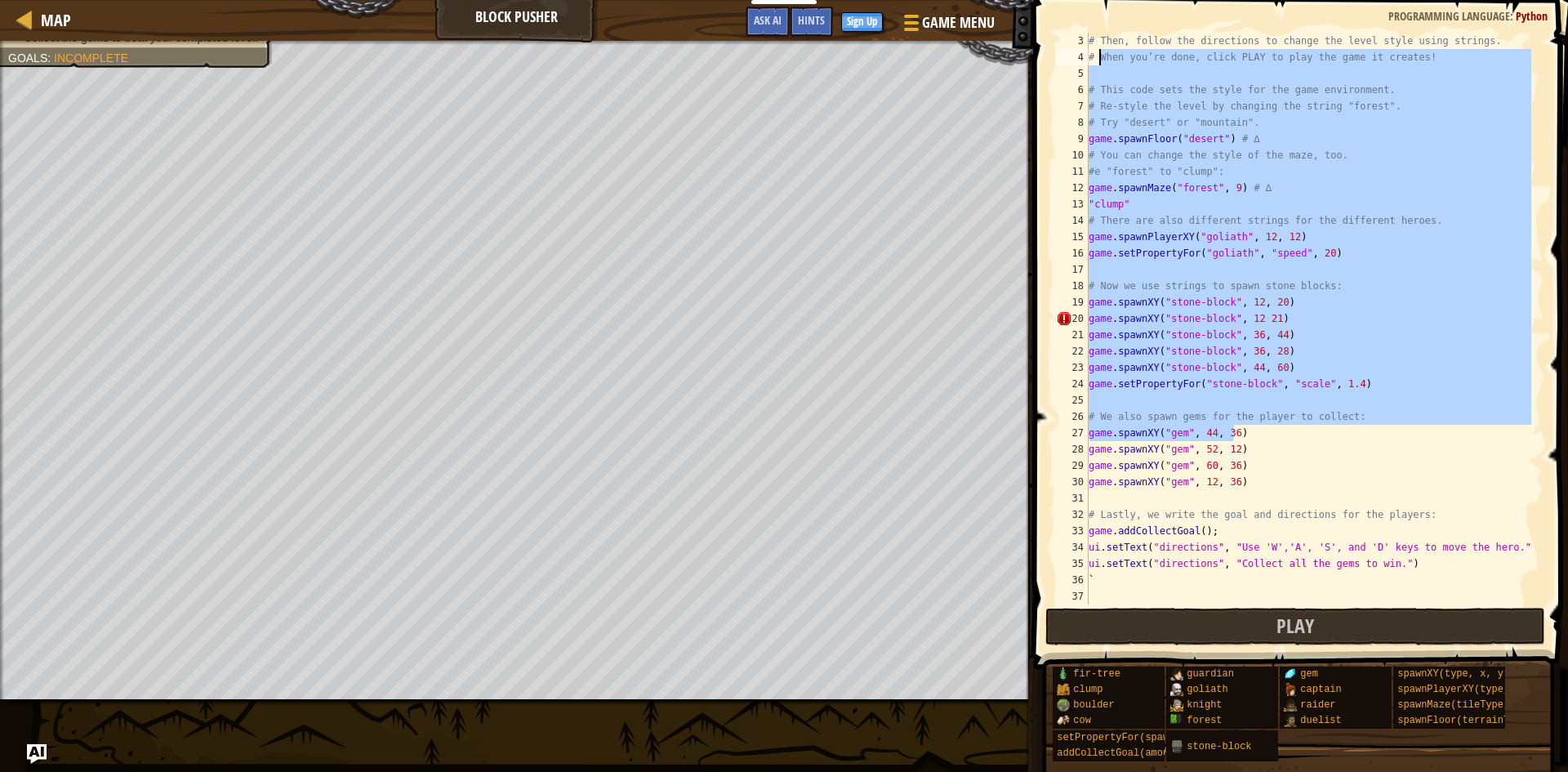
scroll to position [0, 0]
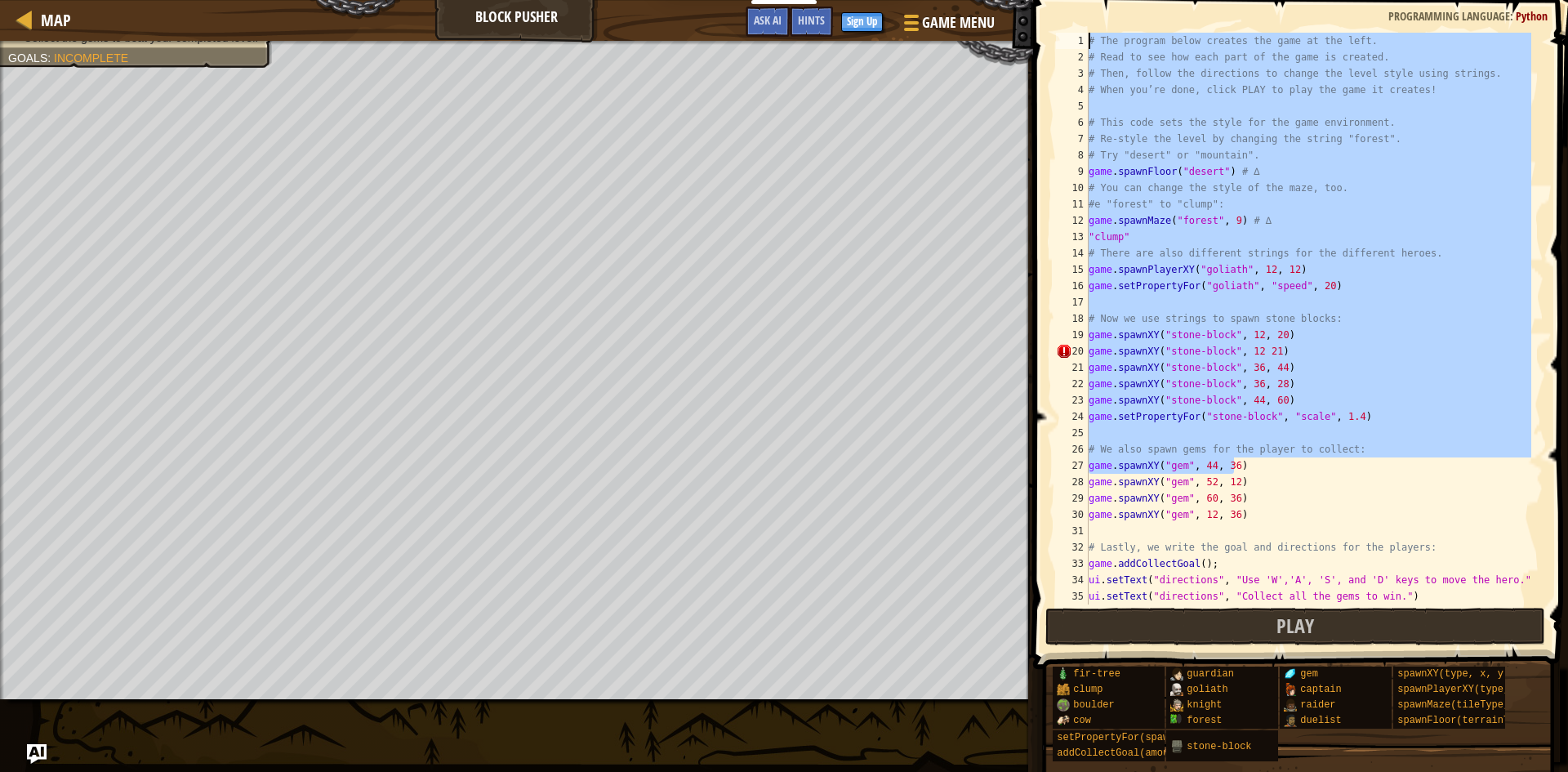
drag, startPoint x: 1236, startPoint y: 454, endPoint x: 1106, endPoint y: -24, distance: 495.4
click at [1106, 0] on html "Educators Create Free Account School & District Solutions Teacher Toolkit Previ…" at bounding box center [784, 8] width 1568 height 17
type textarea "# The program below creates the game at the left. # Read to see how each part o…"
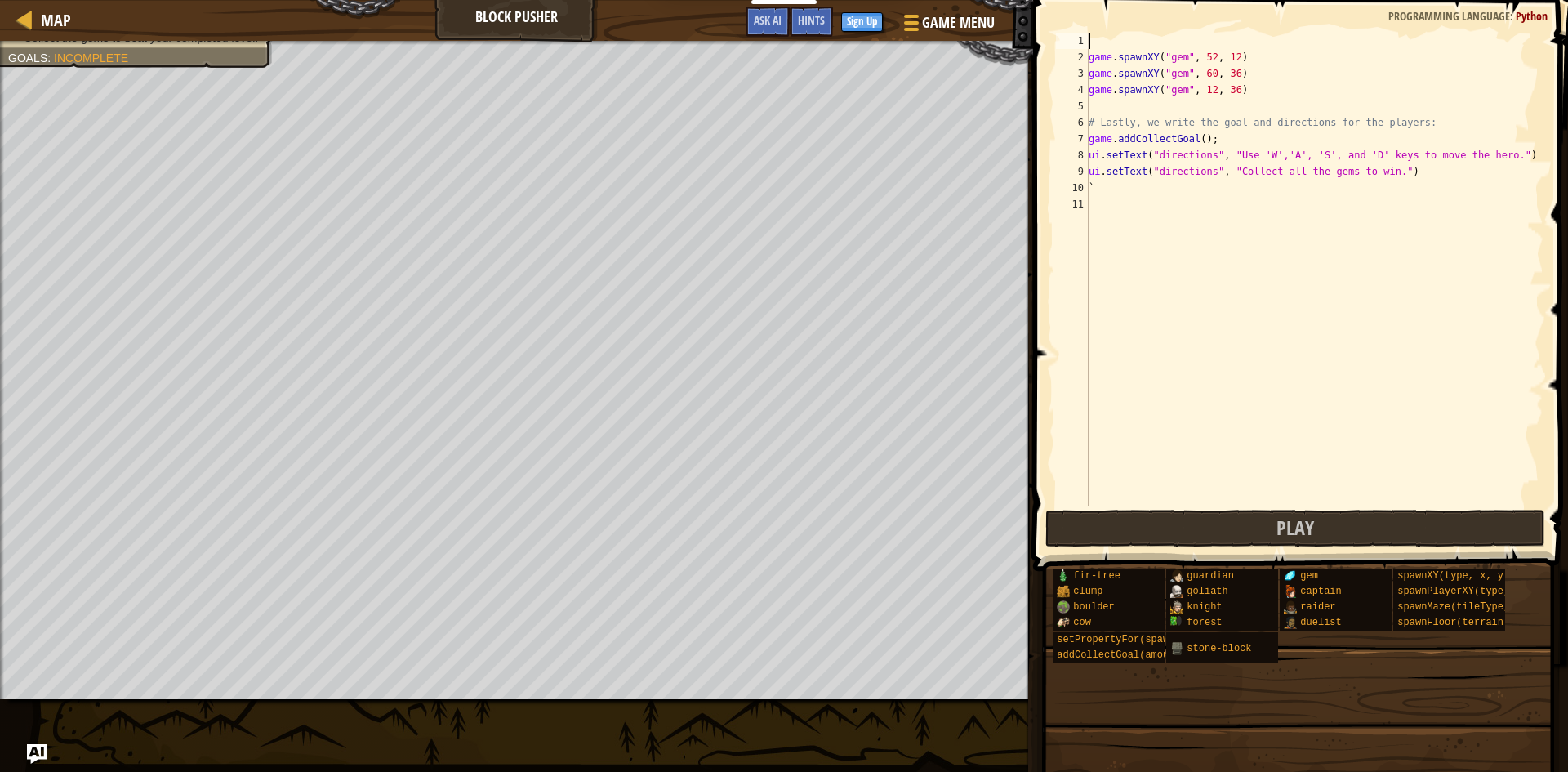
scroll to position [8, 0]
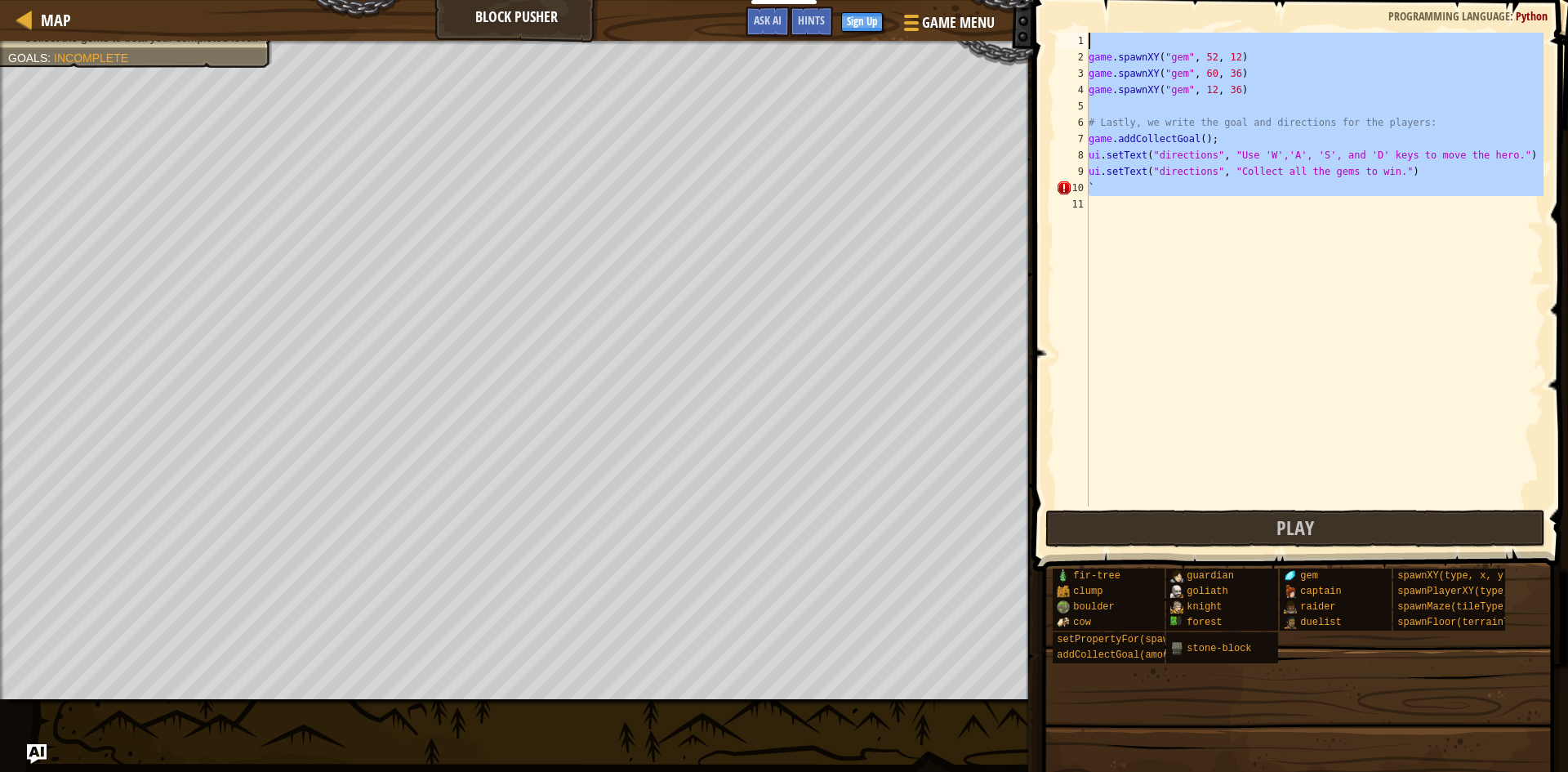
drag, startPoint x: 1373, startPoint y: 204, endPoint x: 764, endPoint y: -71, distance: 668.2
click at [764, 0] on html "Educators Create Free Account School & District Solutions Teacher Toolkit Previ…" at bounding box center [784, 8] width 1568 height 17
type textarea "game.spawnXY("gem", 52, 12)"
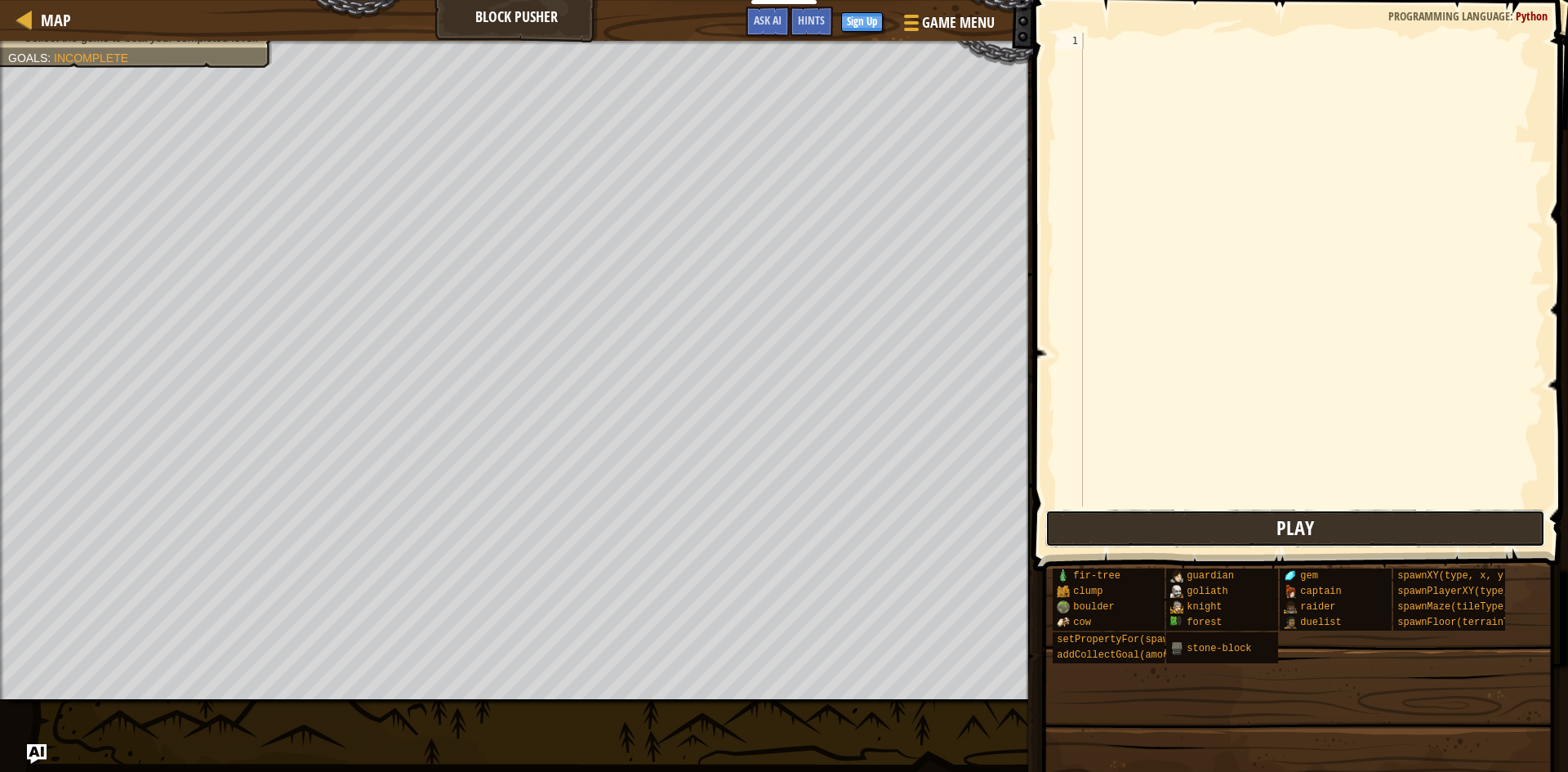
click at [1241, 529] on button "Play" at bounding box center [1296, 529] width 501 height 38
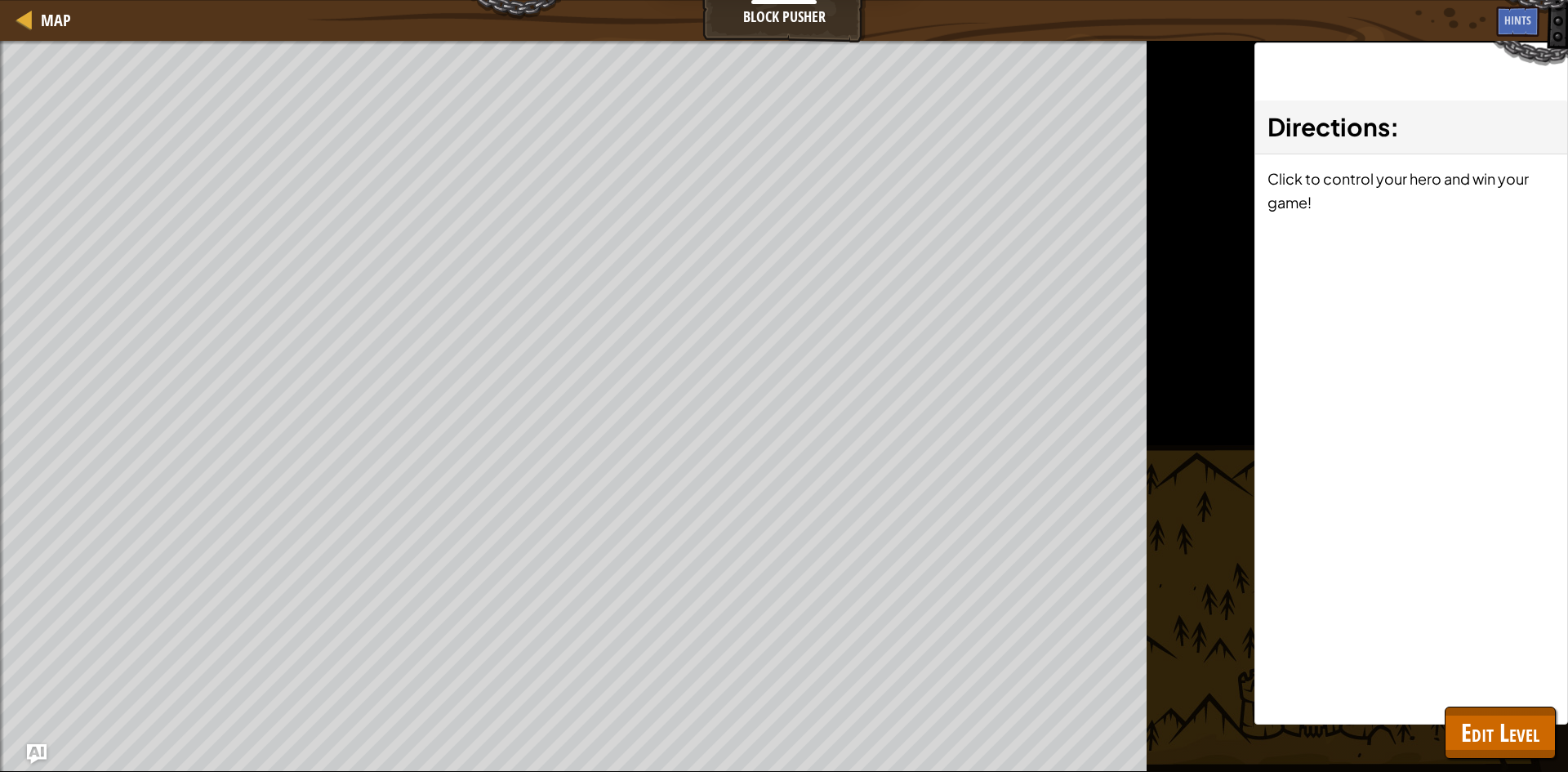
click at [1496, 700] on div "Directions : Click to control your hero and win your game!" at bounding box center [1411, 383] width 313 height 682
click at [1491, 730] on span "Edit Level" at bounding box center [1501, 733] width 78 height 33
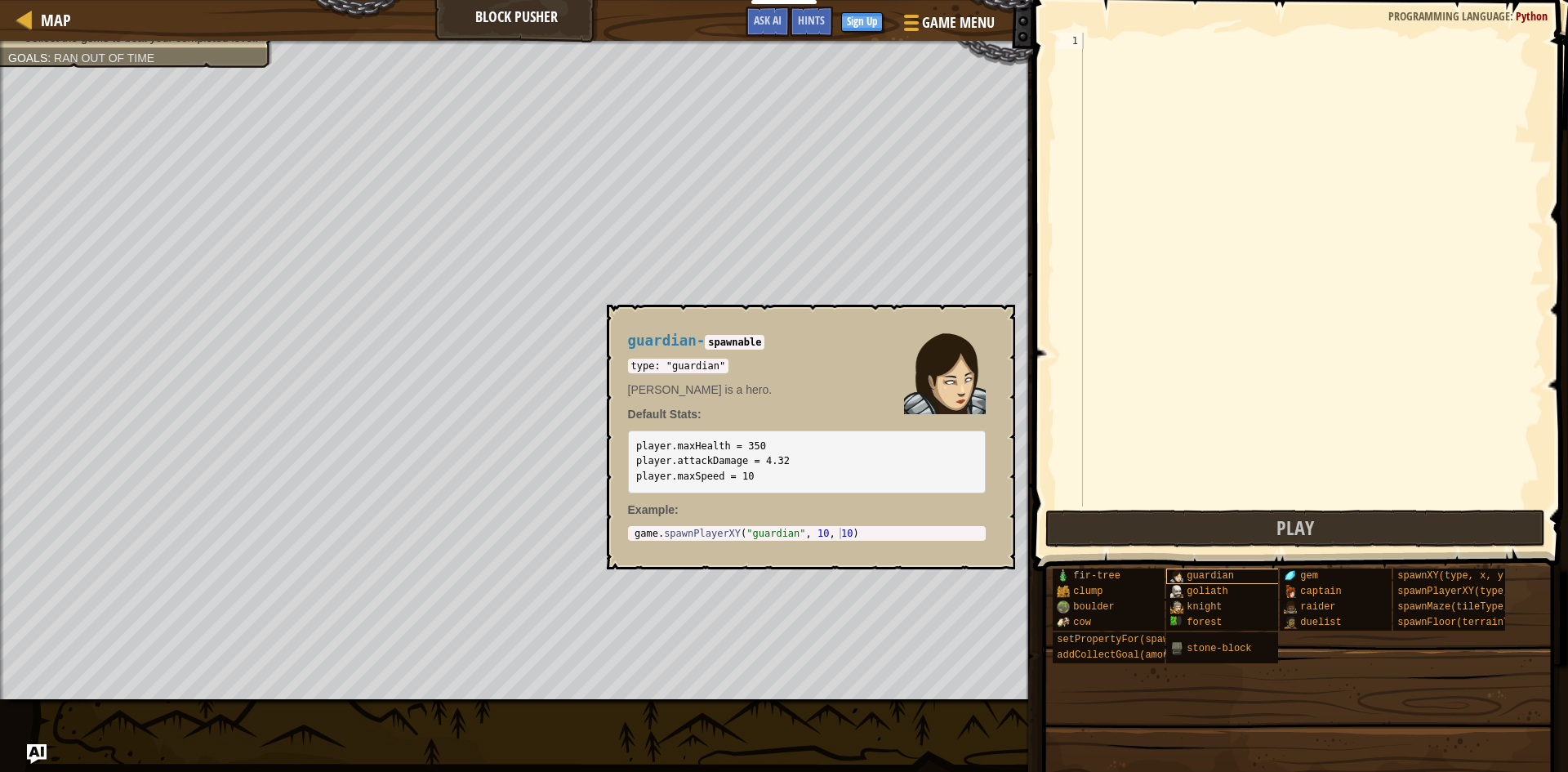
click at [1178, 583] on img at bounding box center [1177, 576] width 13 height 13
drag, startPoint x: 1178, startPoint y: 583, endPoint x: 1163, endPoint y: 374, distance: 209.5
click at [1163, 374] on div "Hints 1 ההההההההההההההההההההההההההההההההההההההההההההההההההההההההההההההההההההההה…" at bounding box center [1298, 382] width 540 height 764
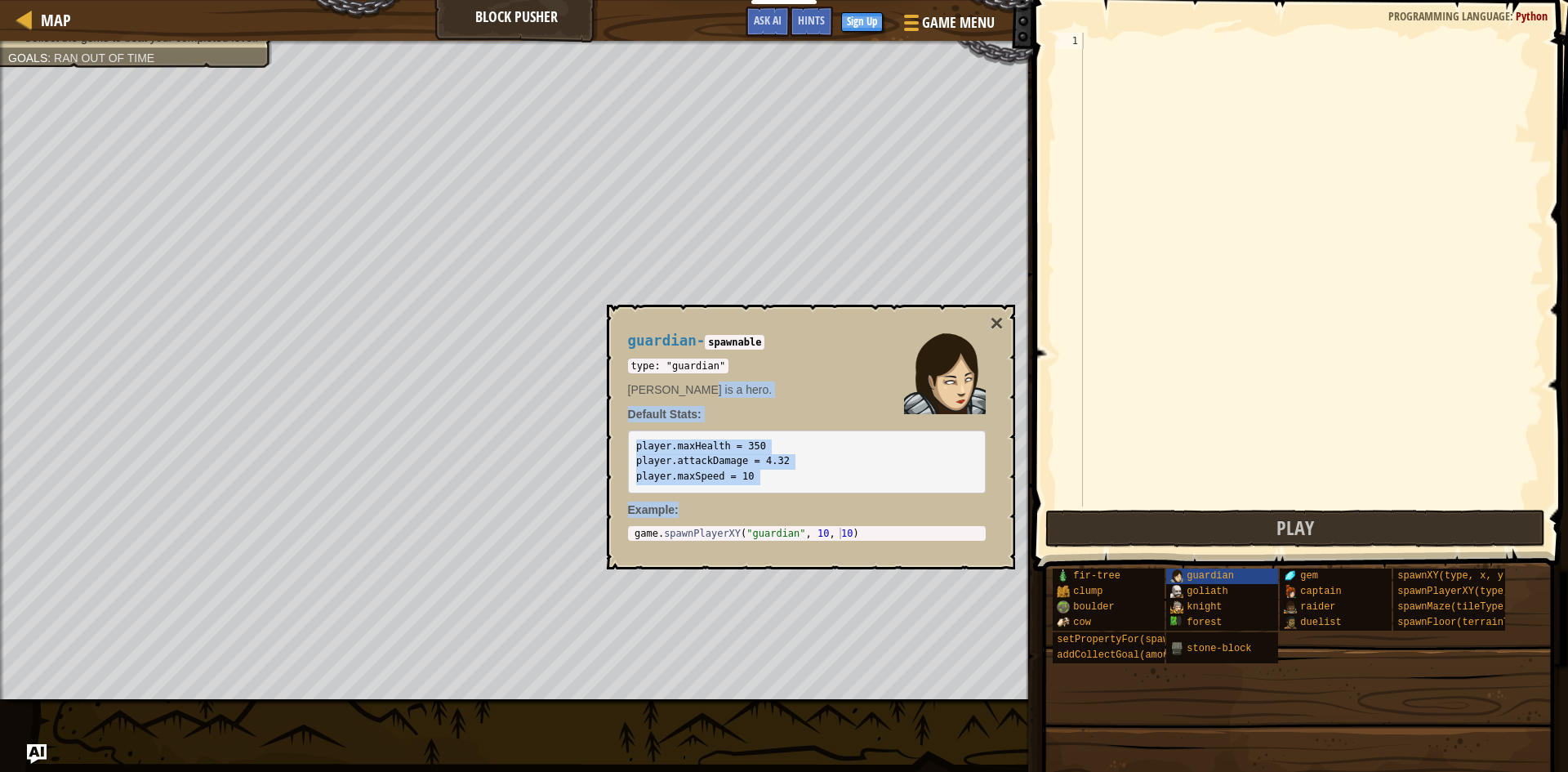
drag, startPoint x: 791, startPoint y: 497, endPoint x: 682, endPoint y: 394, distance: 150.0
click at [682, 394] on div "guardian - spawnable type: "guardian" [PERSON_NAME] is a hero. Default Stats: p…" at bounding box center [806, 437] width 381 height 238
click at [682, 394] on p "[PERSON_NAME] is a hero." at bounding box center [806, 390] width 357 height 17
drag, startPoint x: 762, startPoint y: 492, endPoint x: 696, endPoint y: 409, distance: 106.0
click at [696, 409] on div "type: "guardian" [PERSON_NAME] is a hero. Default Stats: player.maxHealth = 350…" at bounding box center [806, 425] width 357 height 137
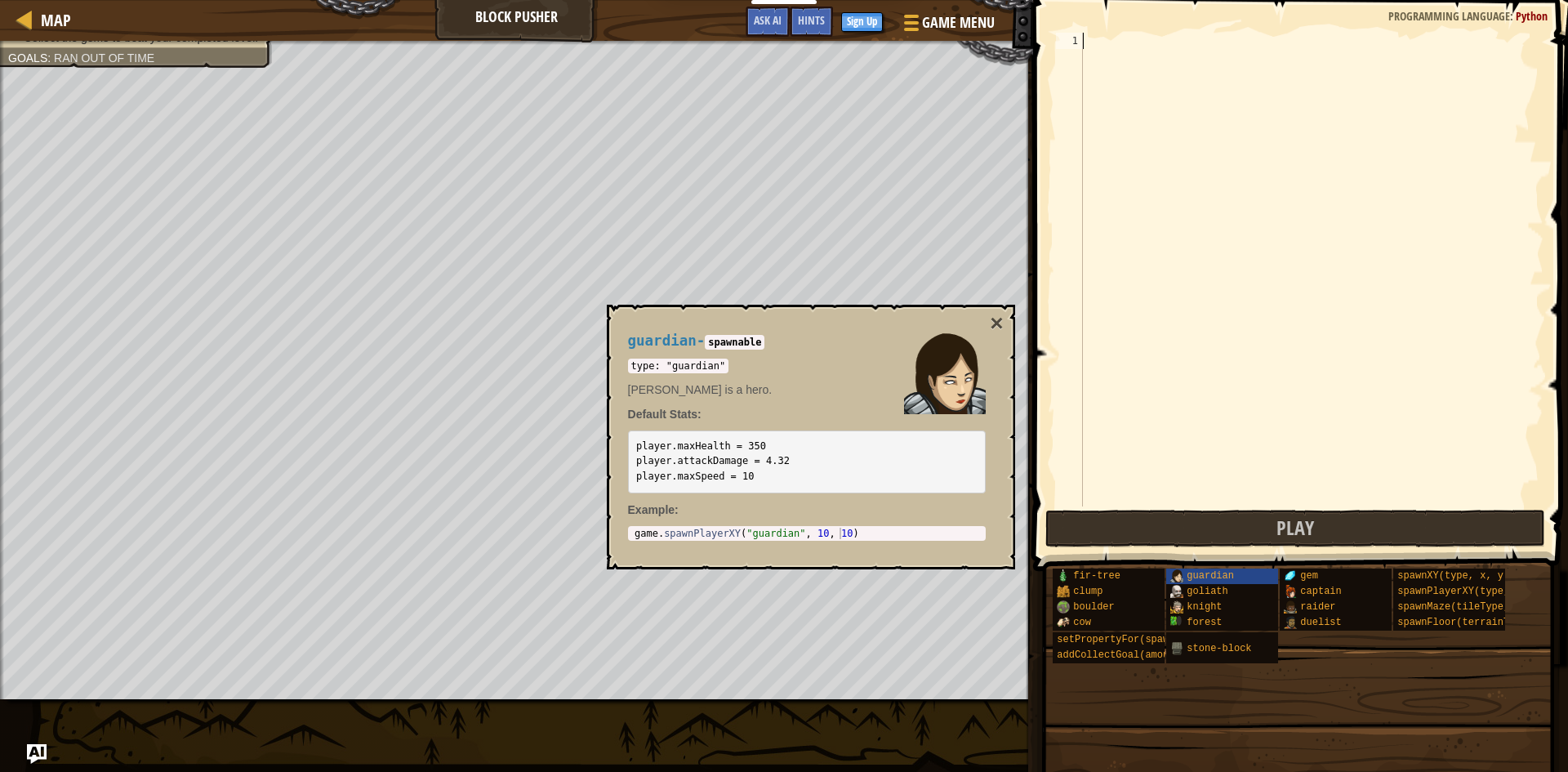
type textarea "game.spawnPlayerXY("guardian", 10, 10)"
drag, startPoint x: 851, startPoint y: 534, endPoint x: 627, endPoint y: 536, distance: 224.0
click at [628, 536] on div "game.spawnPlayerXY("guardian", 10, 10) 1 game . spawnPlayerXY ( "guardian" , 10…" at bounding box center [806, 534] width 357 height 15
click at [1146, 81] on div at bounding box center [1311, 286] width 465 height 507
paste textarea "game.spawnPlayerXY("guardian", 10, 10)"
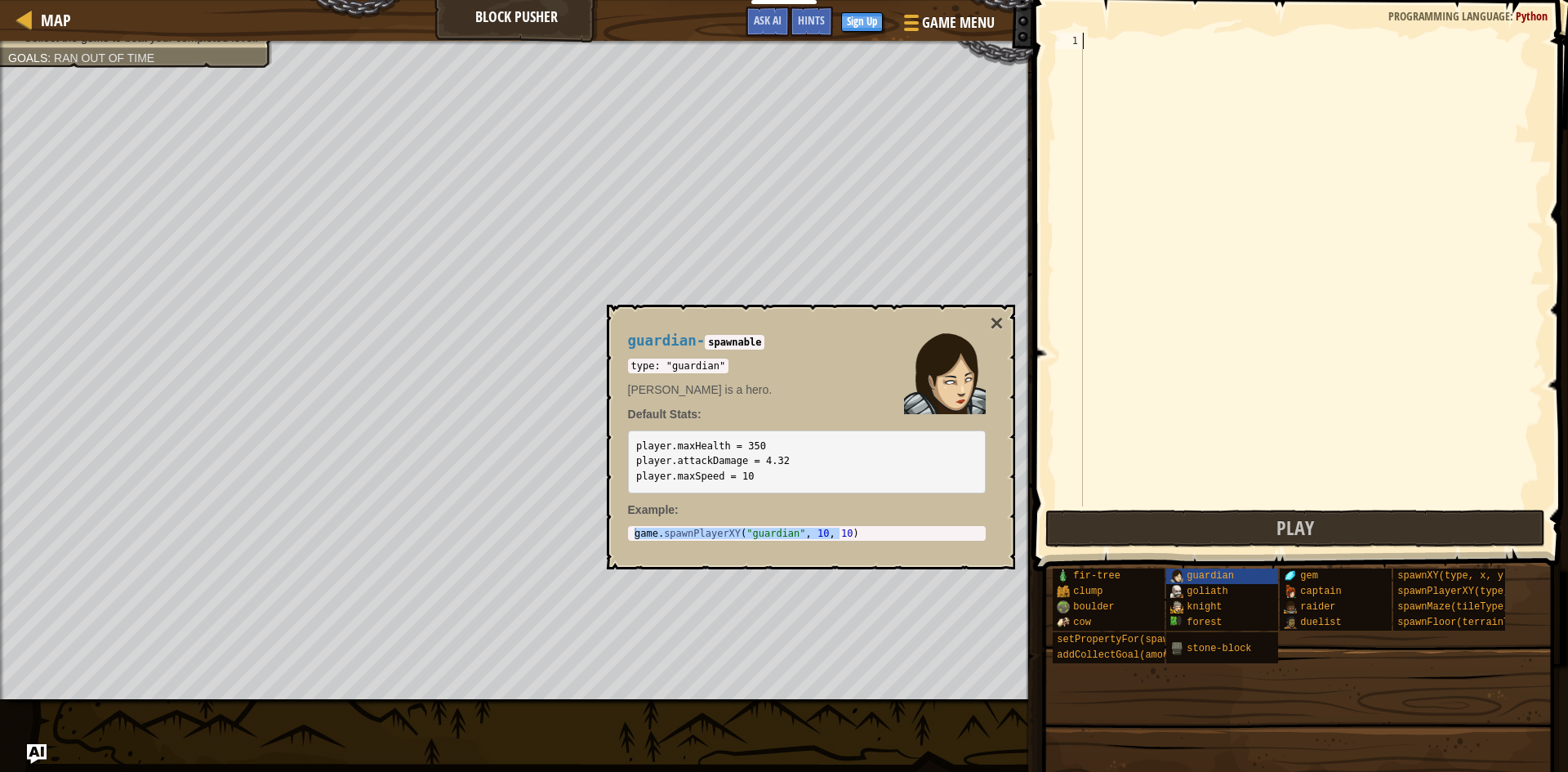
type textarea "game.spawnPlayerXY("guardian", 10, 10)"
drag, startPoint x: 760, startPoint y: 471, endPoint x: 628, endPoint y: 433, distance: 137.4
click at [629, 437] on pre "player.maxHealth = 350 player.attackDamage = 4.32 player.maxSpeed = 10" at bounding box center [806, 462] width 357 height 63
copy code "player.maxHealth = 350 player.attackDamage = 4.32 player.maxSpeed = 10"
click at [1312, 73] on div "game . spawnPlayerXY ( "guardian" , 10 , 10 )" at bounding box center [1311, 286] width 464 height 507
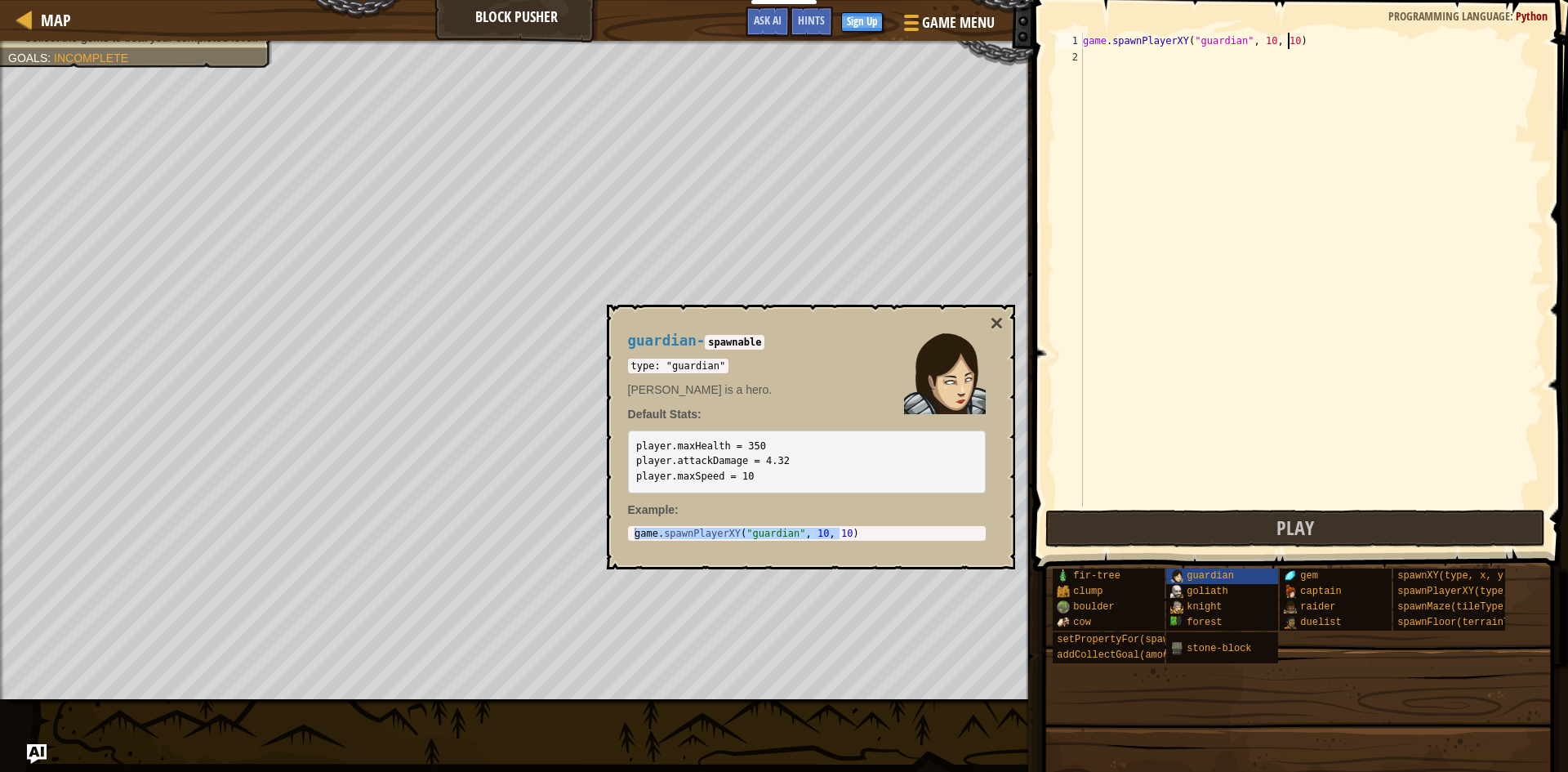
click at [1312, 33] on div "game . spawnPlayerXY ( "guardian" , 10 , 10 )" at bounding box center [1311, 286] width 464 height 507
paste textarea "player.maxSpeed = 10"
type textarea "player.maxSpeed = 10"
drag, startPoint x: 1102, startPoint y: 148, endPoint x: 1157, endPoint y: 235, distance: 102.9
click at [1151, 231] on div "game . spawnPlayerXY ( "guardian" , 10 , 10 ) player . maxHealth = 350 player .…" at bounding box center [1311, 286] width 464 height 507
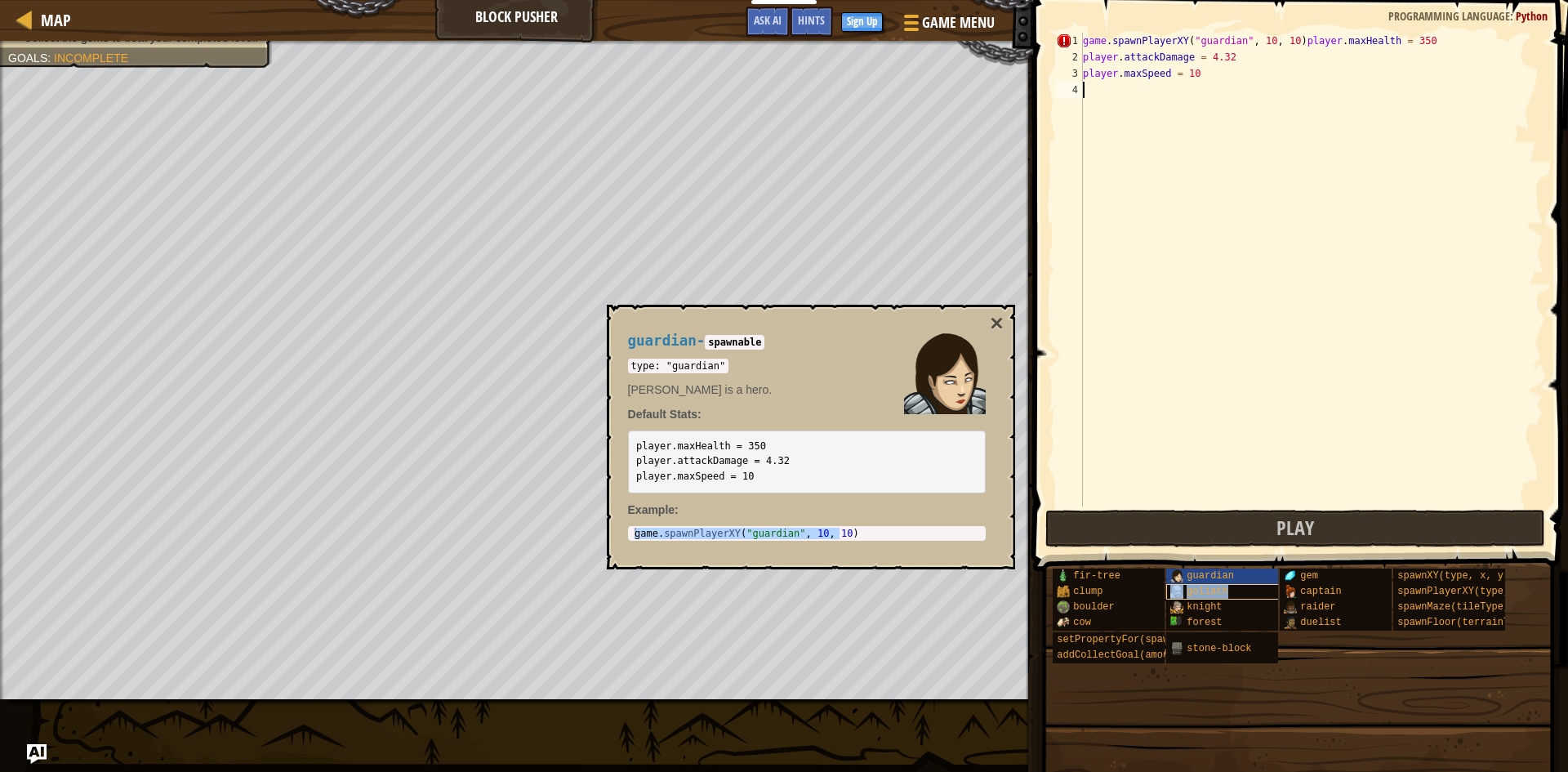
click at [1196, 592] on span "goliath" at bounding box center [1206, 592] width 41 height 12
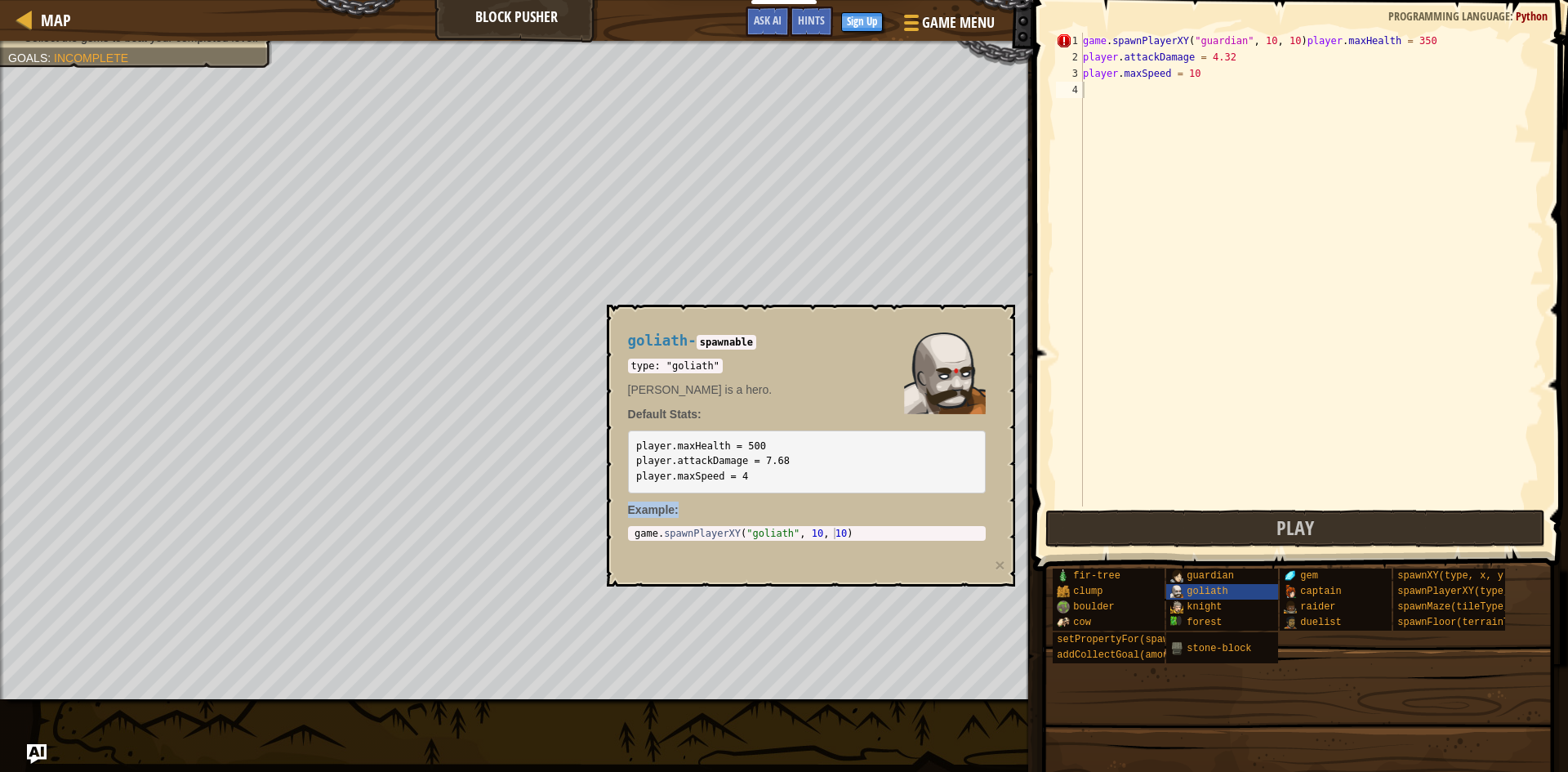
drag, startPoint x: 908, startPoint y: 540, endPoint x: 617, endPoint y: 517, distance: 291.9
click at [617, 517] on div "goliath - spawnable type: "goliath" Okar Stompfoot is a hero. Default Stats: pl…" at bounding box center [806, 437] width 381 height 238
type textarea "game.spawnPlayerXY("goliath", 10, 10)"
click at [752, 538] on div "game . spawnPlayerXY ( "goliath" , 10 , 10 )" at bounding box center [806, 544] width 351 height 34
drag, startPoint x: 879, startPoint y: 544, endPoint x: 779, endPoint y: 543, distance: 100.0
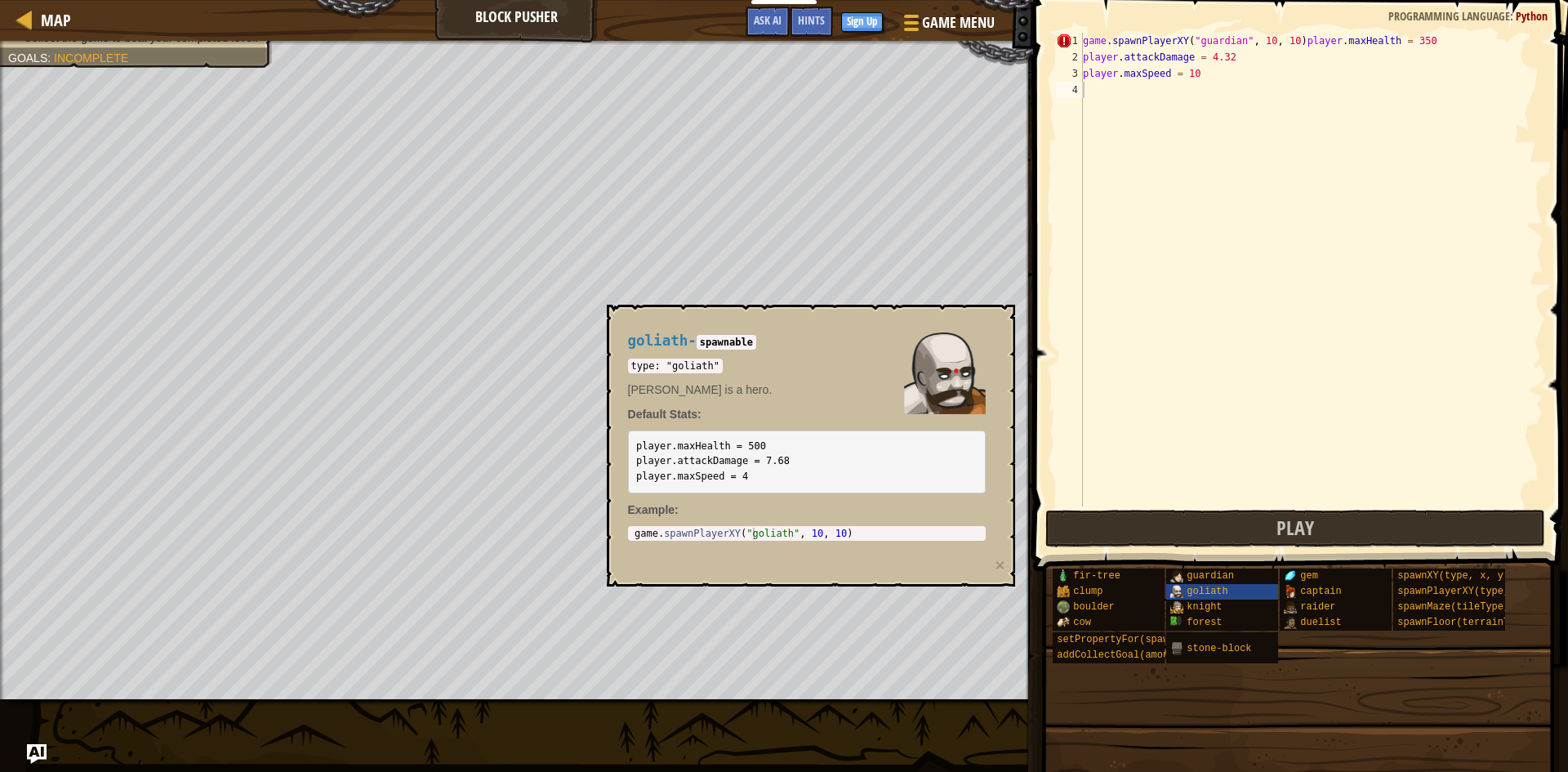
click at [779, 543] on div "goliath - spawnable type: "goliath" Okar Stompfoot is a hero. Default Stats: pl…" at bounding box center [806, 437] width 381 height 238
drag, startPoint x: 841, startPoint y: 530, endPoint x: 615, endPoint y: 529, distance: 226.0
click at [615, 529] on div "goliath - spawnable type: "goliath" Okar Stompfoot is a hero. Default Stats: pl…" at bounding box center [811, 446] width 408 height 282
type textarea "player.maxSpeed = 10"
click at [1084, 77] on div "game . spawnPlayerXY ( "guardian" , 10 , 10 ) player . maxHealth = 350 player .…" at bounding box center [1311, 286] width 464 height 507
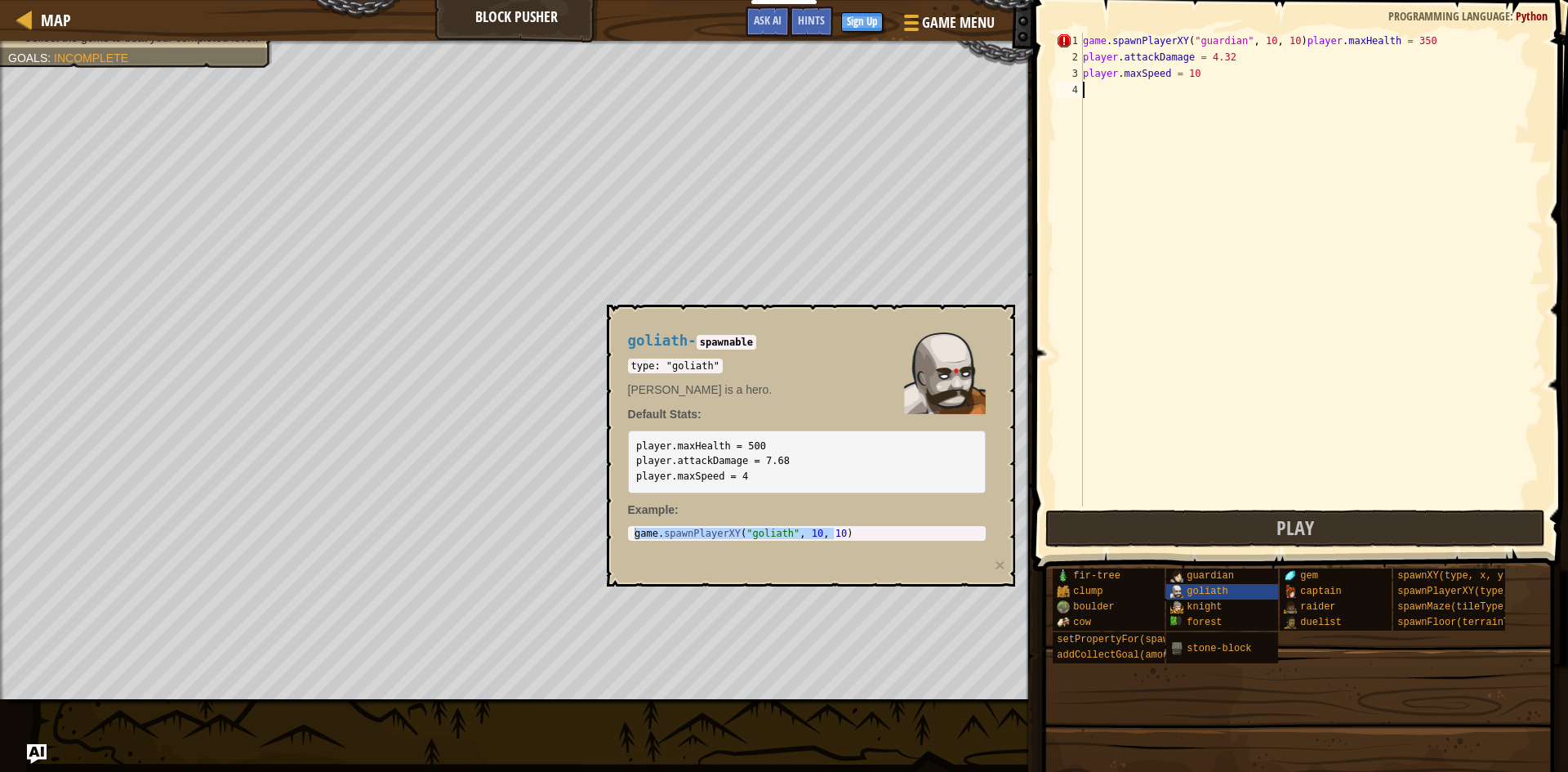
click at [1089, 88] on div "game . spawnPlayerXY ( "guardian" , 10 , 10 ) player . maxHealth = 350 player .…" at bounding box center [1311, 286] width 464 height 507
paste textarea "game.spawnPlayerXY("goliath", 10, 10)"
click at [78, 340] on div "Learn about strings. Use strings to change the floors and the maze. Collect the…" at bounding box center [517, 370] width 1033 height 659
type textarea "game.spawnPlayerXY("goliath", 10, 19)"
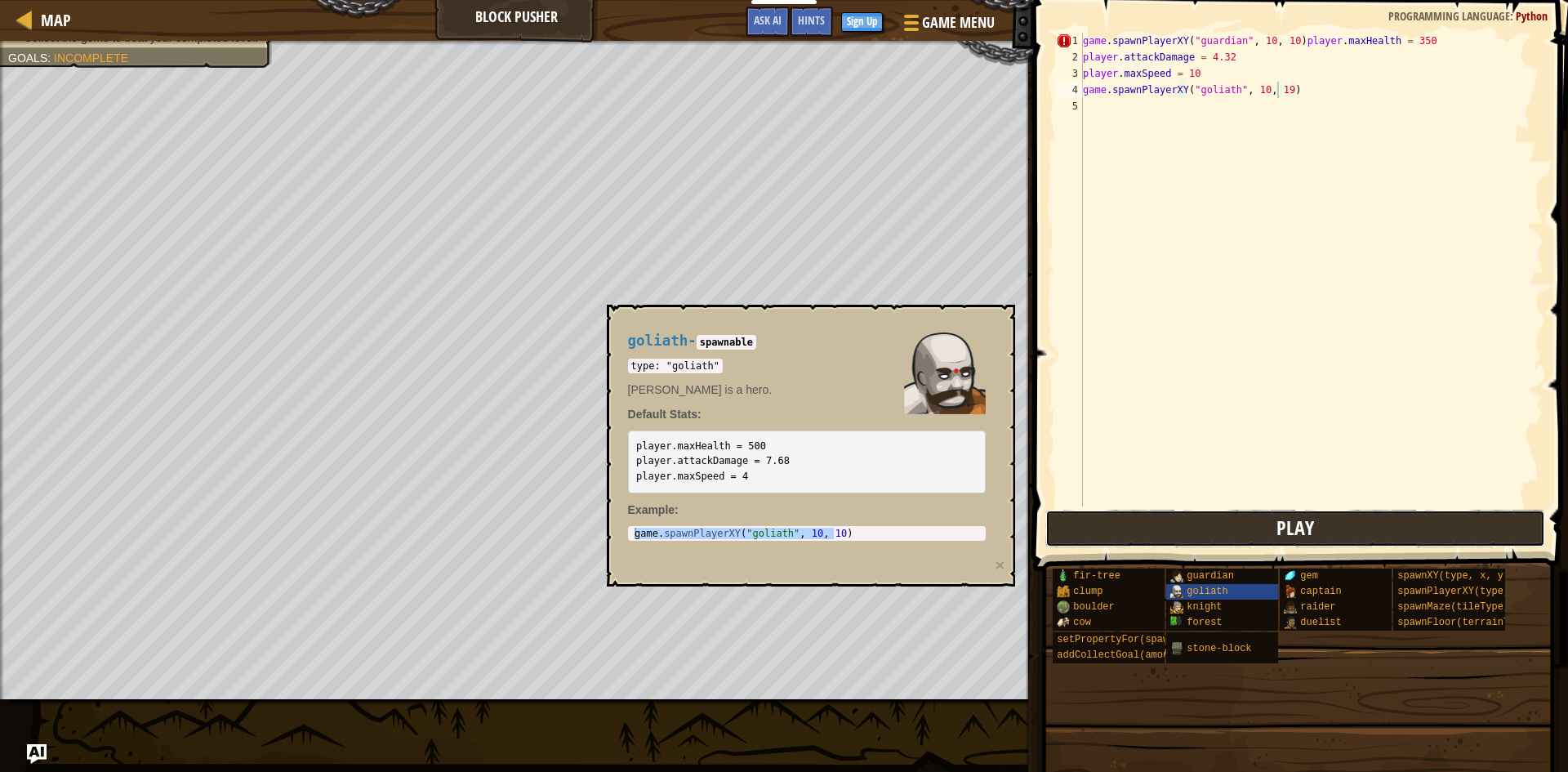
click at [1334, 527] on button "Play" at bounding box center [1296, 529] width 501 height 38
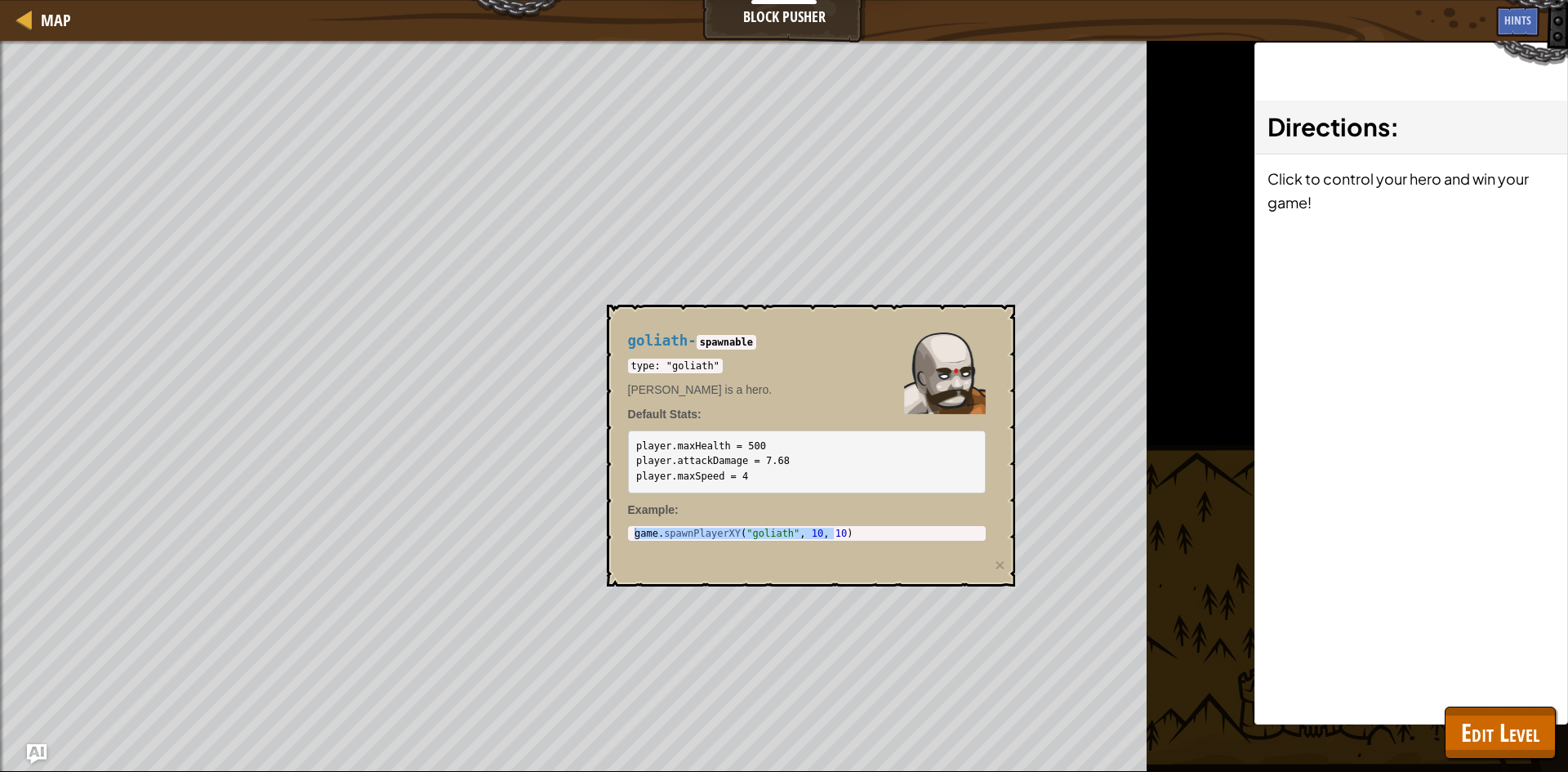
click at [808, 24] on div "Map Block Pusher Game Menu Done Sign Up Hints Ask AI" at bounding box center [784, 20] width 1568 height 41
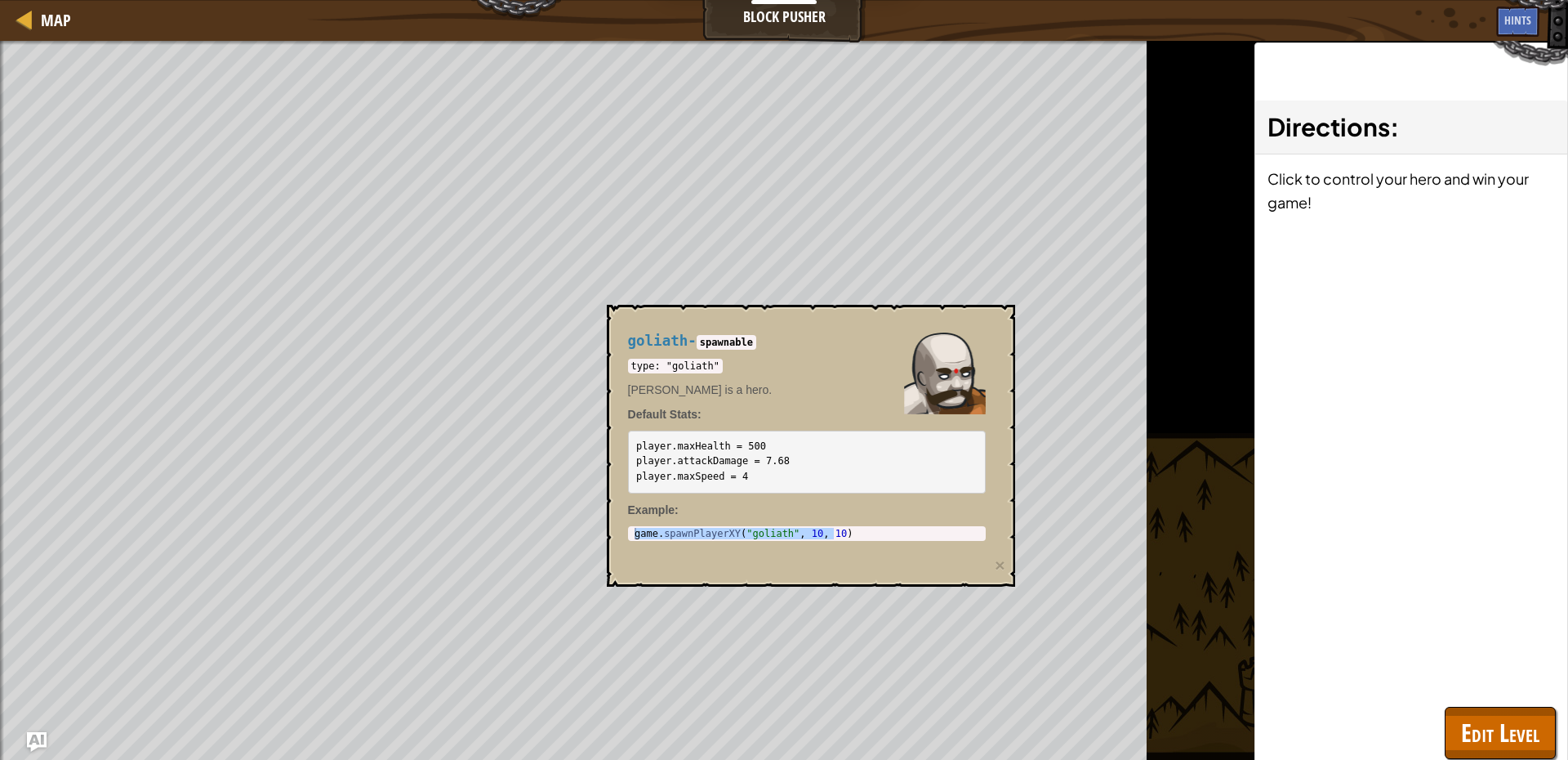
click at [764, 21] on div "Map Block Pusher Game Menu Done Sign Up Hints Ask AI" at bounding box center [784, 20] width 1568 height 41
click at [524, 10] on div "Map Block Pusher Game Menu Done Sign Up Hints Ask AI" at bounding box center [784, 20] width 1568 height 41
drag, startPoint x: 2, startPoint y: 9, endPoint x: 44, endPoint y: 28, distance: 46.1
click at [6, 12] on div "Map Block Pusher Game Menu Done Sign Up Hints Ask AI" at bounding box center [784, 20] width 1568 height 41
click at [55, 32] on div "Map" at bounding box center [52, 20] width 38 height 41
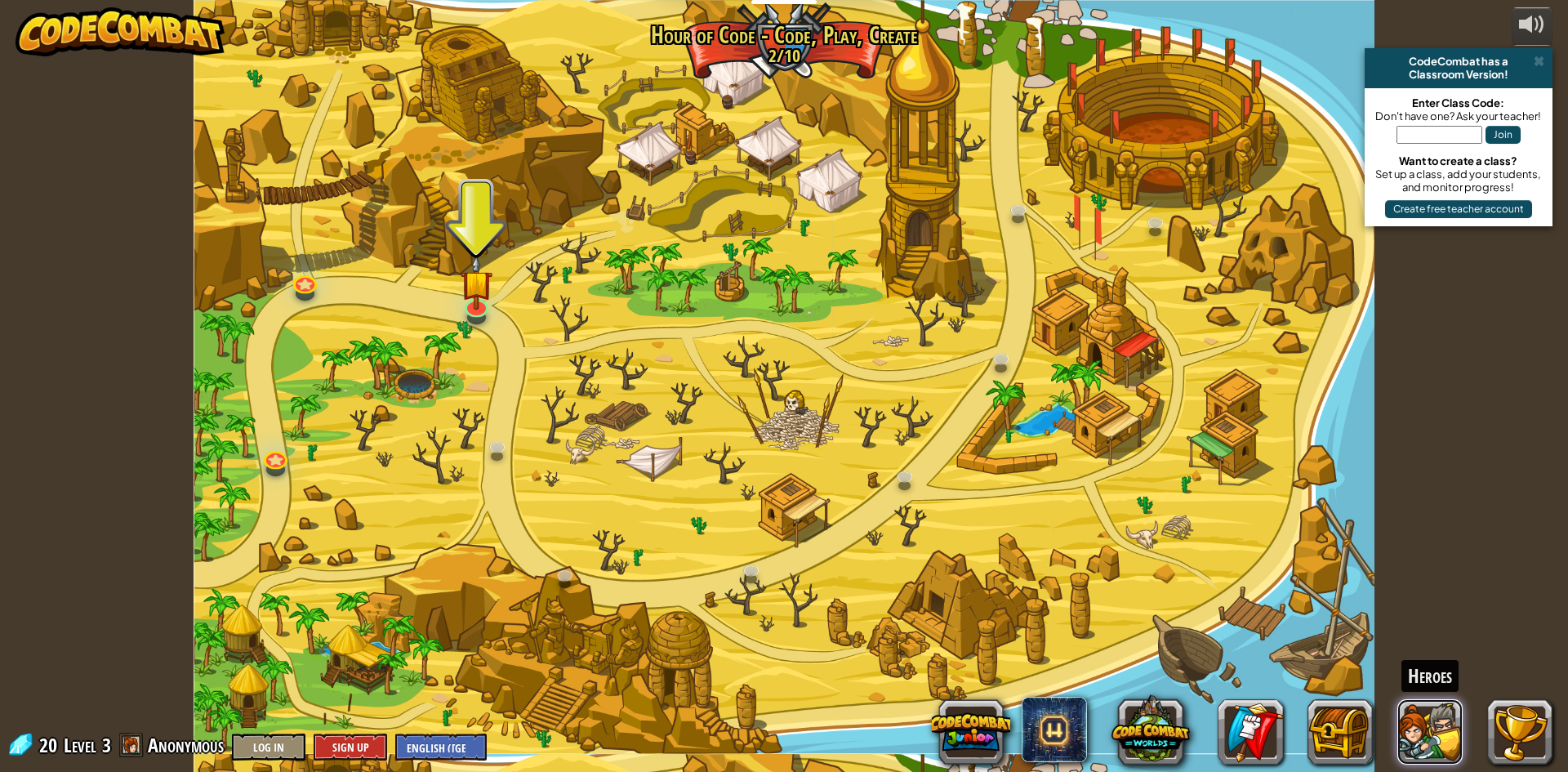
click at [1442, 714] on button at bounding box center [1430, 732] width 65 height 65
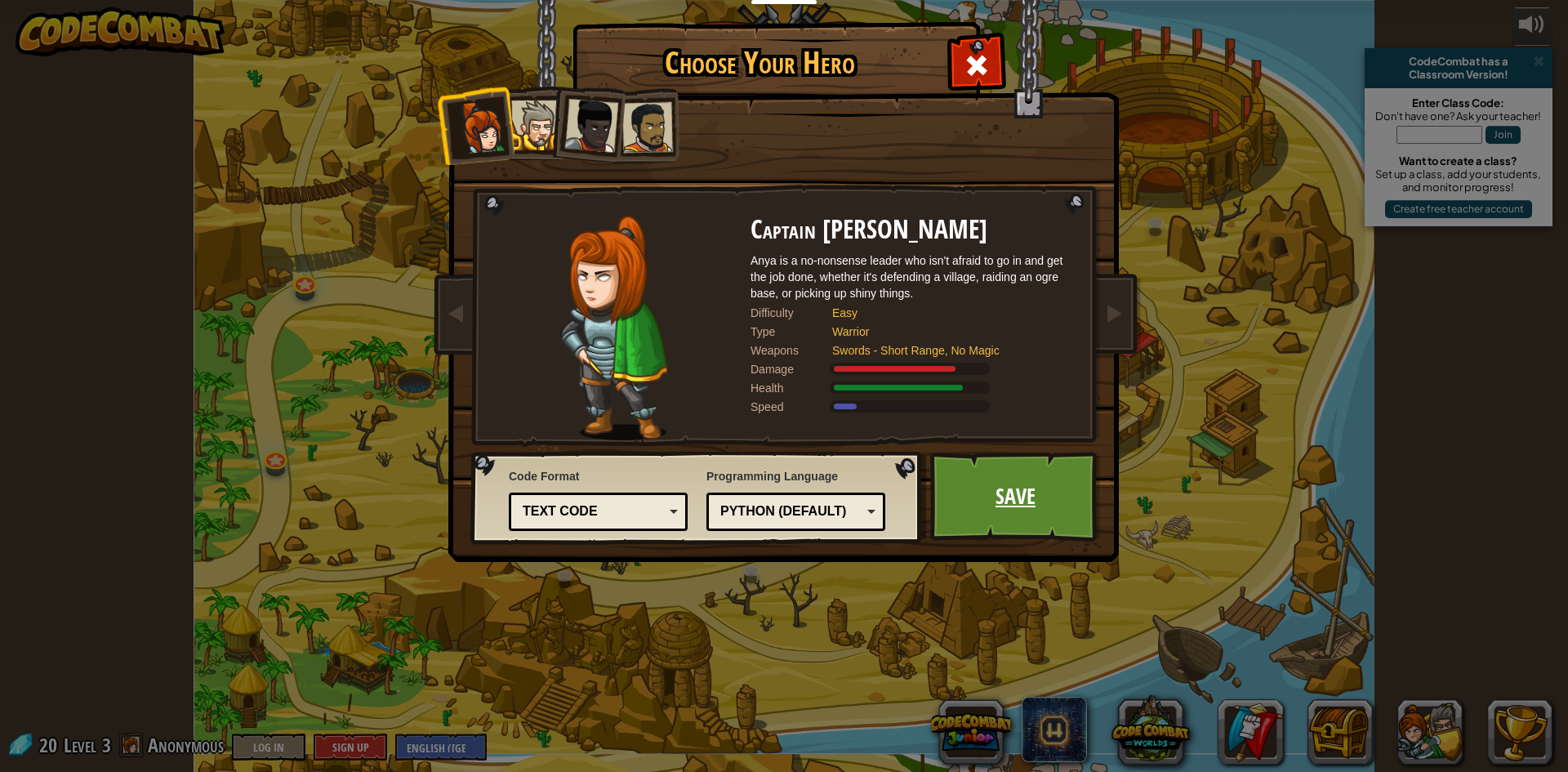
click at [1033, 521] on link "Save" at bounding box center [1015, 497] width 171 height 90
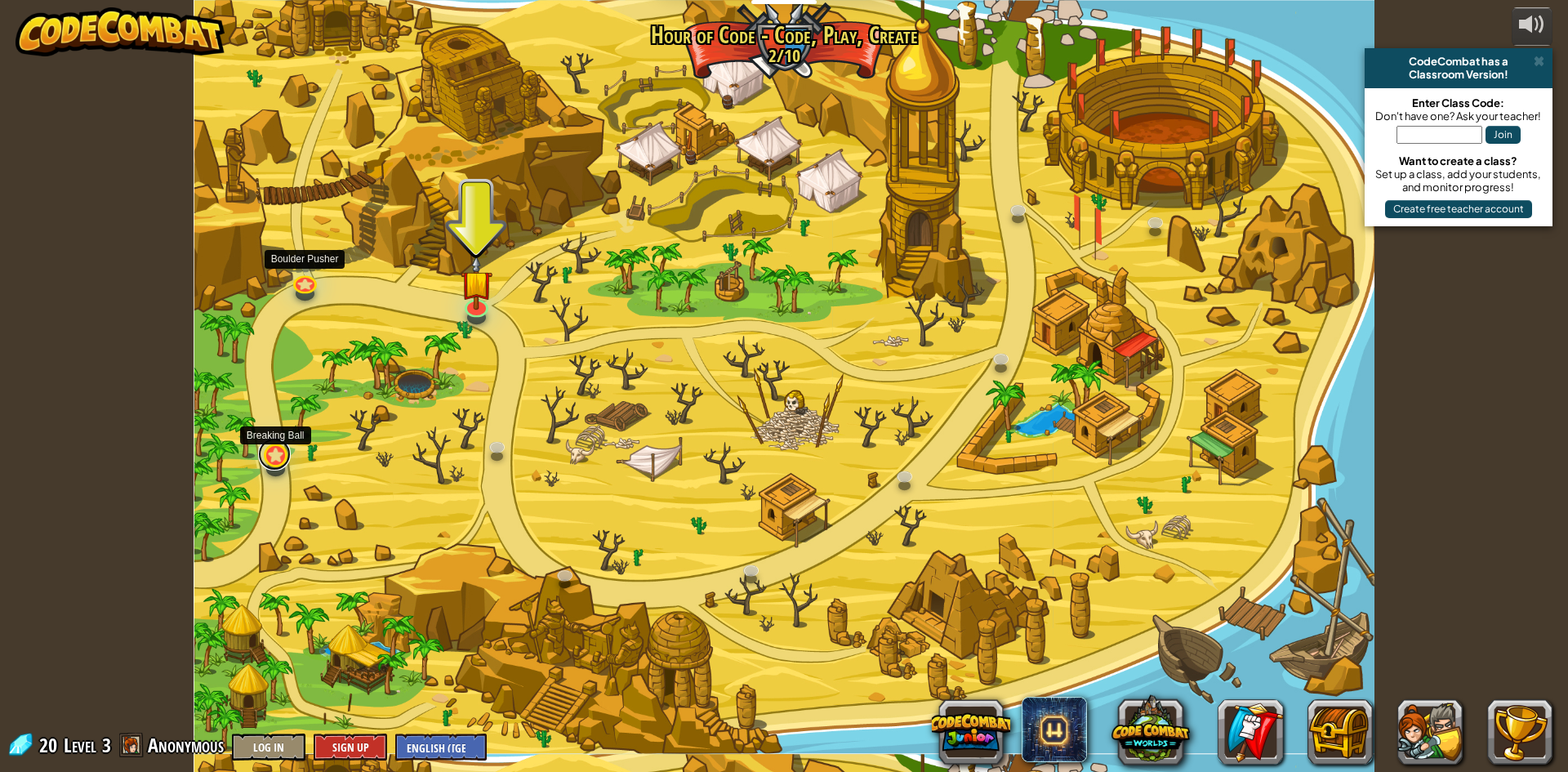
click at [272, 465] on link at bounding box center [274, 454] width 32 height 33
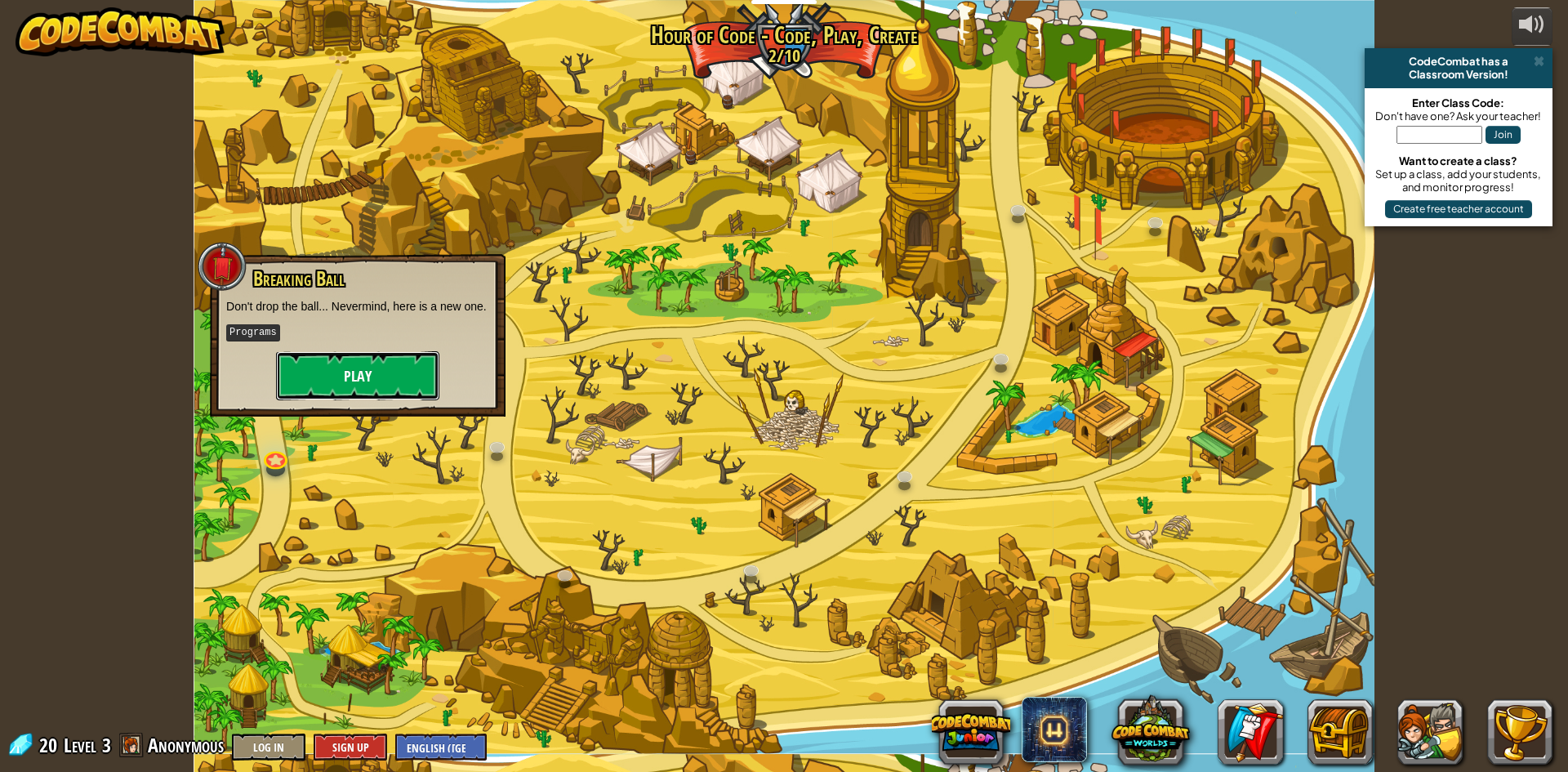
click at [314, 370] on button "Play" at bounding box center [357, 375] width 163 height 49
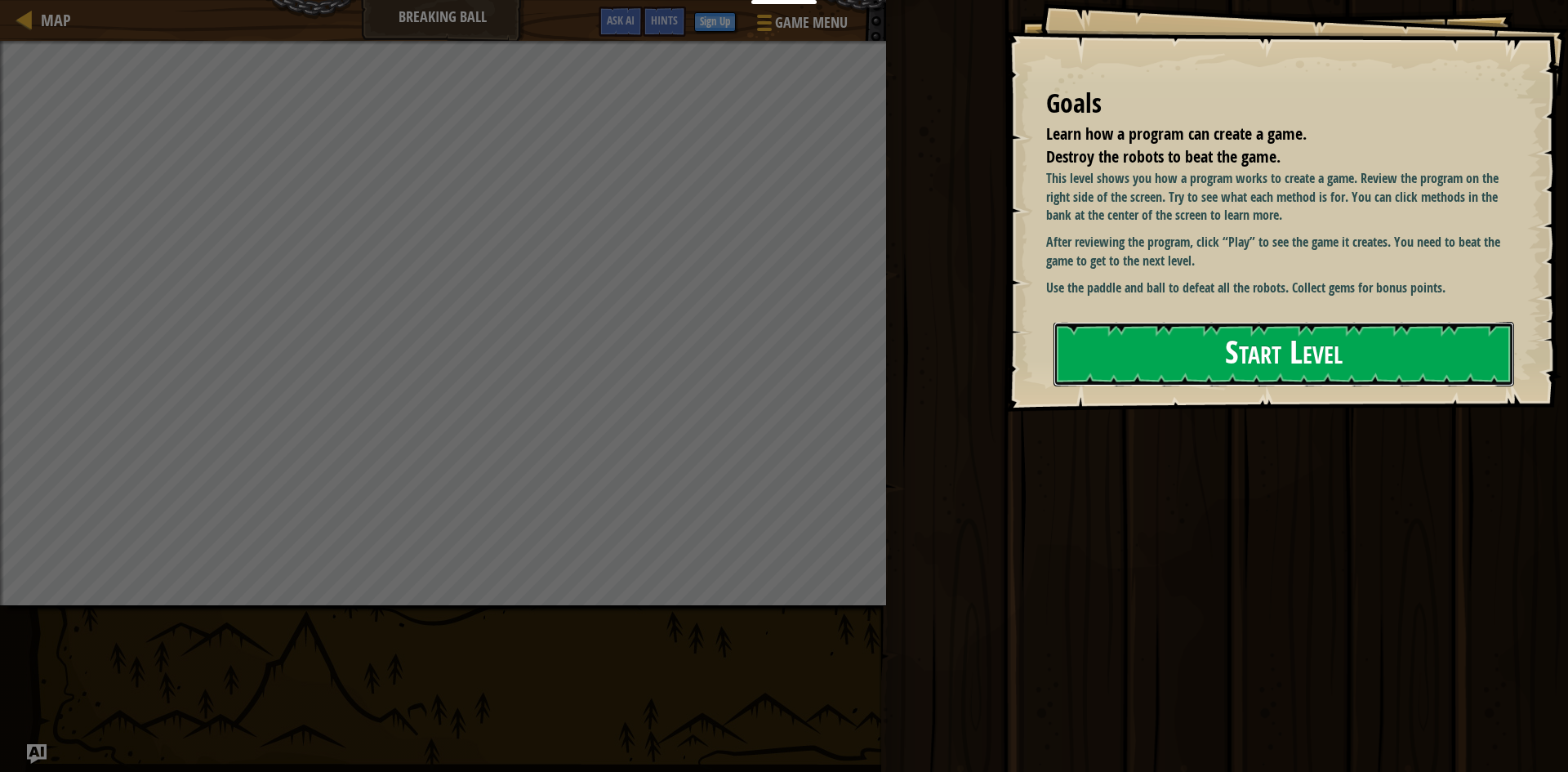
click at [1100, 396] on div "Goals Learn how a program can create a game. Destroy the robots to beat the gam…" at bounding box center [1286, 206] width 562 height 412
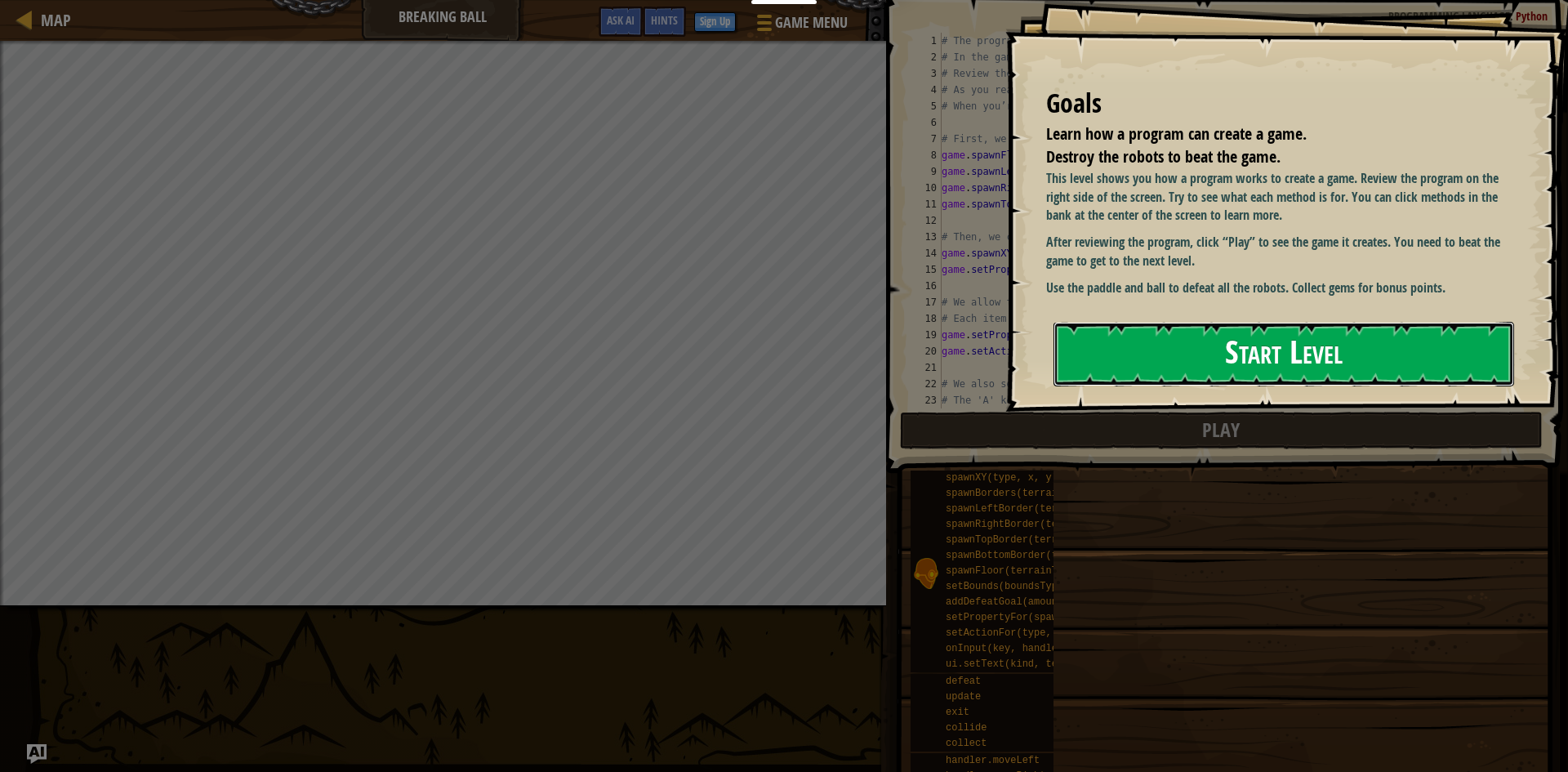
click at [1115, 378] on button "Start Level" at bounding box center [1283, 353] width 461 height 64
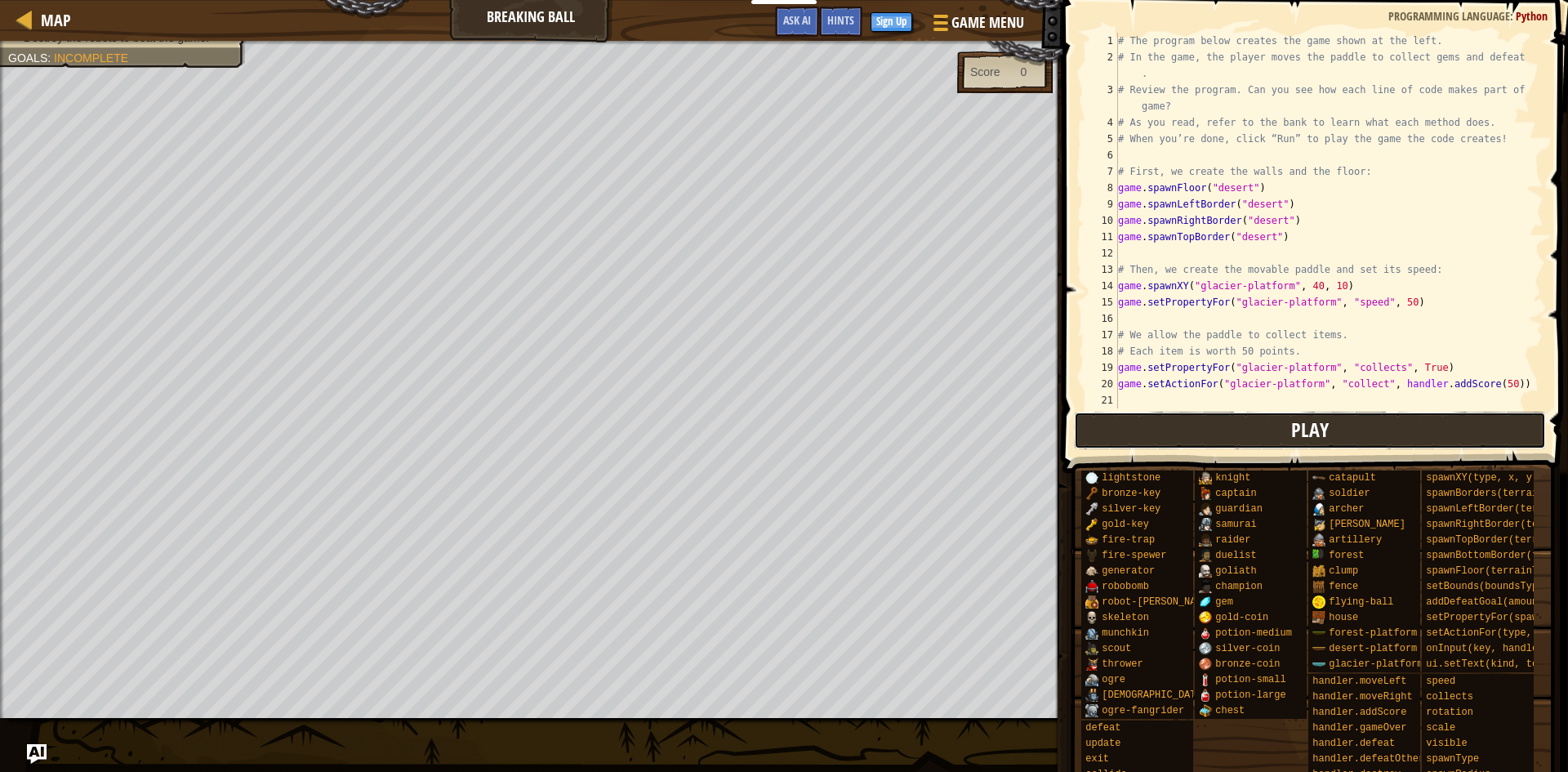
click at [1328, 429] on button "Play" at bounding box center [1310, 430] width 472 height 38
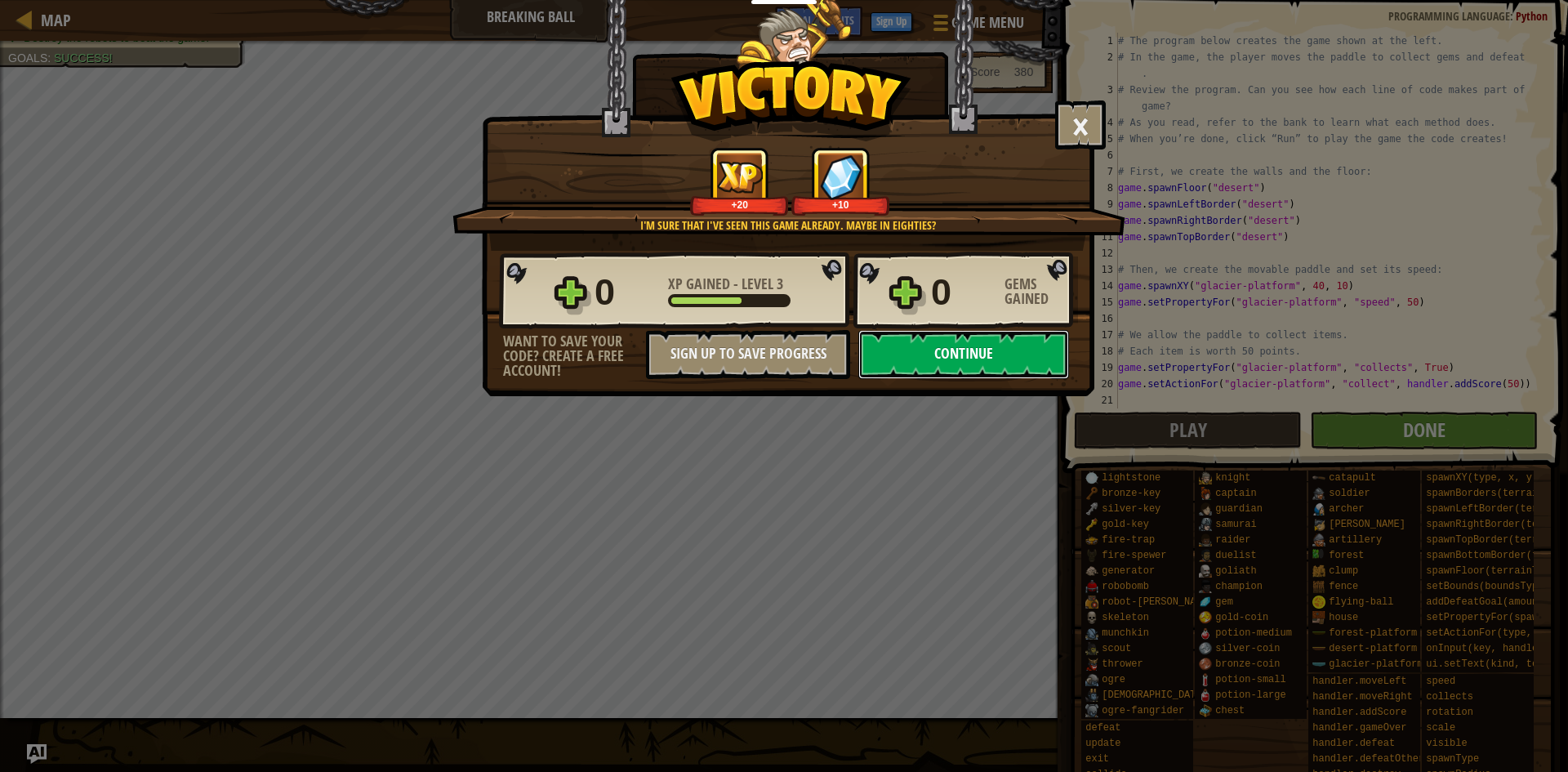
click at [953, 338] on button "Continue" at bounding box center [963, 354] width 211 height 49
